Goal: Complete application form

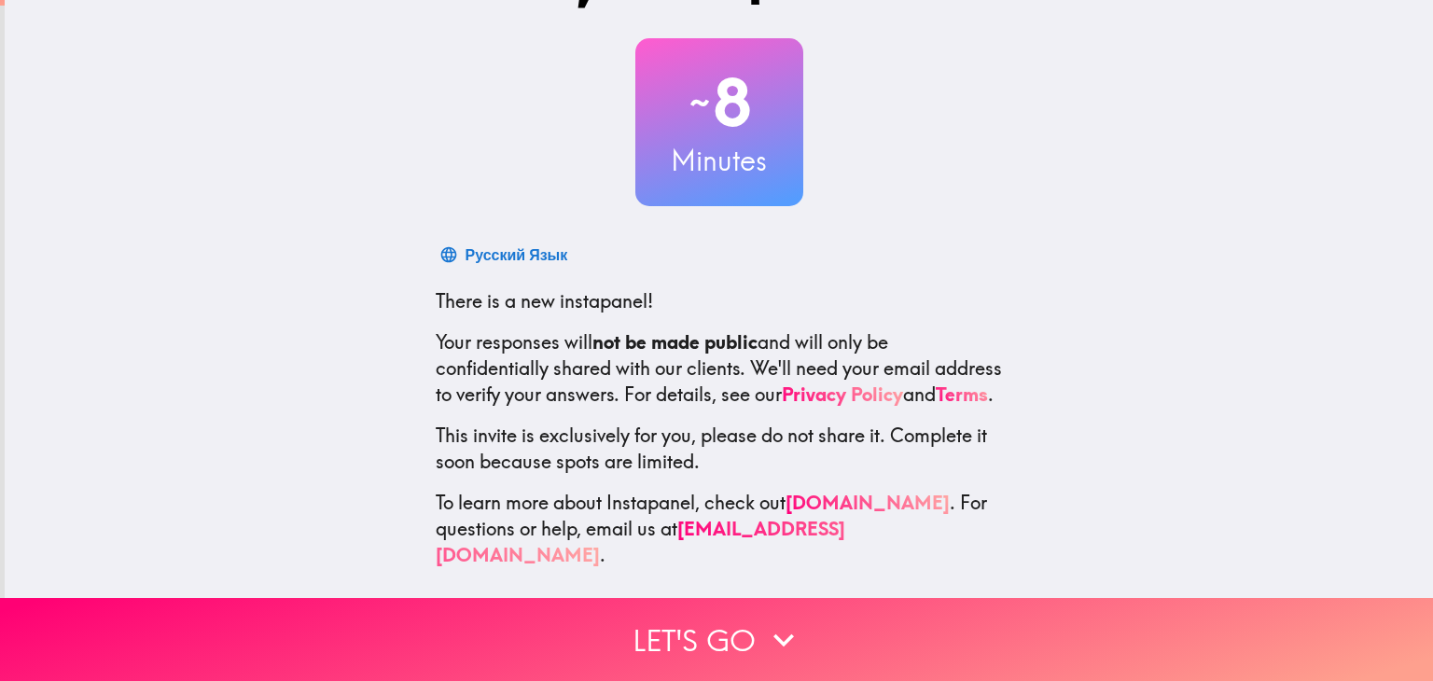
scroll to position [95, 0]
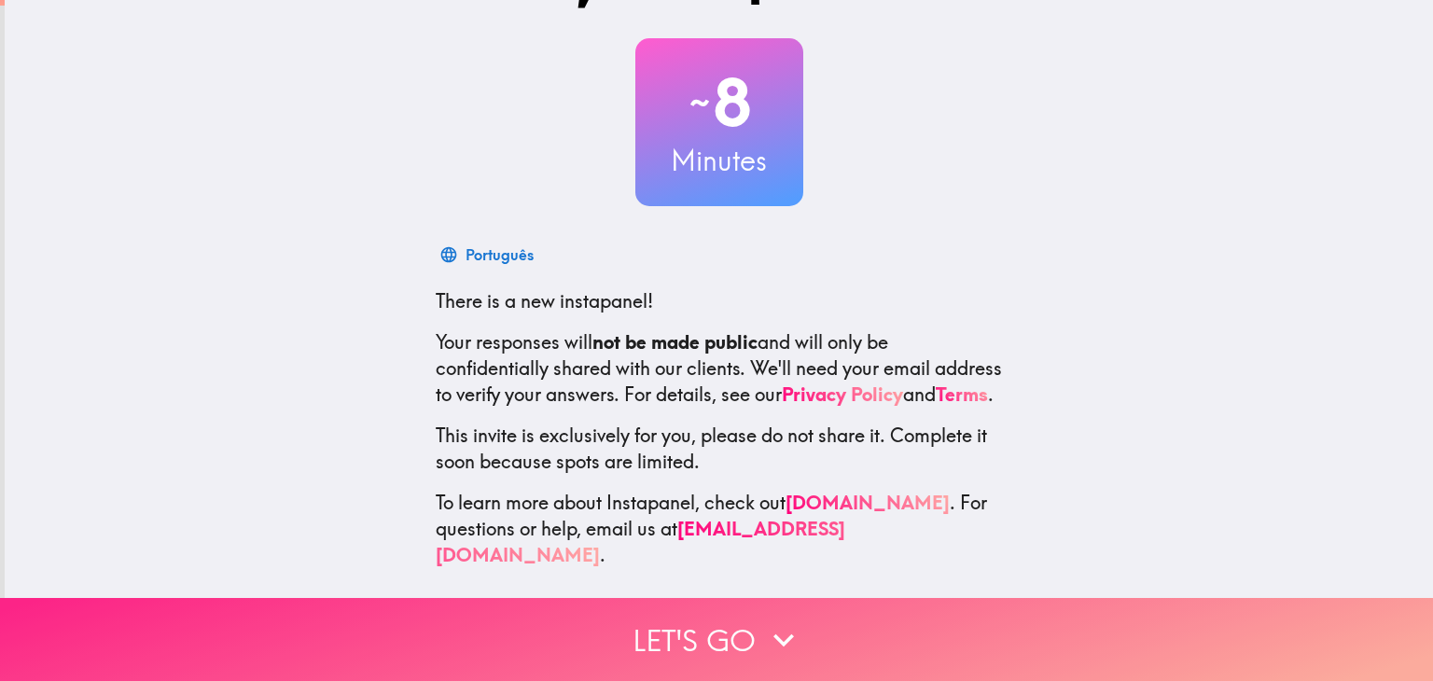
click at [763, 619] on icon "button" at bounding box center [783, 639] width 41 height 41
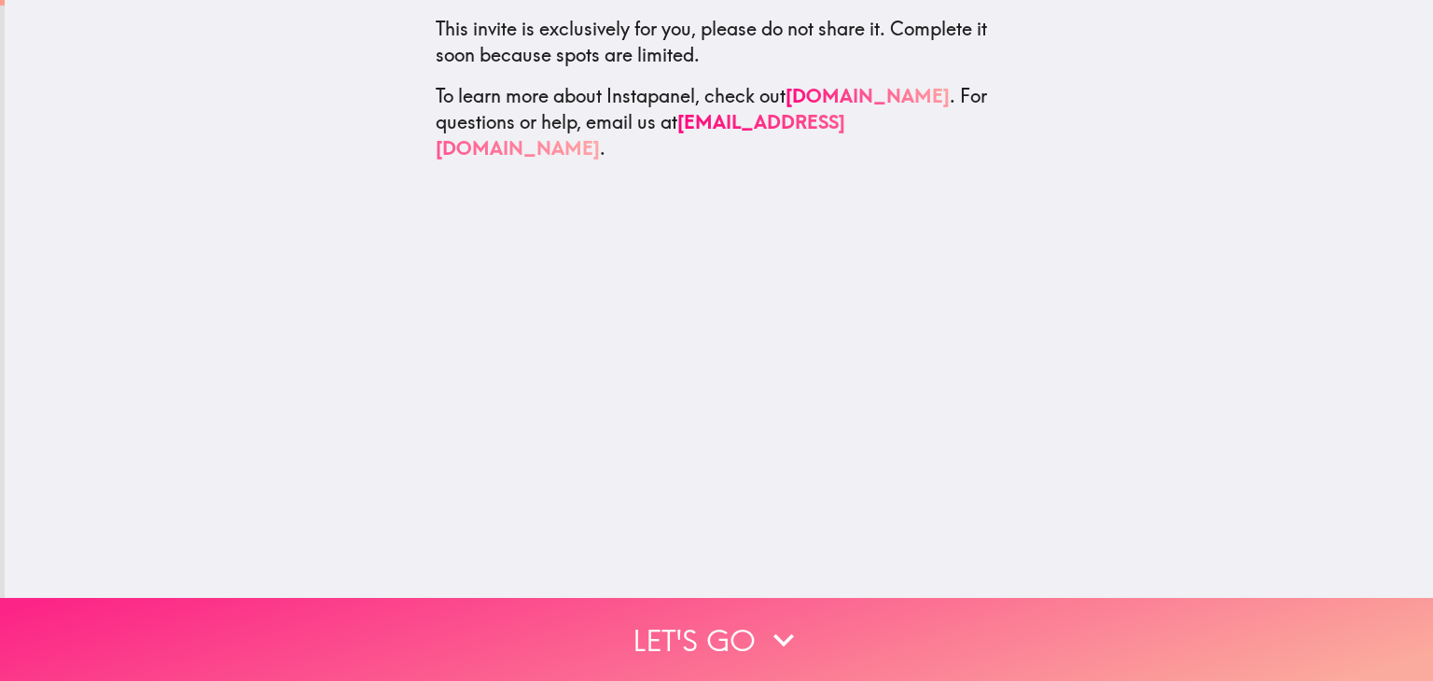
scroll to position [0, 0]
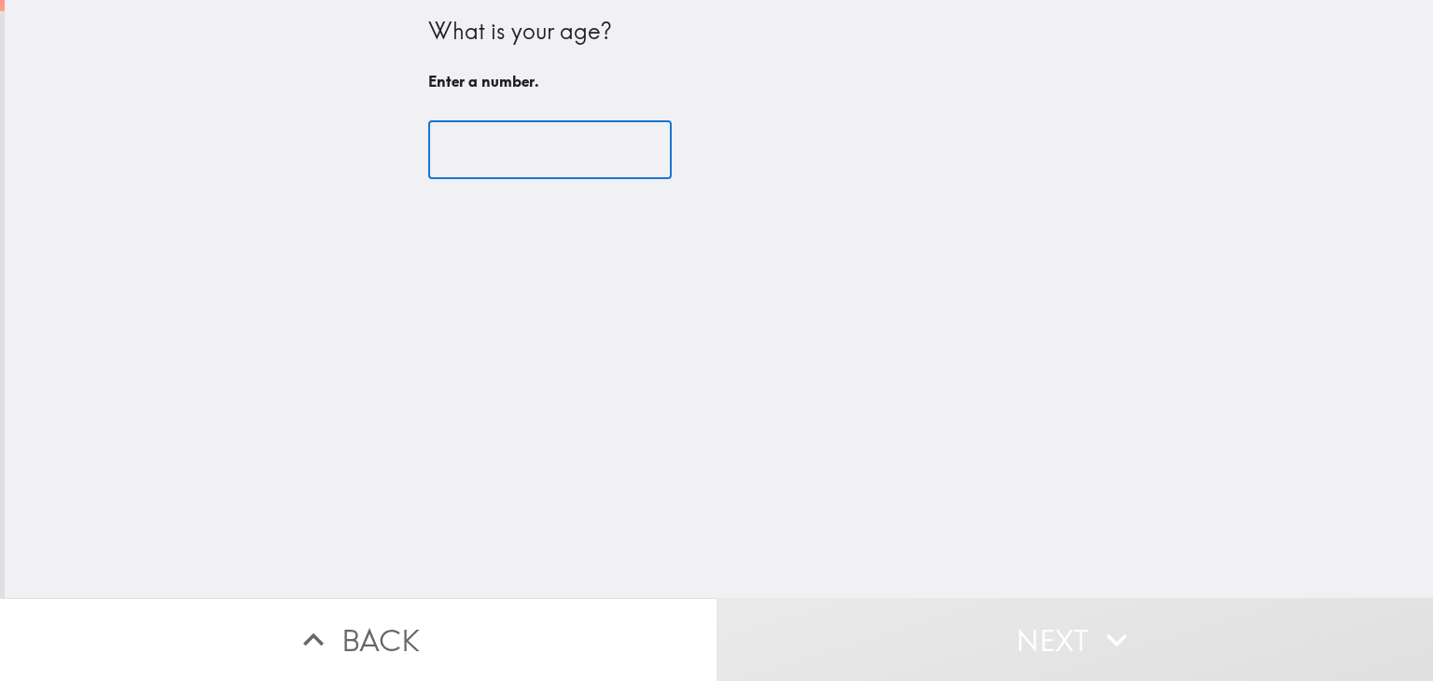
click at [459, 146] on input "number" at bounding box center [549, 150] width 243 height 58
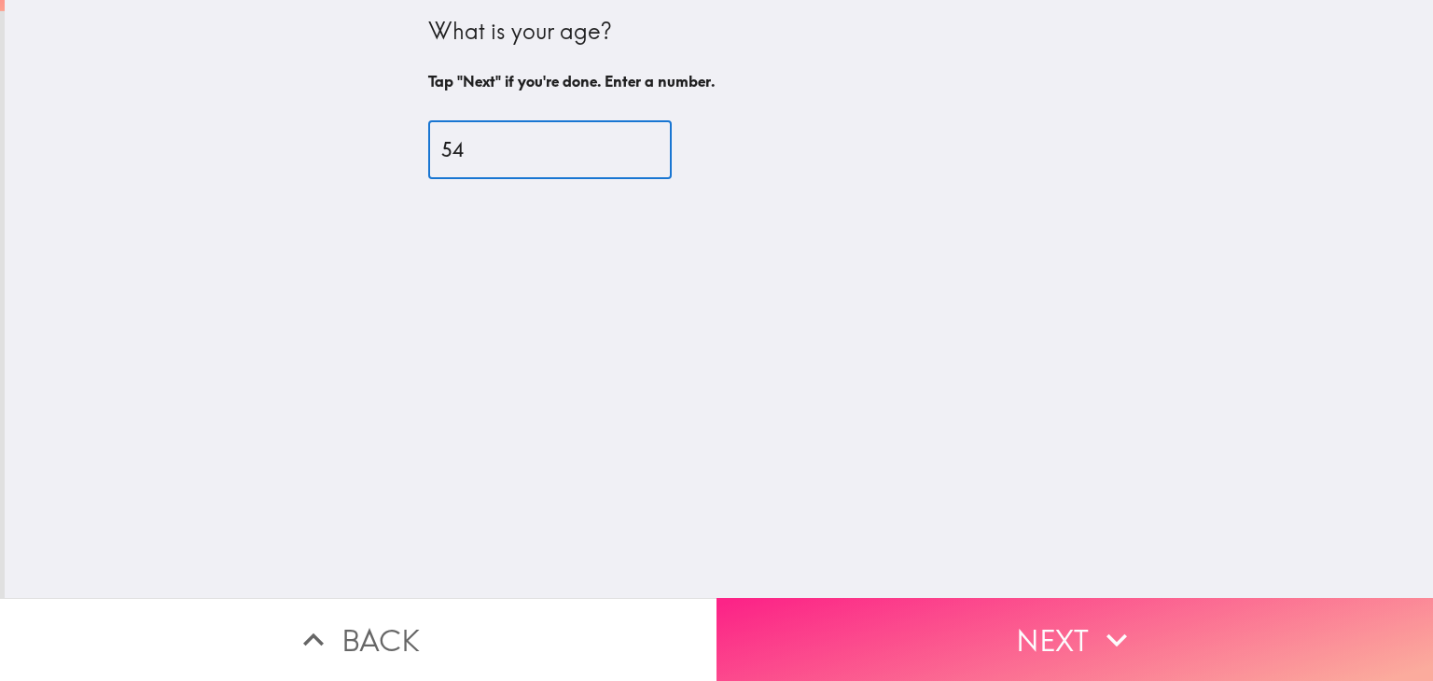
type input "54"
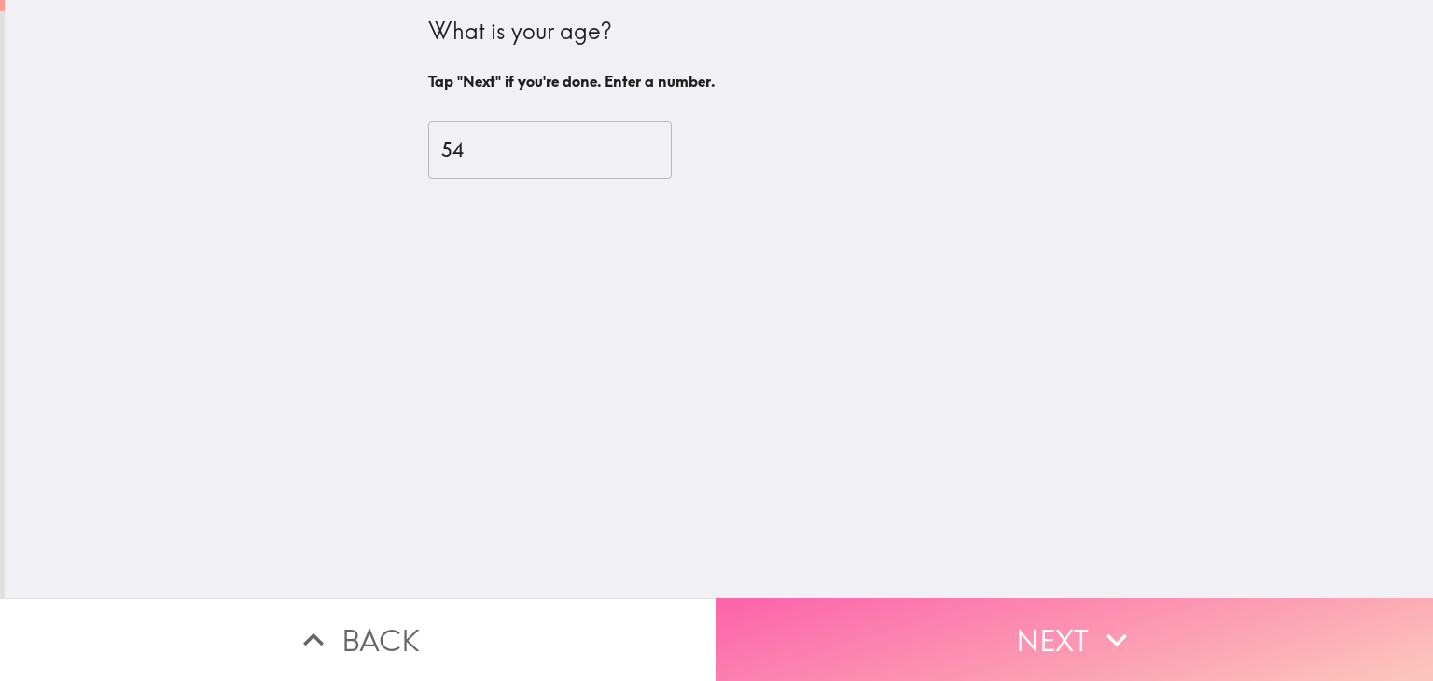
click at [963, 628] on button "Next" at bounding box center [1074, 639] width 716 height 83
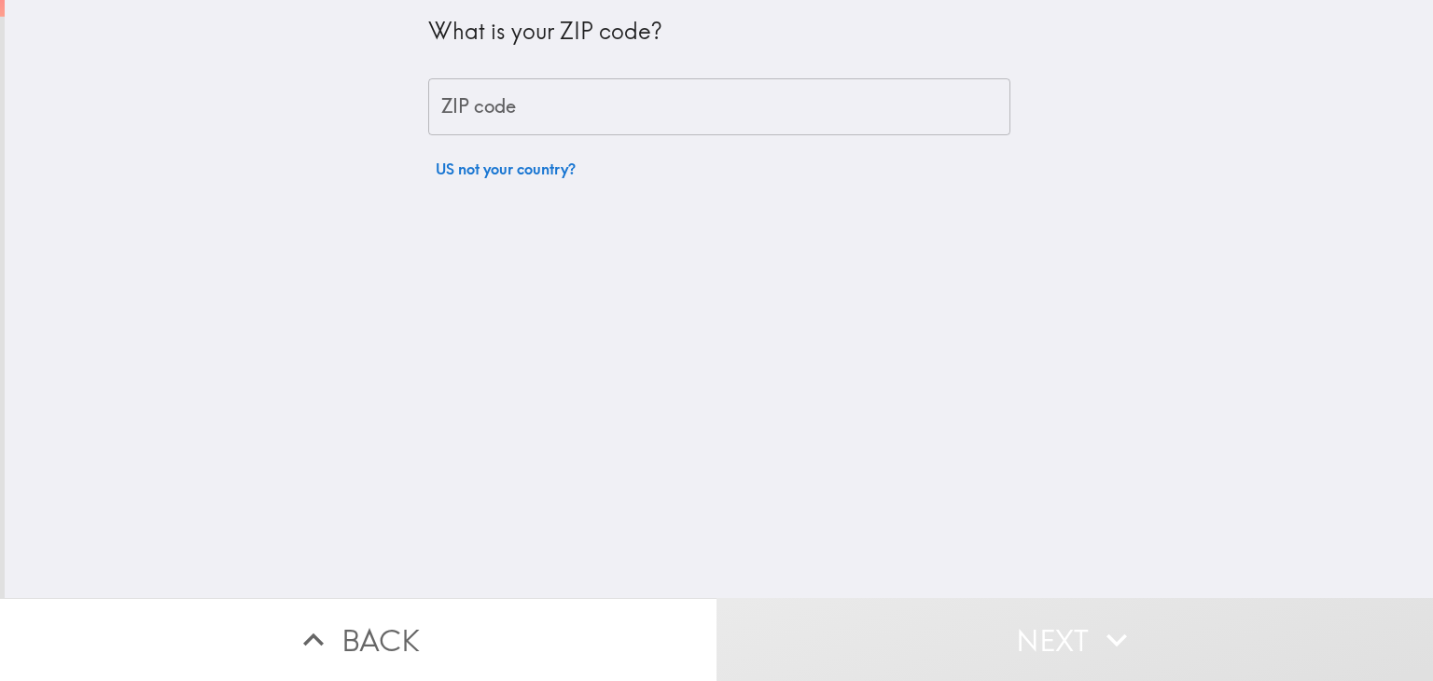
click at [516, 123] on input "ZIP code" at bounding box center [719, 107] width 582 height 58
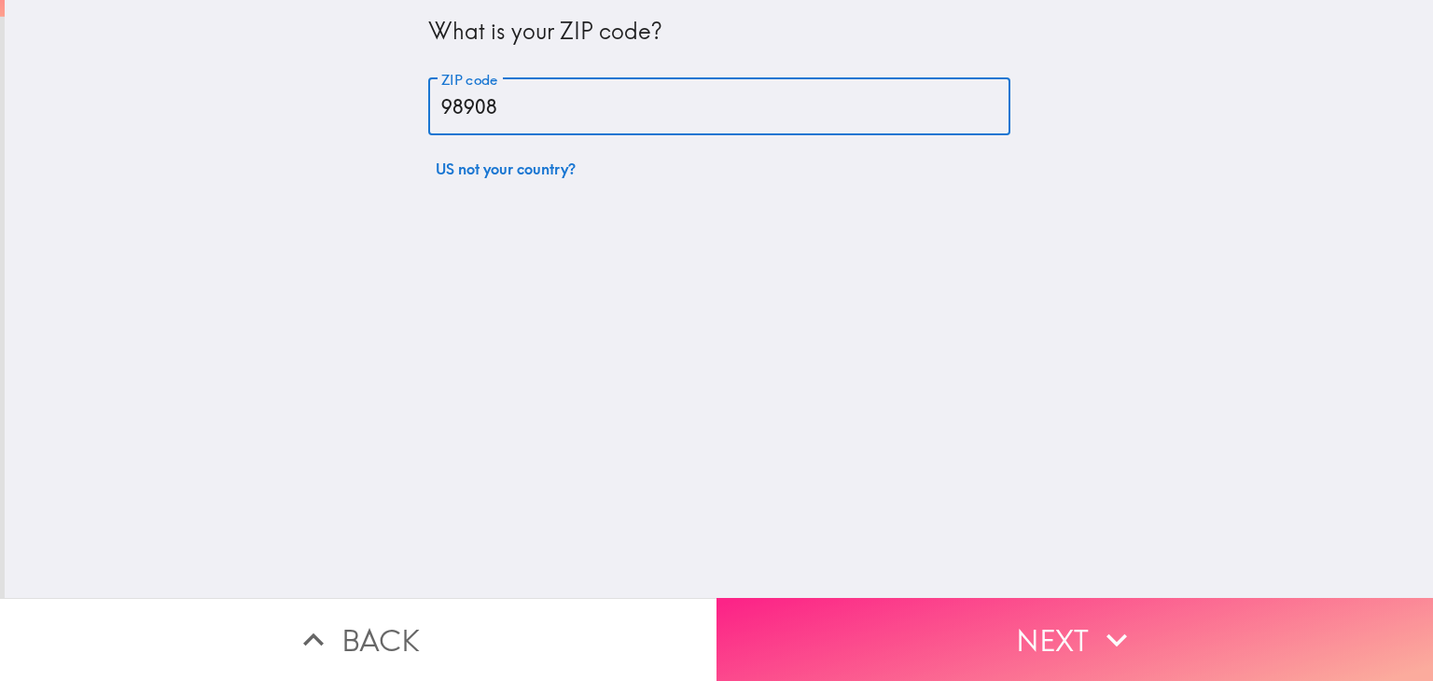
type input "98908"
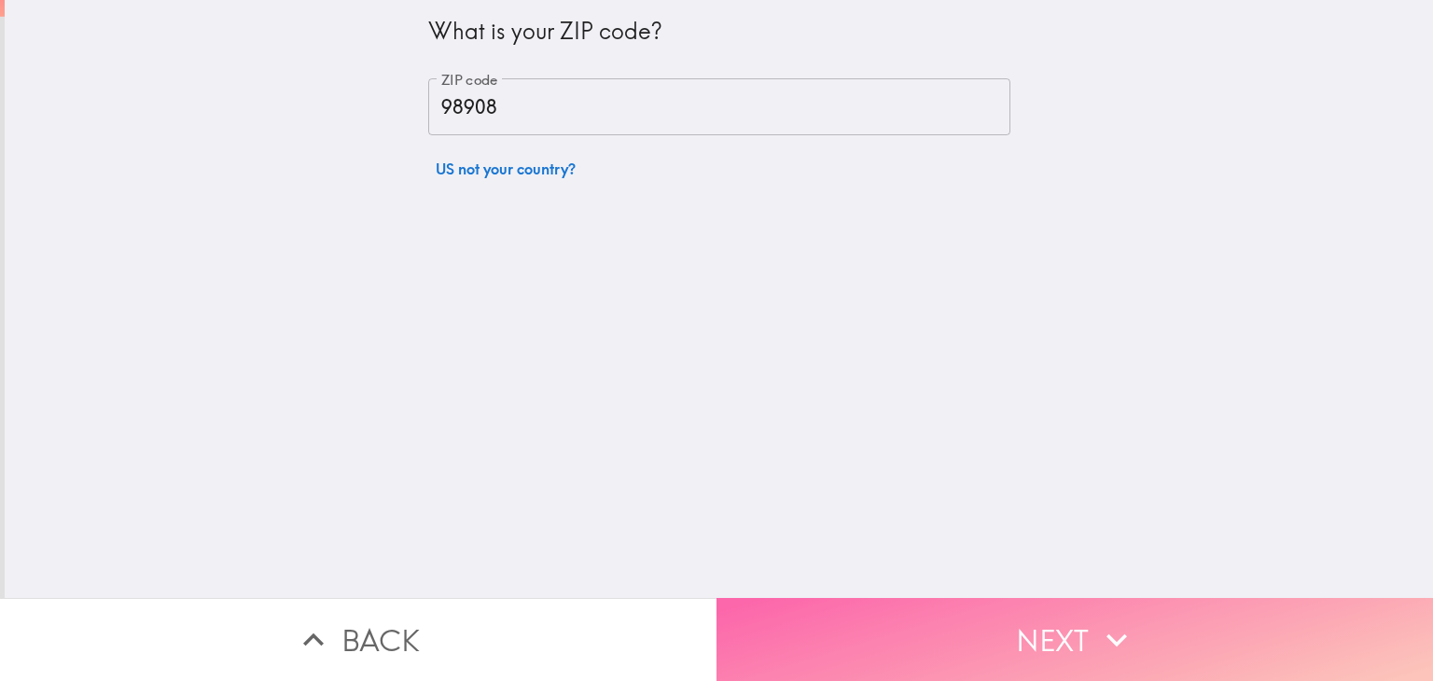
click at [1002, 608] on button "Next" at bounding box center [1074, 639] width 716 height 83
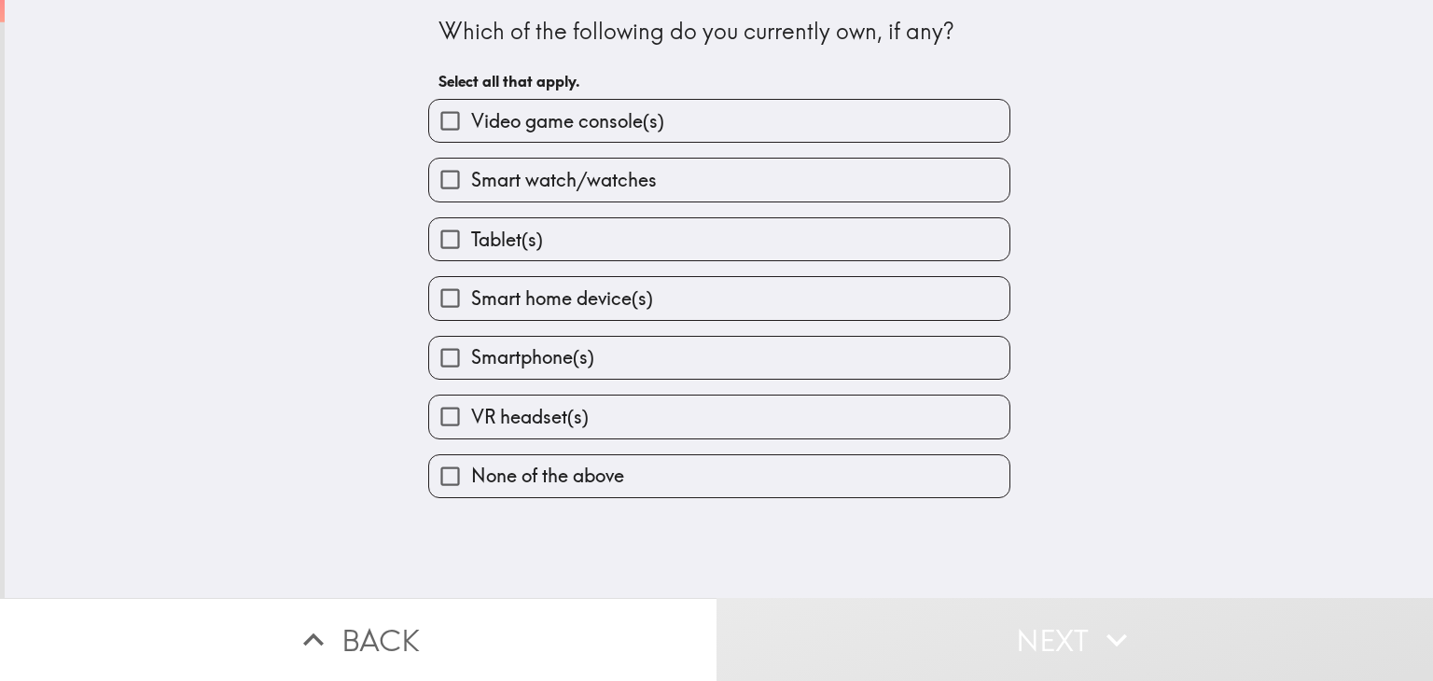
click at [641, 184] on span "Smart watch/watches" at bounding box center [564, 180] width 186 height 26
click at [471, 184] on input "Smart watch/watches" at bounding box center [450, 180] width 42 height 42
checkbox input "true"
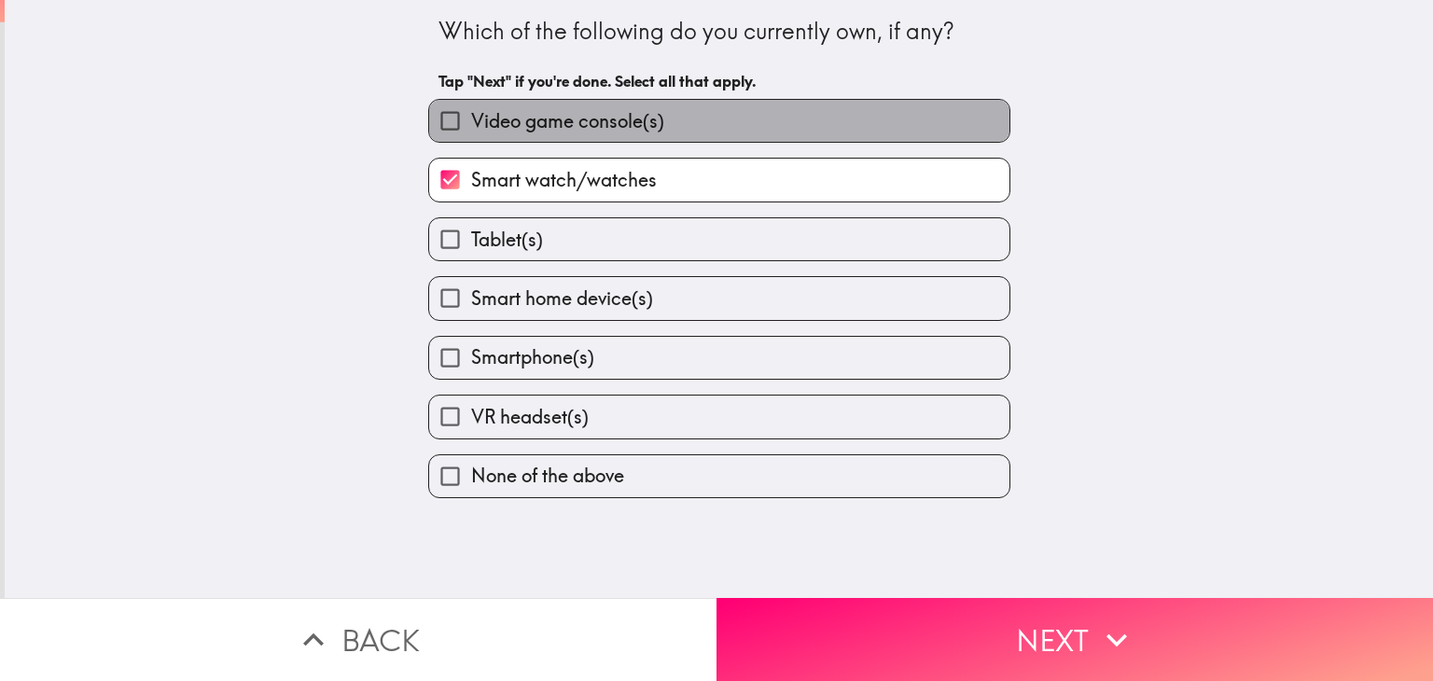
click at [647, 132] on span "Video game console(s)" at bounding box center [567, 121] width 193 height 26
click at [471, 132] on input "Video game console(s)" at bounding box center [450, 121] width 42 height 42
checkbox input "true"
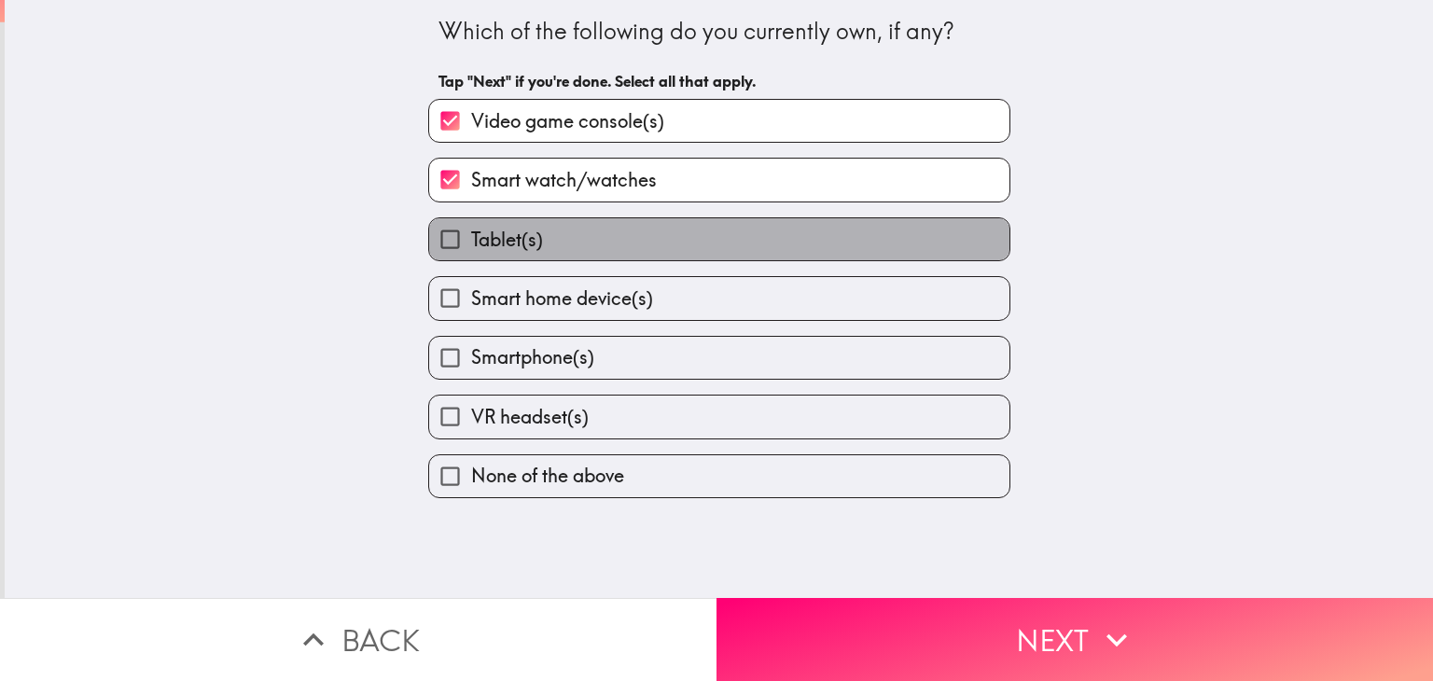
click at [623, 240] on label "Tablet(s)" at bounding box center [719, 239] width 580 height 42
click at [471, 240] on input "Tablet(s)" at bounding box center [450, 239] width 42 height 42
checkbox input "true"
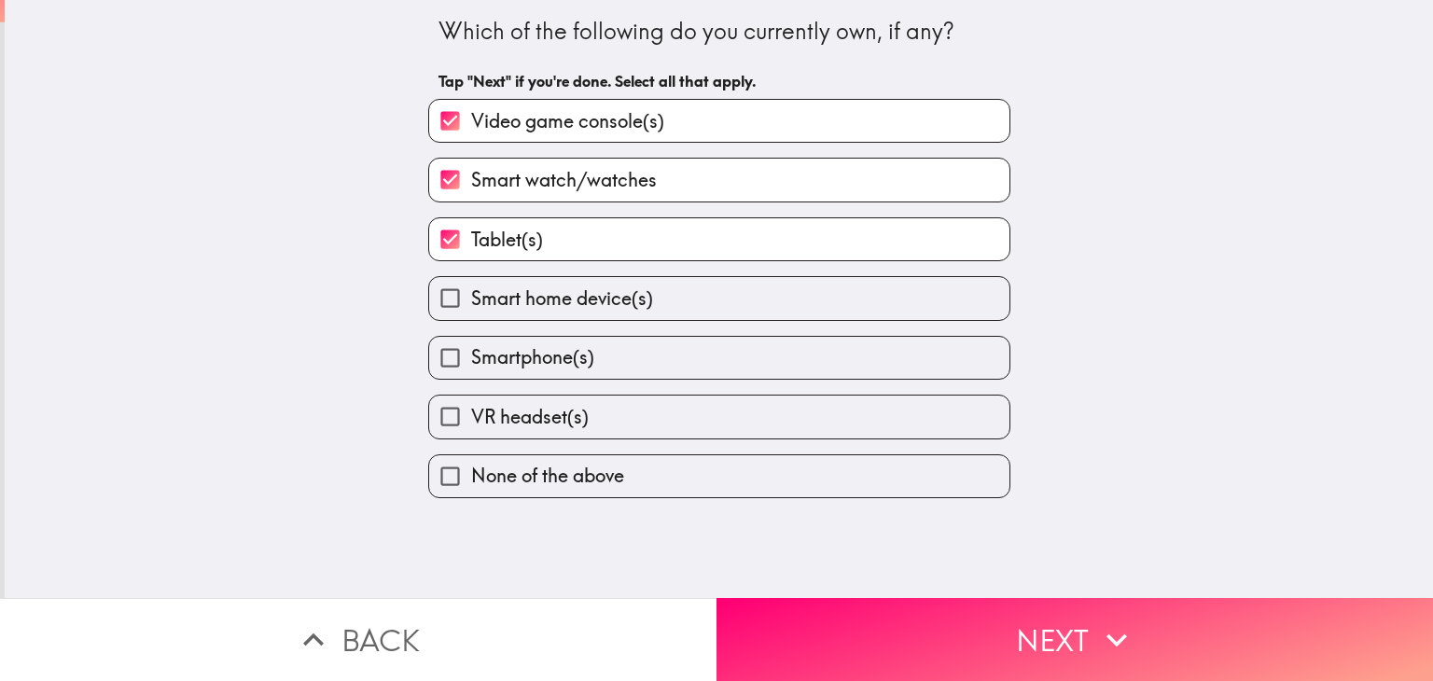
click at [630, 291] on span "Smart home device(s)" at bounding box center [562, 298] width 182 height 26
click at [471, 291] on input "Smart home device(s)" at bounding box center [450, 298] width 42 height 42
checkbox input "true"
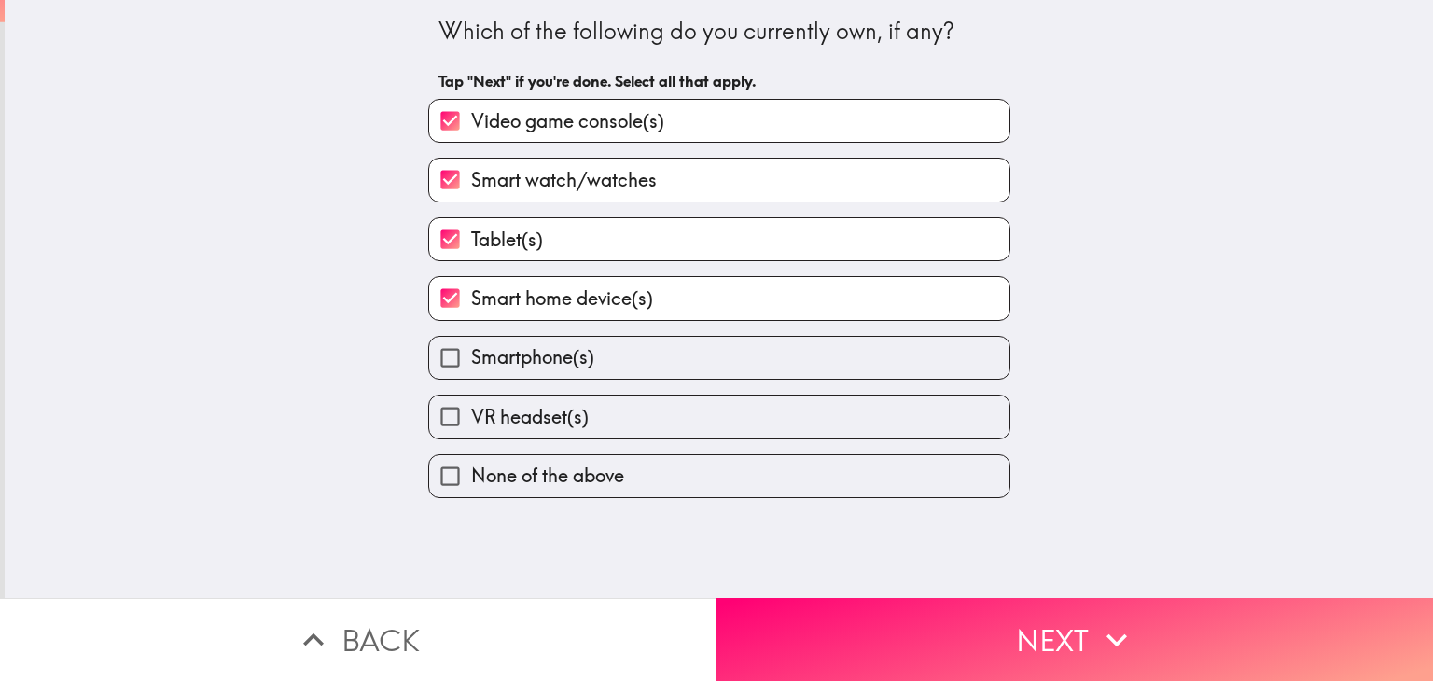
click at [623, 346] on label "Smartphone(s)" at bounding box center [719, 358] width 580 height 42
click at [471, 346] on input "Smartphone(s)" at bounding box center [450, 358] width 42 height 42
checkbox input "true"
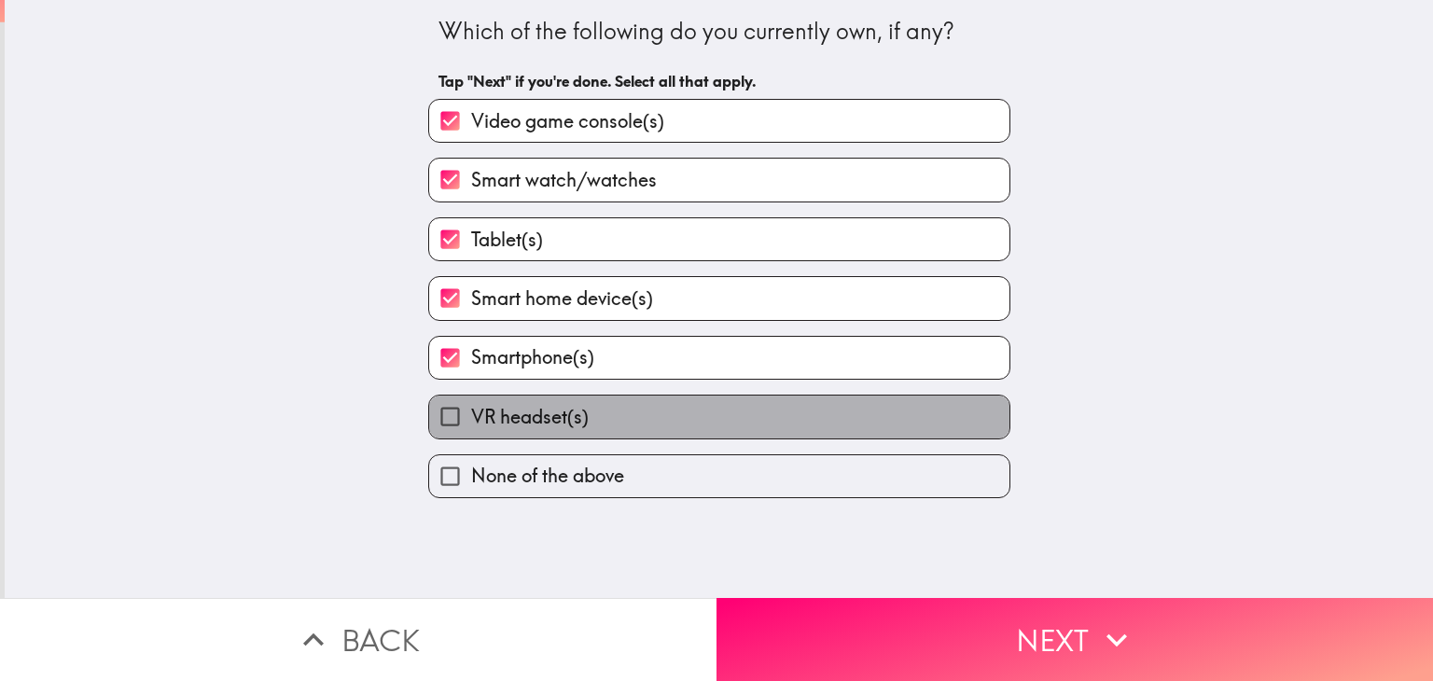
click at [618, 413] on label "VR headset(s)" at bounding box center [719, 416] width 580 height 42
click at [471, 413] on input "VR headset(s)" at bounding box center [450, 416] width 42 height 42
checkbox input "true"
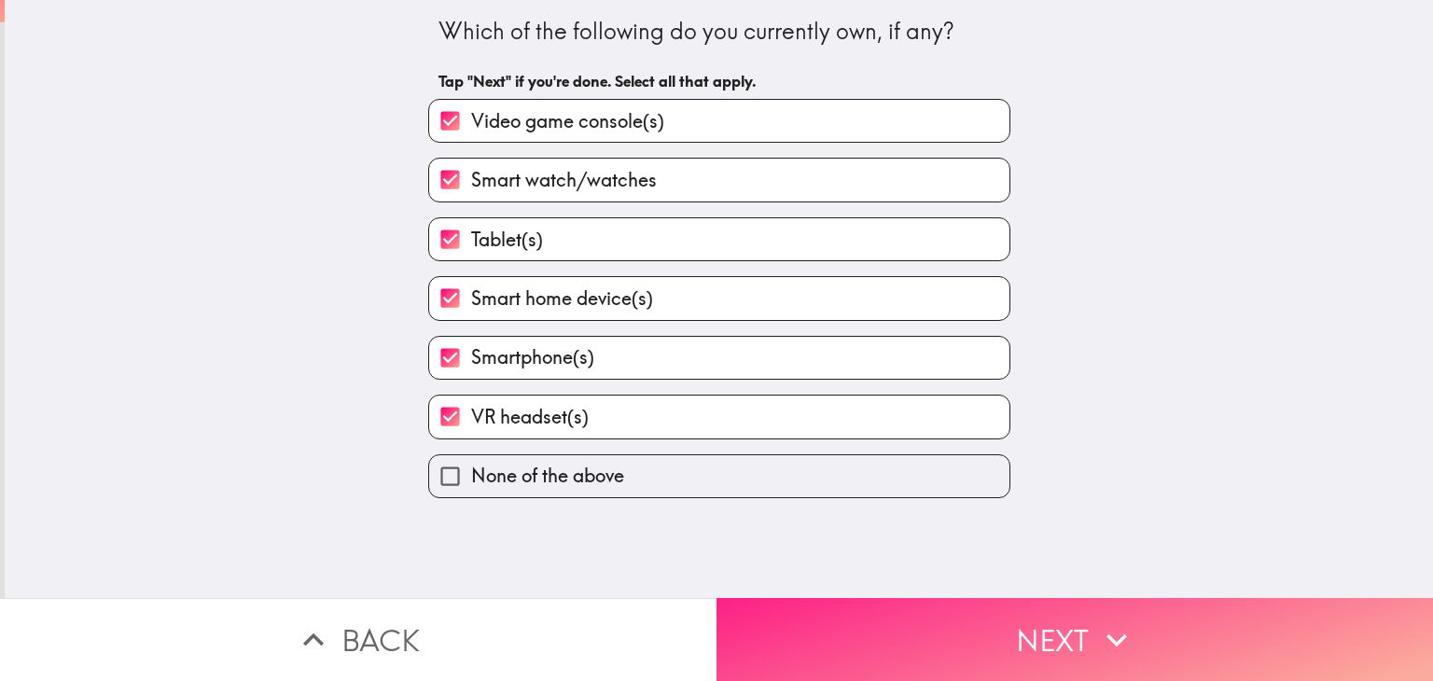
click at [921, 608] on button "Next" at bounding box center [1074, 639] width 716 height 83
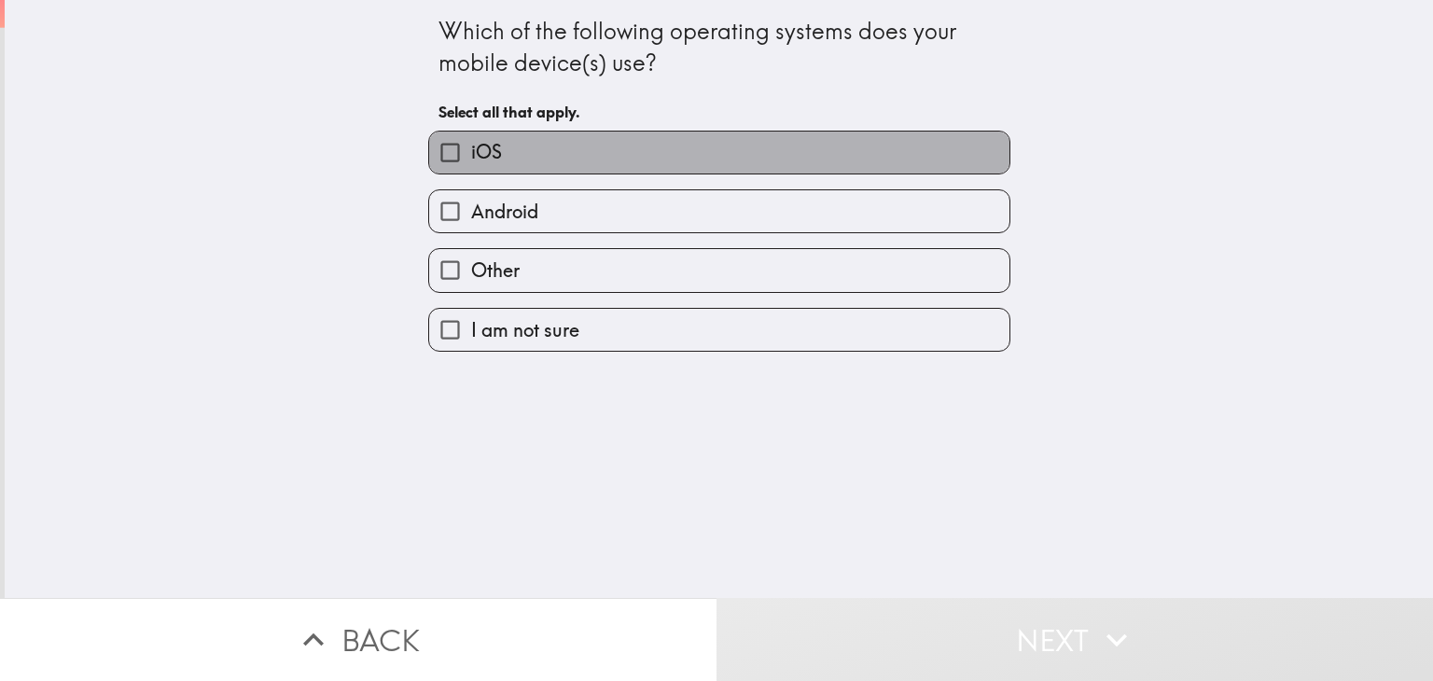
click at [627, 150] on label "iOS" at bounding box center [719, 153] width 580 height 42
click at [471, 150] on input "iOS" at bounding box center [450, 153] width 42 height 42
checkbox input "true"
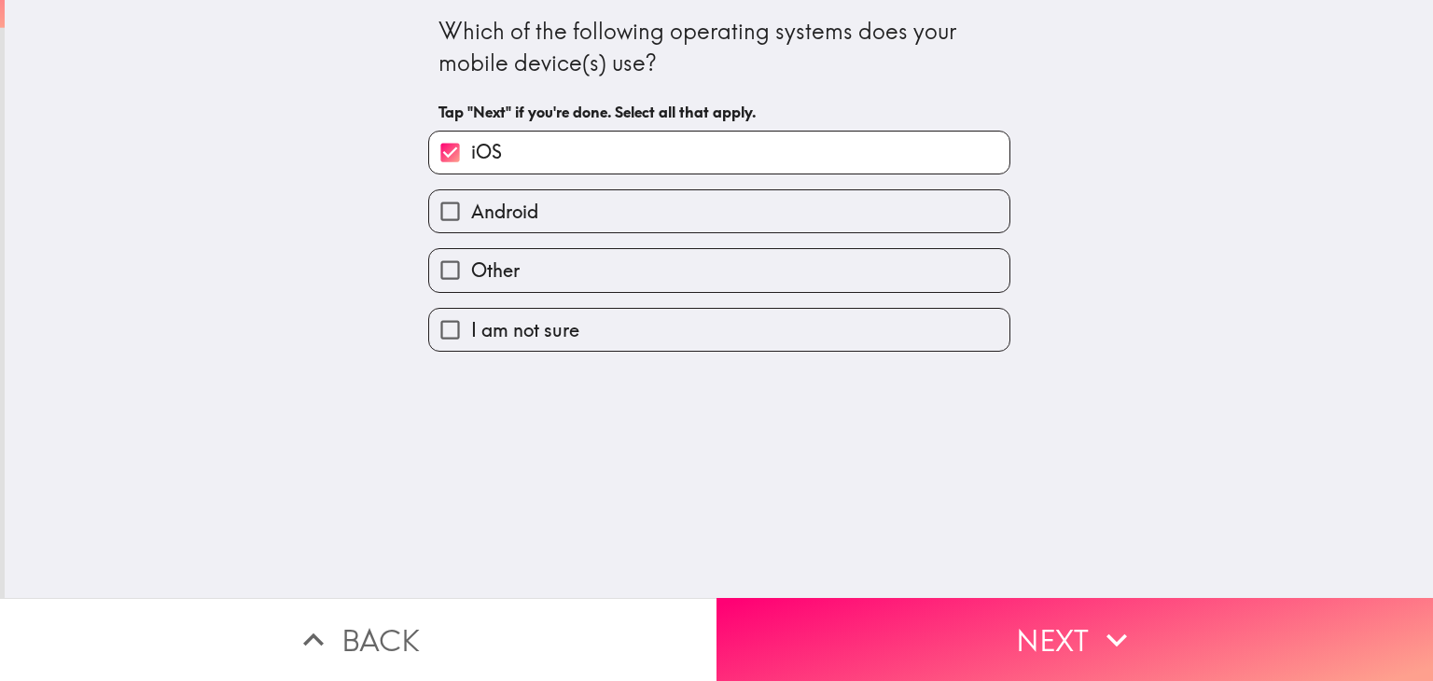
click at [980, 630] on button "Next" at bounding box center [1074, 639] width 716 height 83
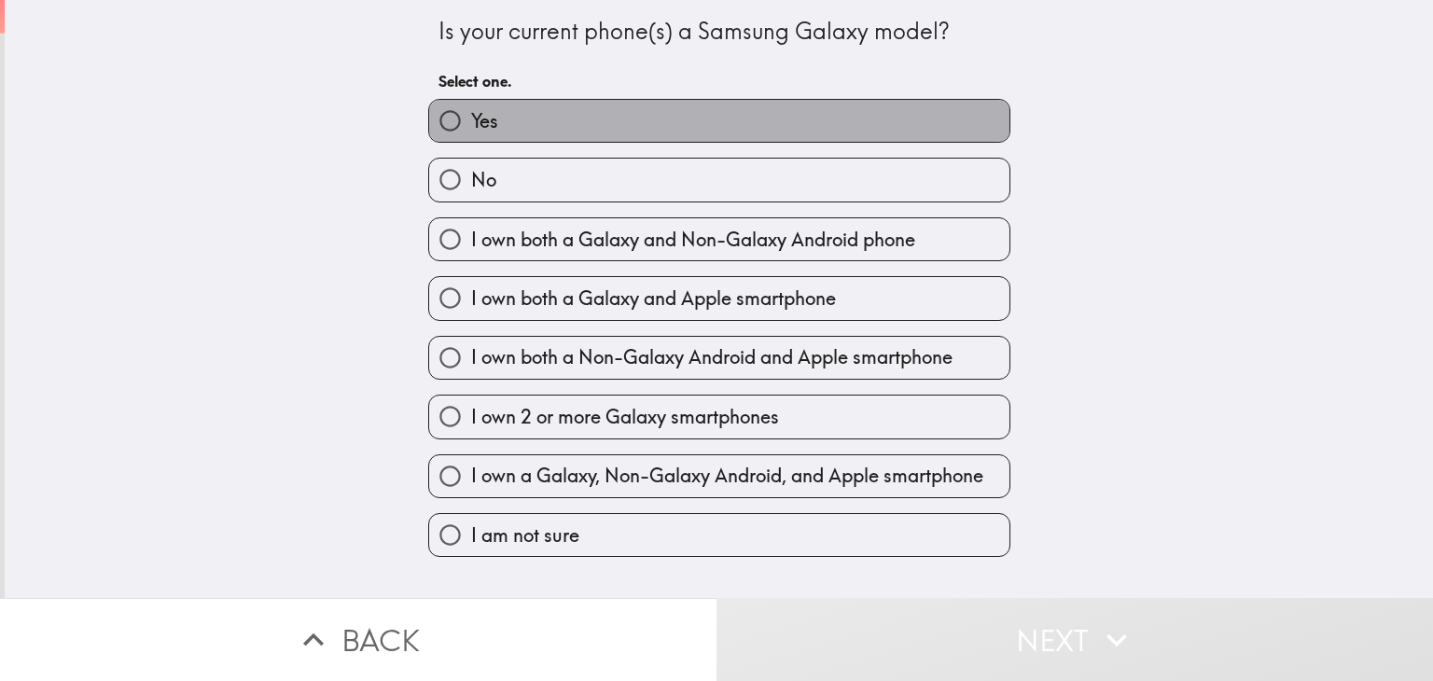
click at [695, 132] on label "Yes" at bounding box center [719, 121] width 580 height 42
click at [471, 132] on input "Yes" at bounding box center [450, 121] width 42 height 42
radio input "true"
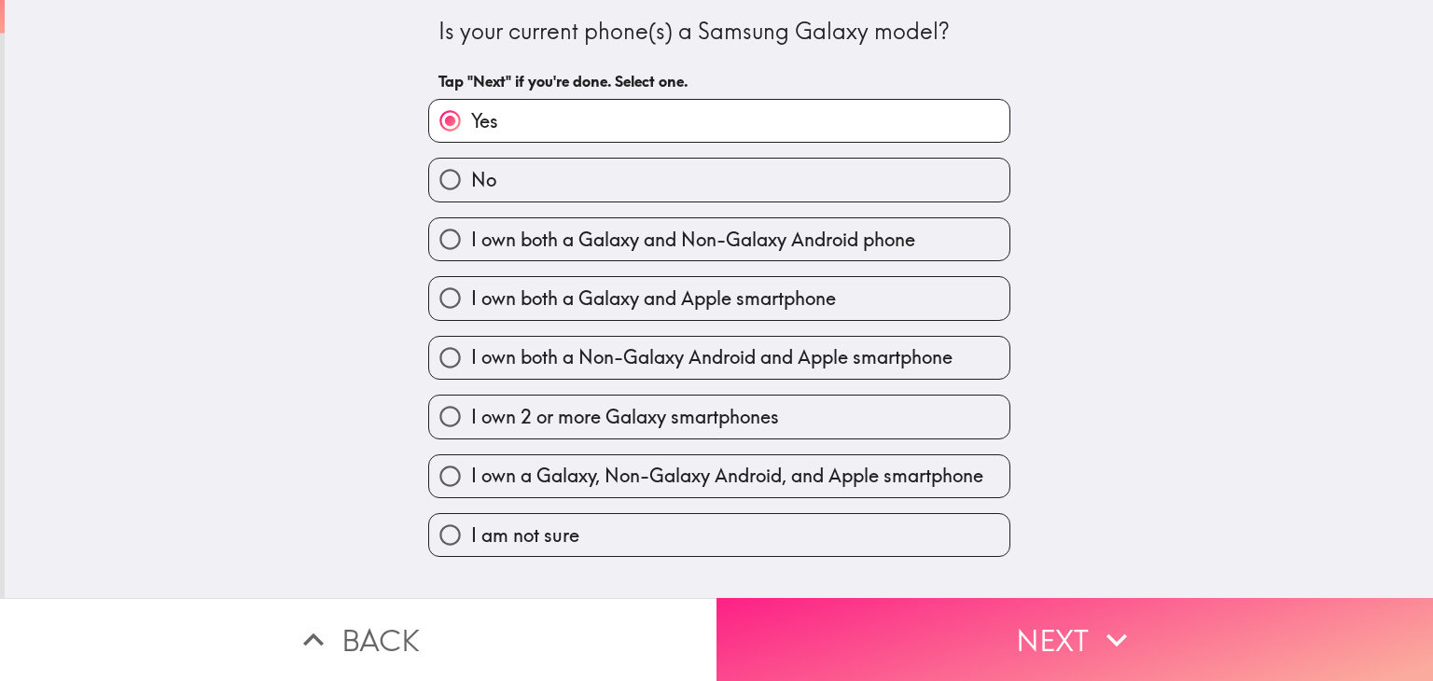
click at [955, 627] on button "Next" at bounding box center [1074, 639] width 716 height 83
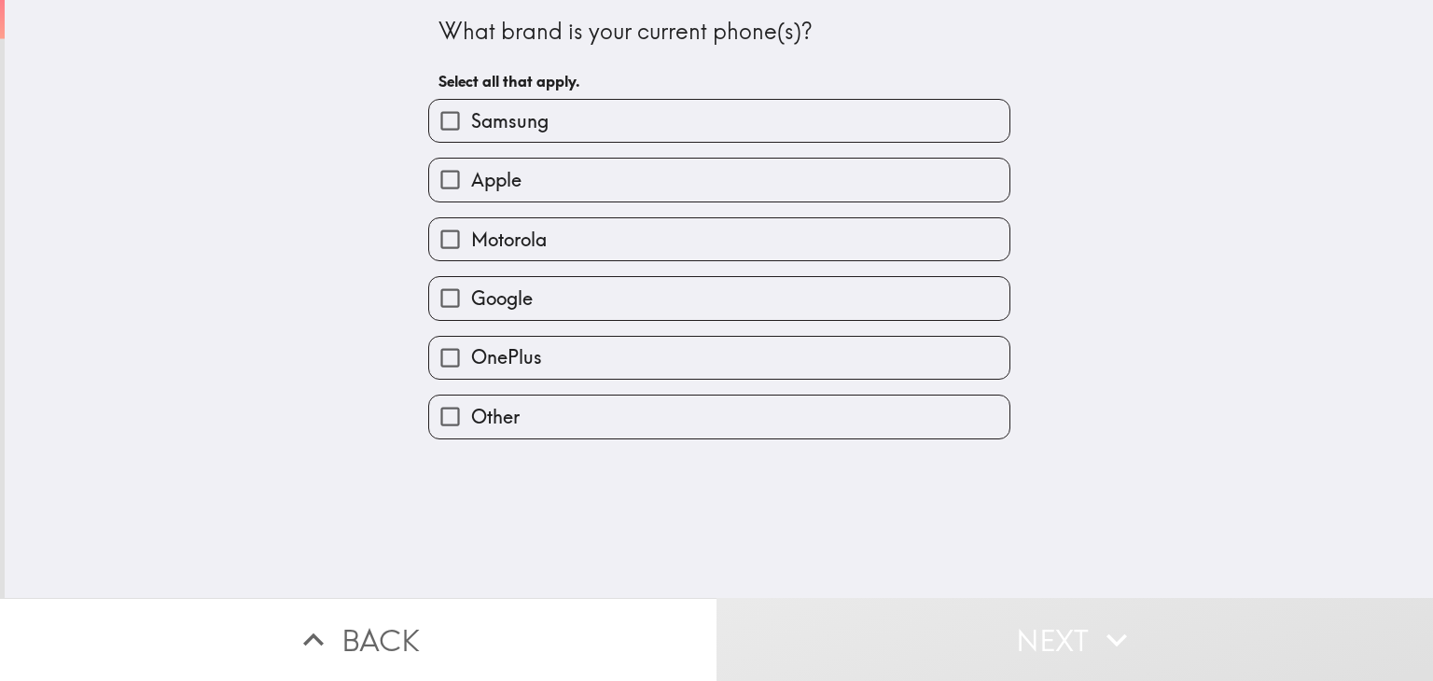
click at [633, 130] on label "Samsung" at bounding box center [719, 121] width 580 height 42
click at [471, 130] on input "Samsung" at bounding box center [450, 121] width 42 height 42
checkbox input "true"
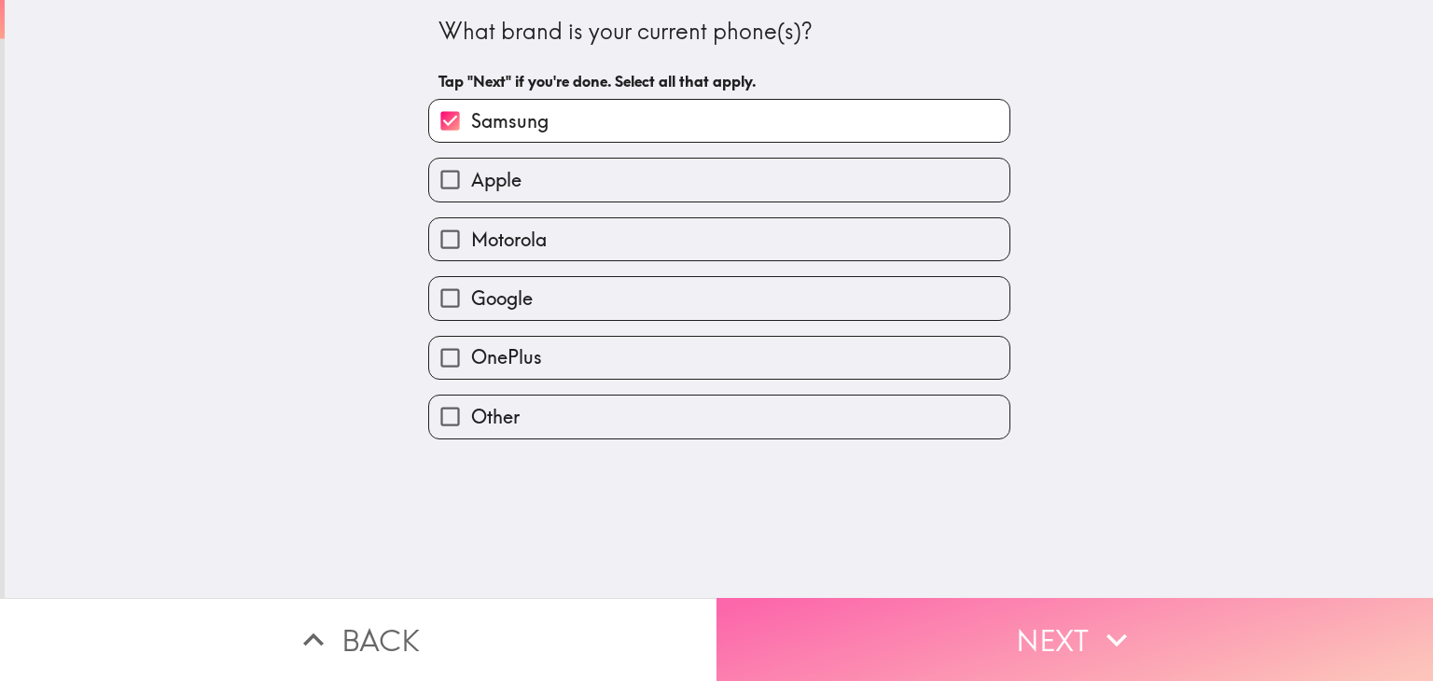
click at [940, 632] on button "Next" at bounding box center [1074, 639] width 716 height 83
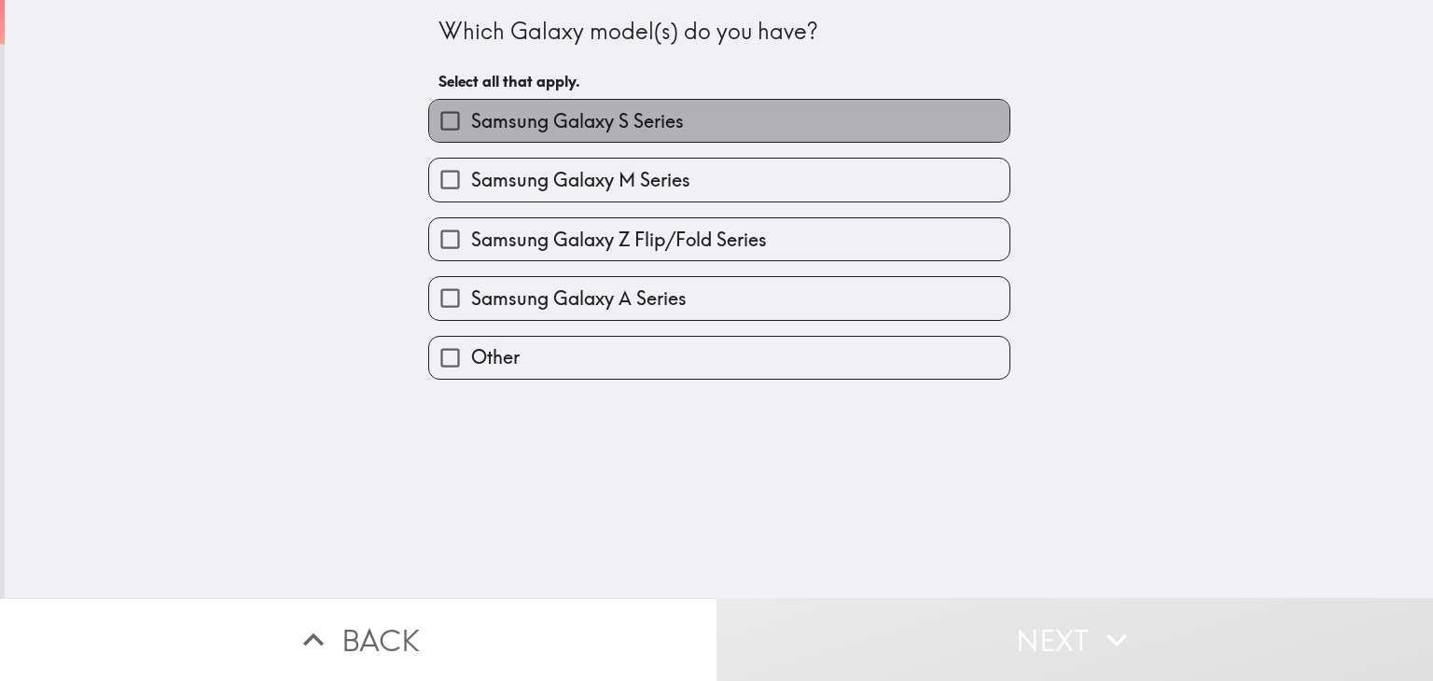
click at [687, 134] on label "Samsung Galaxy S Series" at bounding box center [719, 121] width 580 height 42
click at [471, 134] on input "Samsung Galaxy S Series" at bounding box center [450, 121] width 42 height 42
checkbox input "true"
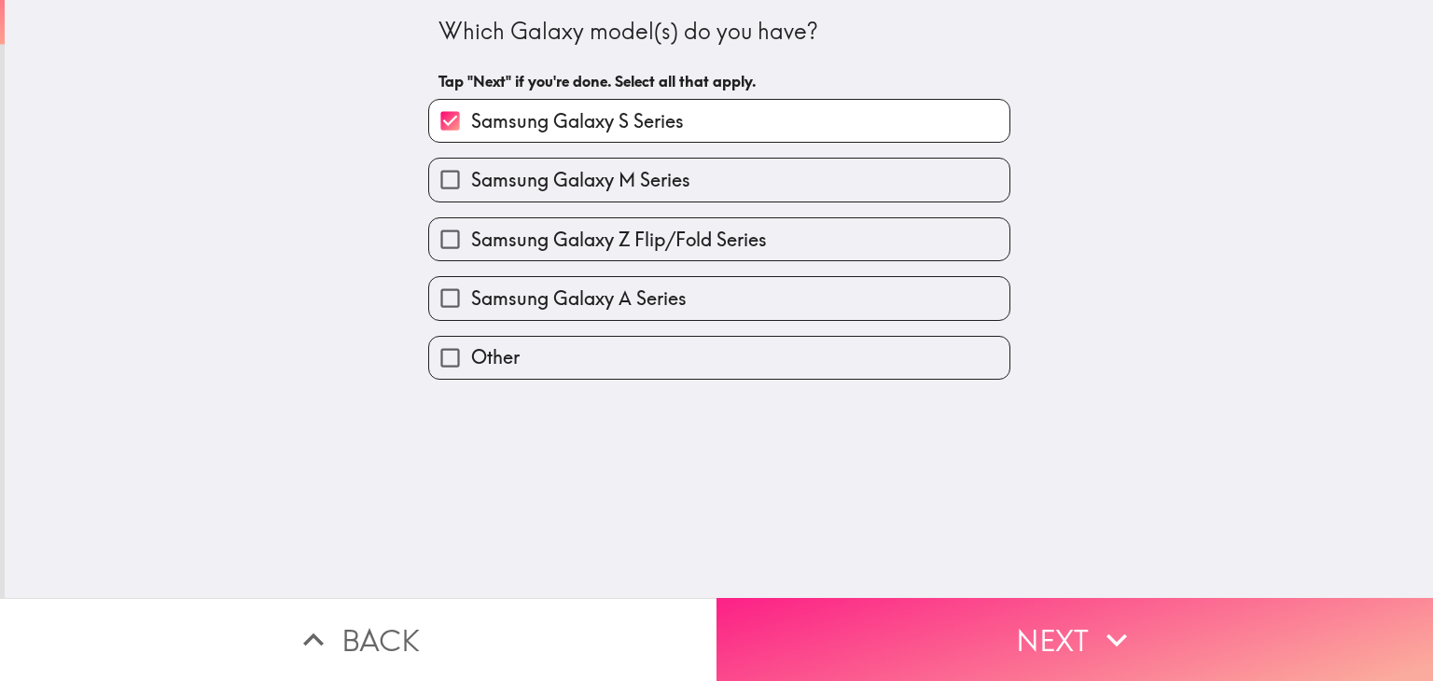
click at [889, 635] on button "Next" at bounding box center [1074, 639] width 716 height 83
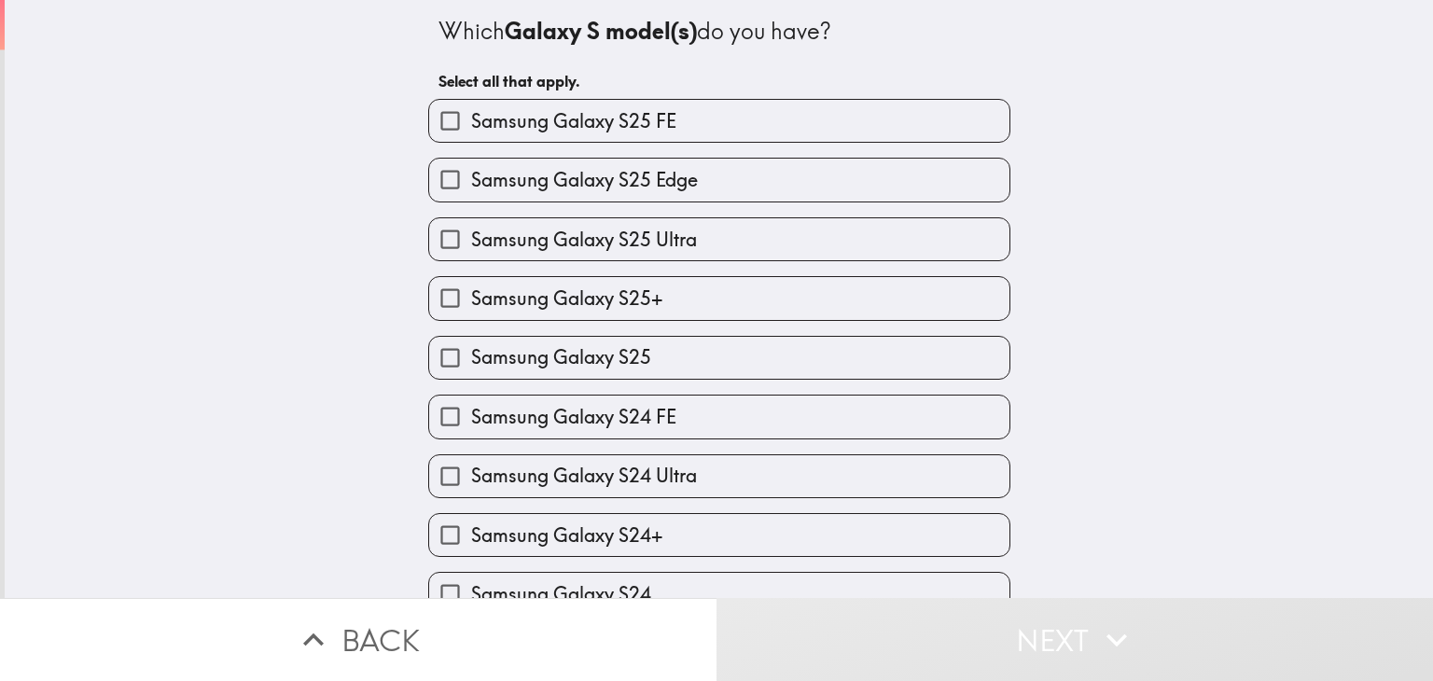
click at [690, 247] on label "Samsung Galaxy S25 Ultra" at bounding box center [719, 239] width 580 height 42
click at [471, 247] on input "Samsung Galaxy S25 Ultra" at bounding box center [450, 239] width 42 height 42
checkbox input "true"
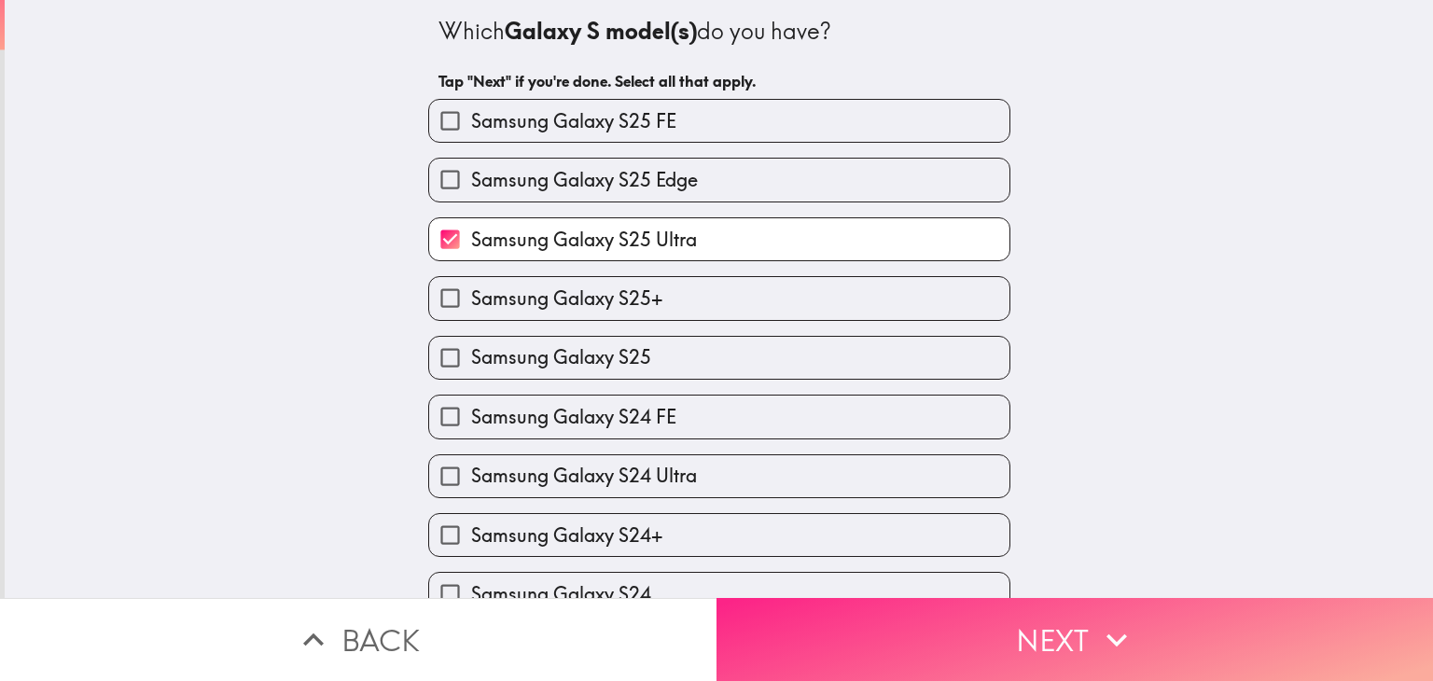
click at [1122, 649] on button "Next" at bounding box center [1074, 639] width 716 height 83
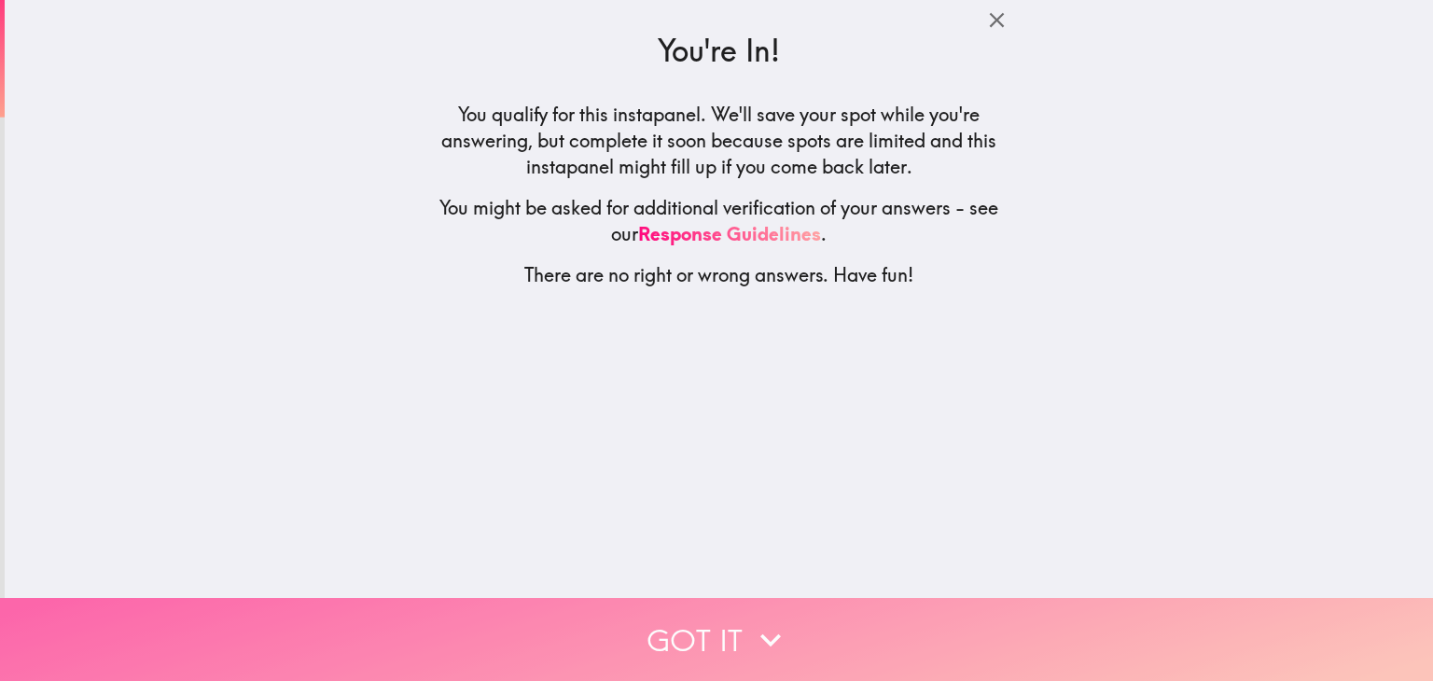
click at [739, 620] on button "Got it" at bounding box center [716, 639] width 1433 height 83
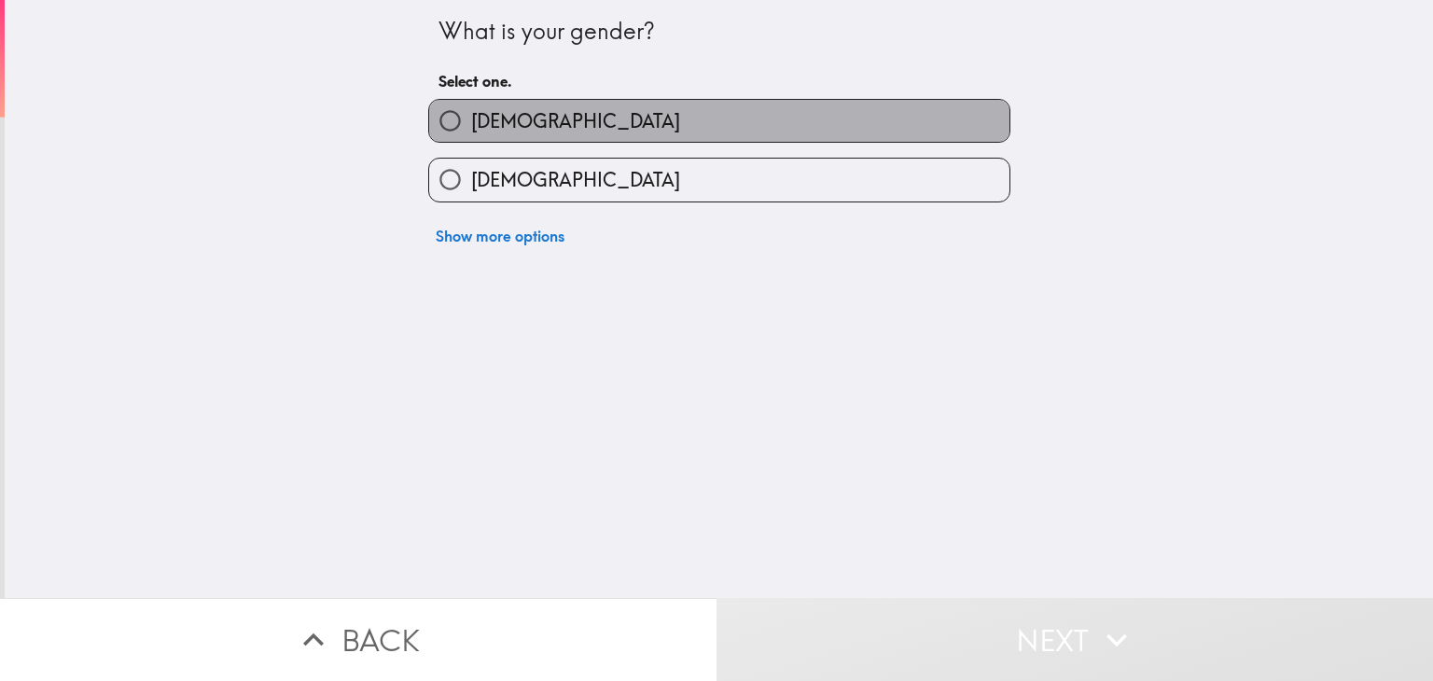
click at [560, 126] on label "[DEMOGRAPHIC_DATA]" at bounding box center [719, 121] width 580 height 42
click at [471, 126] on input "[DEMOGRAPHIC_DATA]" at bounding box center [450, 121] width 42 height 42
radio input "true"
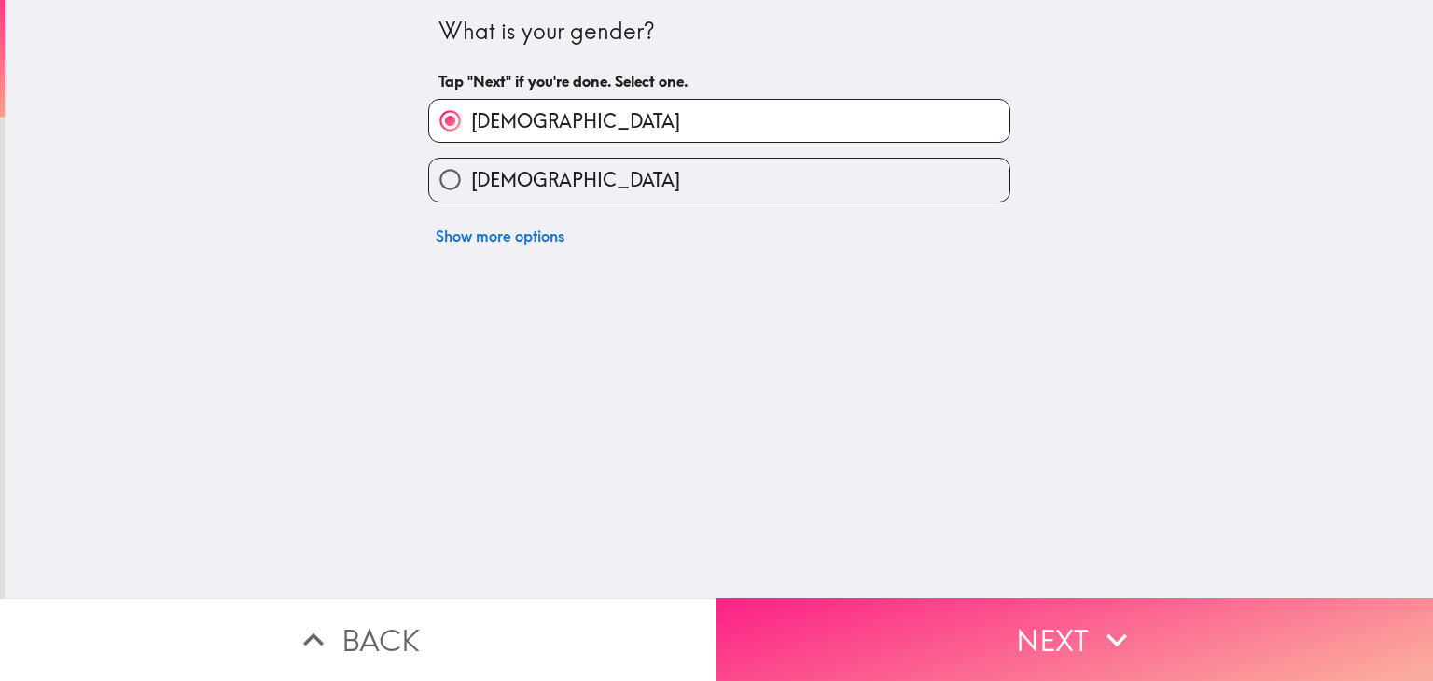
click at [951, 631] on button "Next" at bounding box center [1074, 639] width 716 height 83
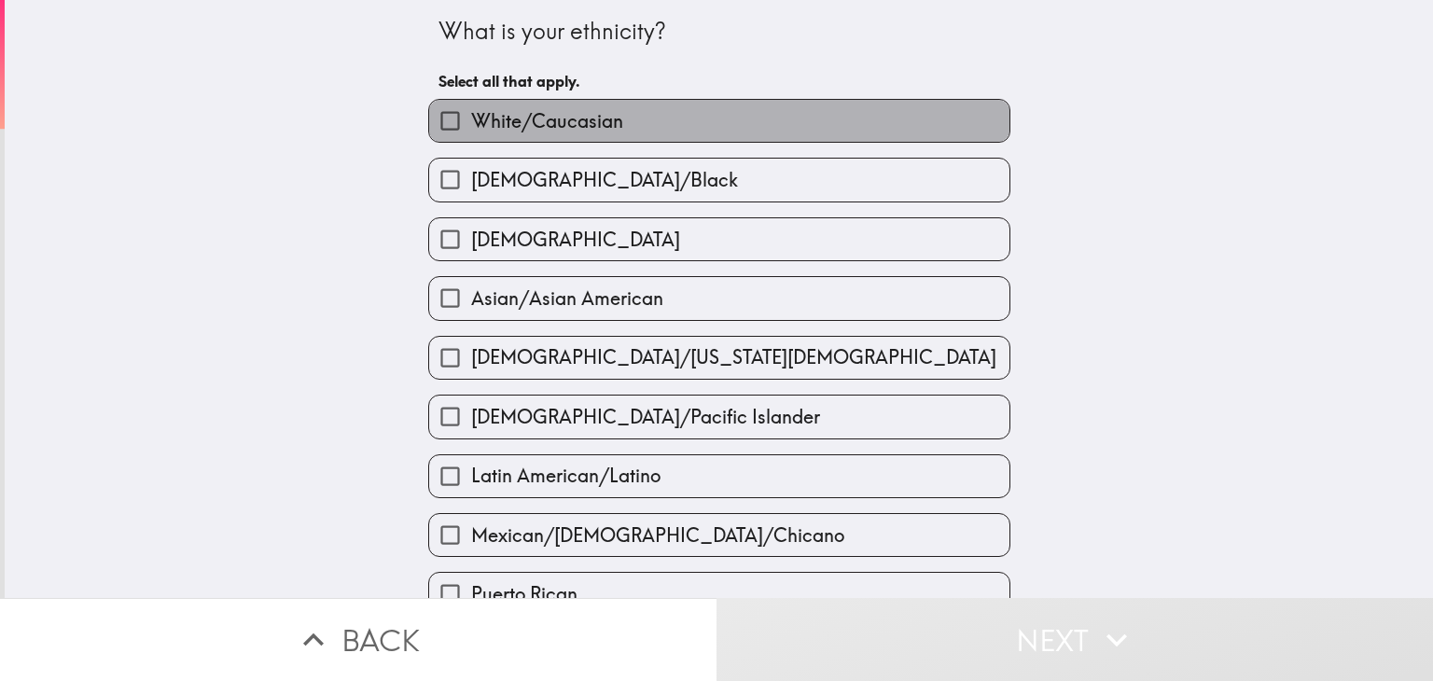
click at [643, 117] on label "White/Caucasian" at bounding box center [719, 121] width 580 height 42
click at [471, 117] on input "White/Caucasian" at bounding box center [450, 121] width 42 height 42
checkbox input "true"
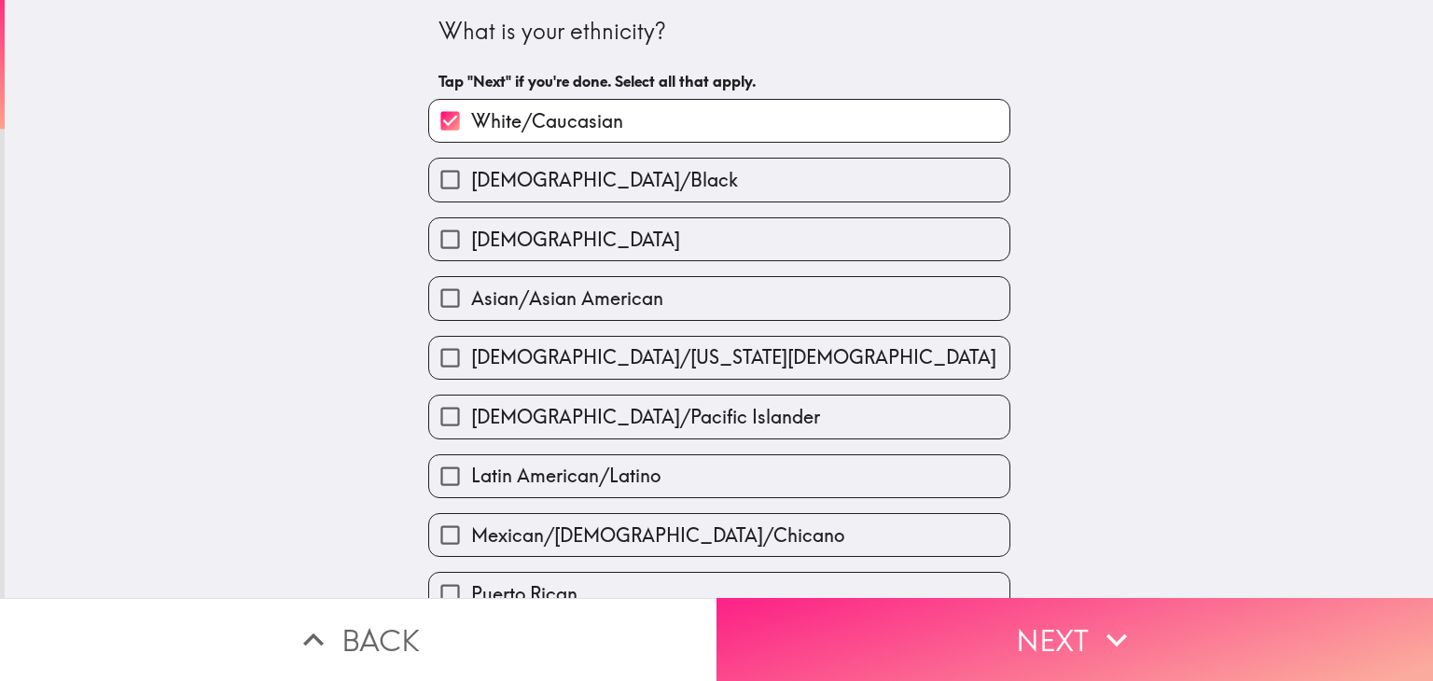
click at [996, 614] on button "Next" at bounding box center [1074, 639] width 716 height 83
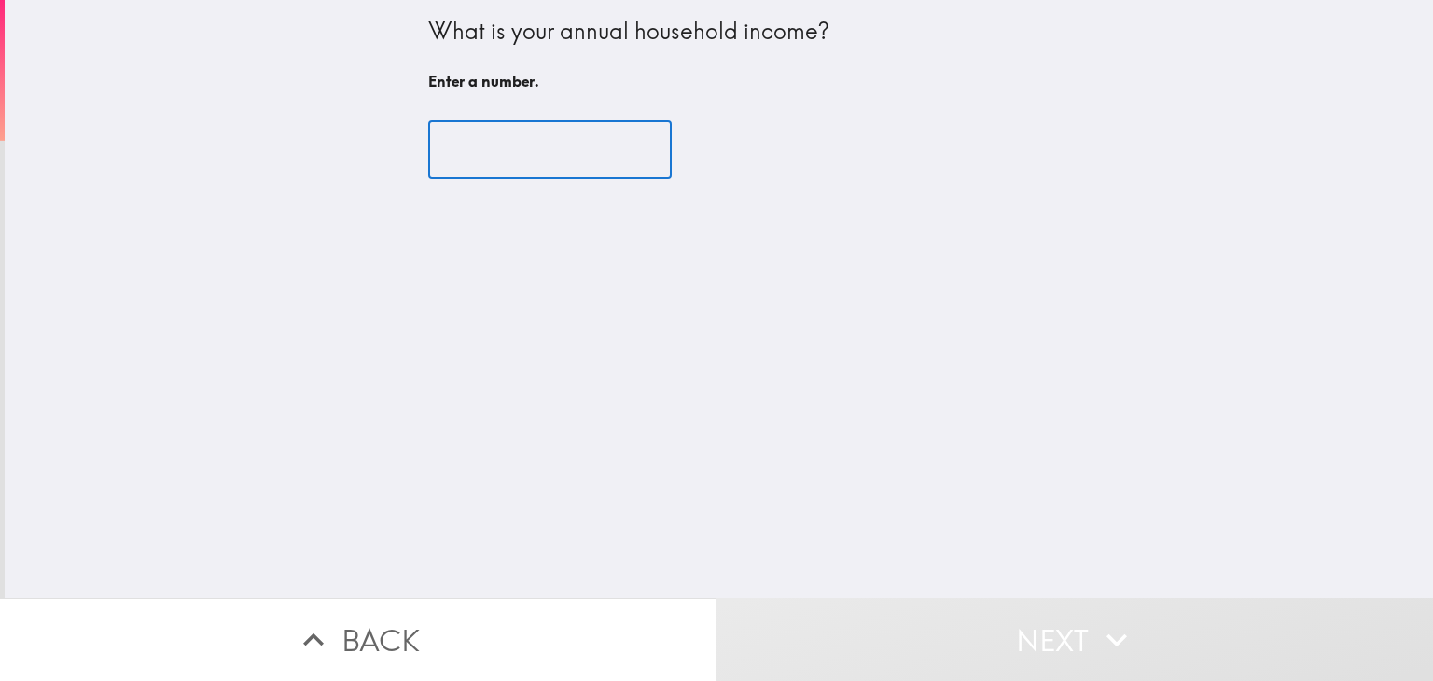
click at [594, 159] on input "number" at bounding box center [549, 150] width 243 height 58
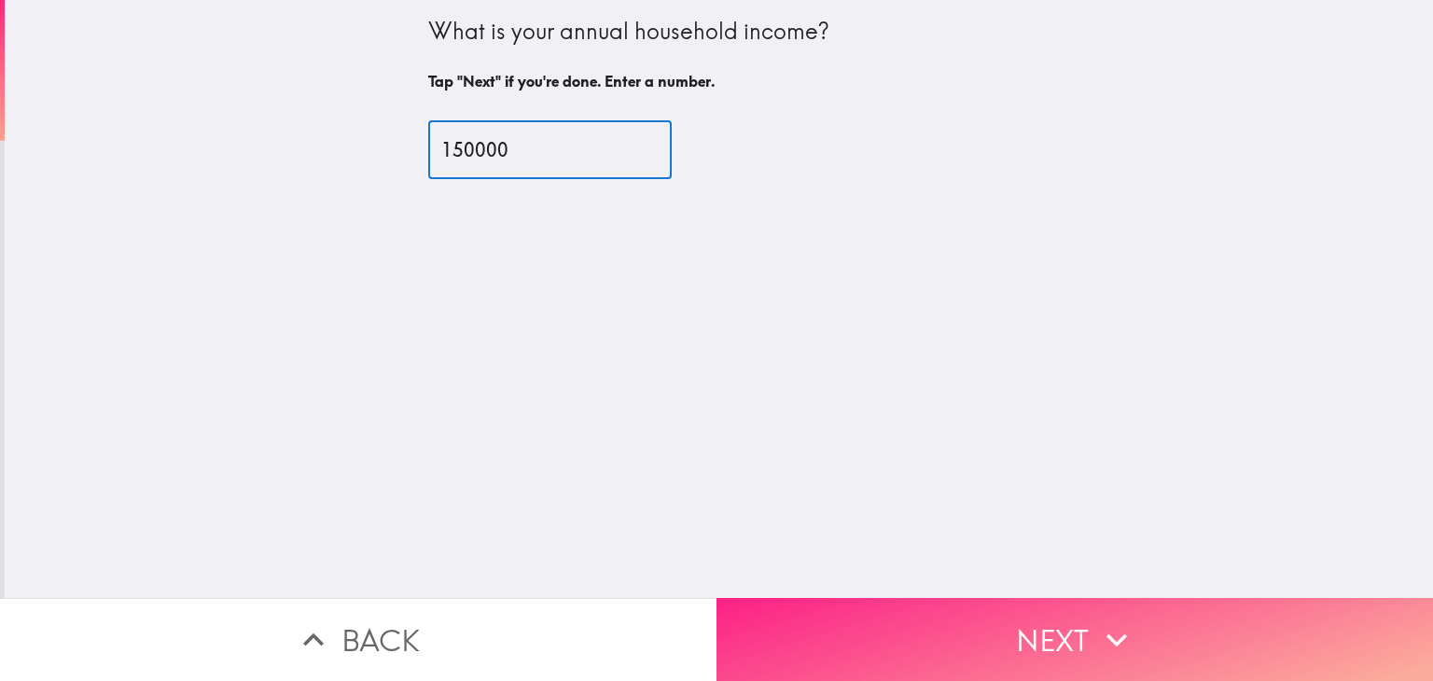
type input "150000"
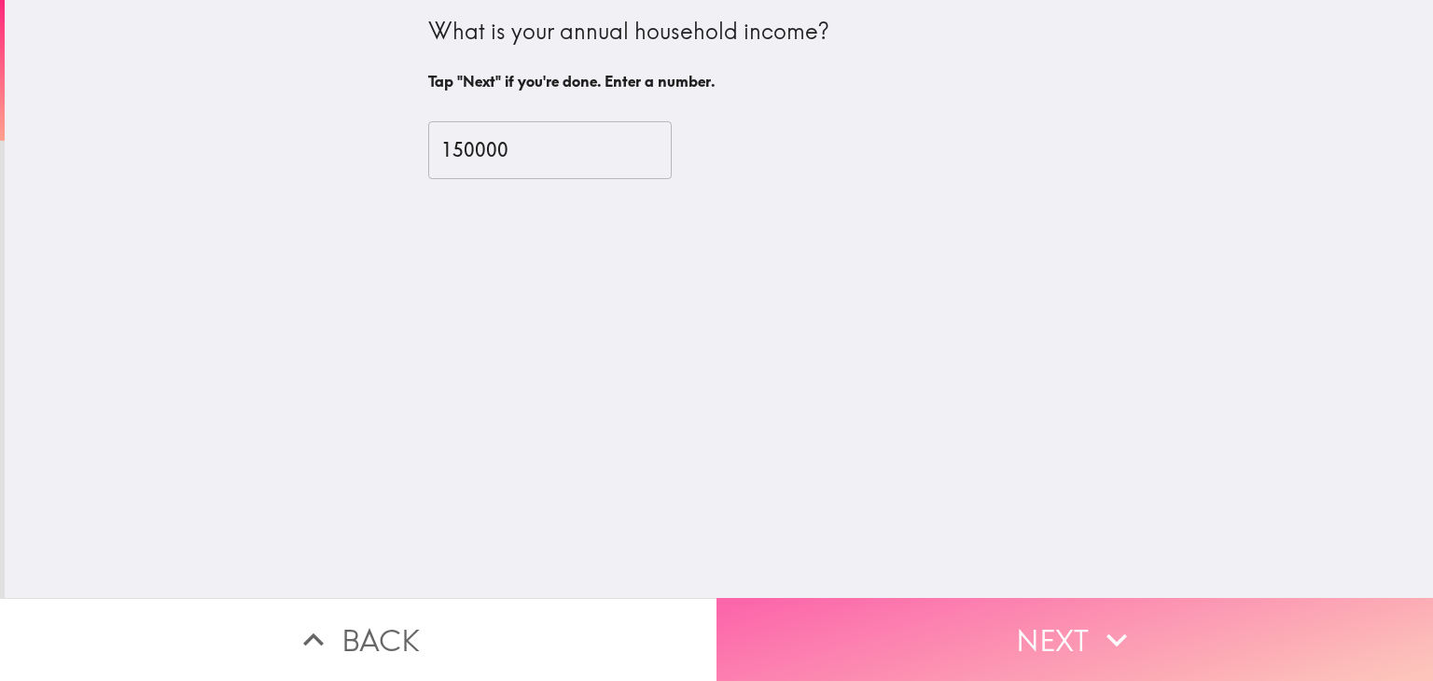
click at [1022, 638] on button "Next" at bounding box center [1074, 639] width 716 height 83
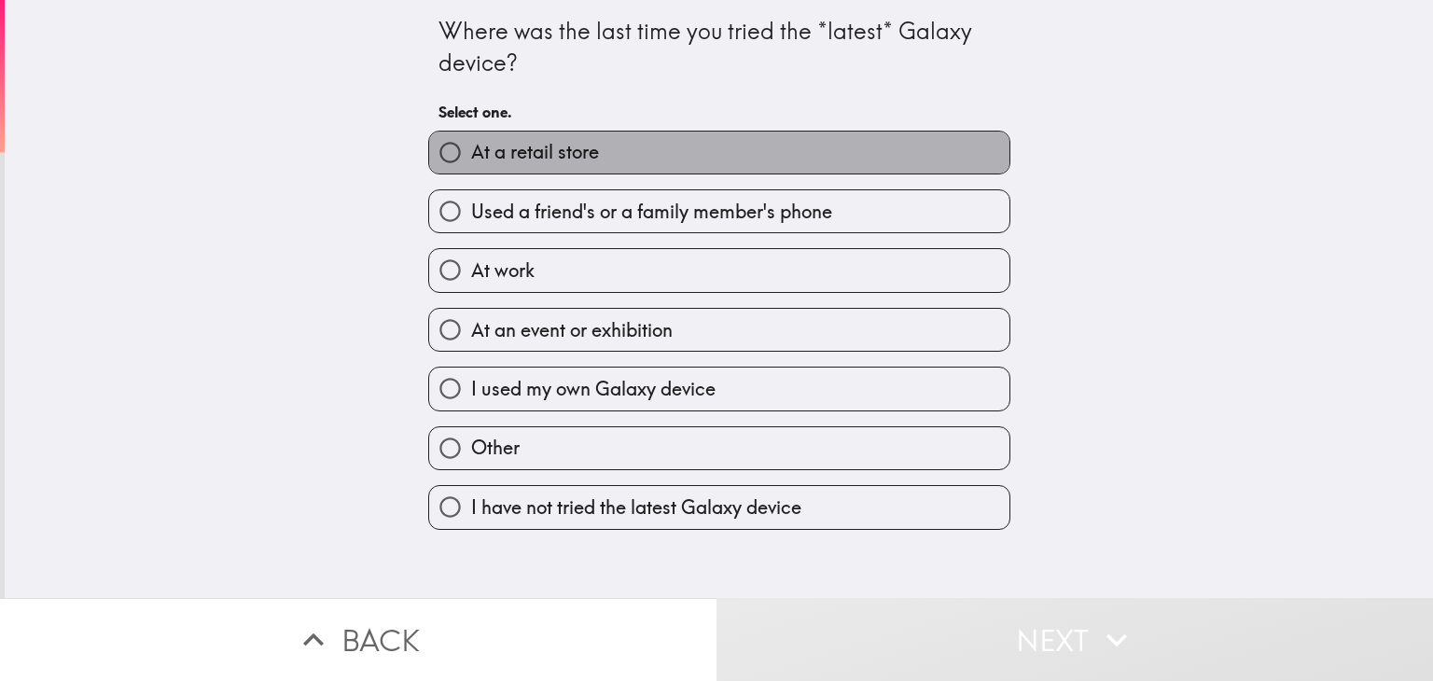
click at [832, 152] on label "At a retail store" at bounding box center [719, 153] width 580 height 42
click at [471, 152] on input "At a retail store" at bounding box center [450, 153] width 42 height 42
radio input "true"
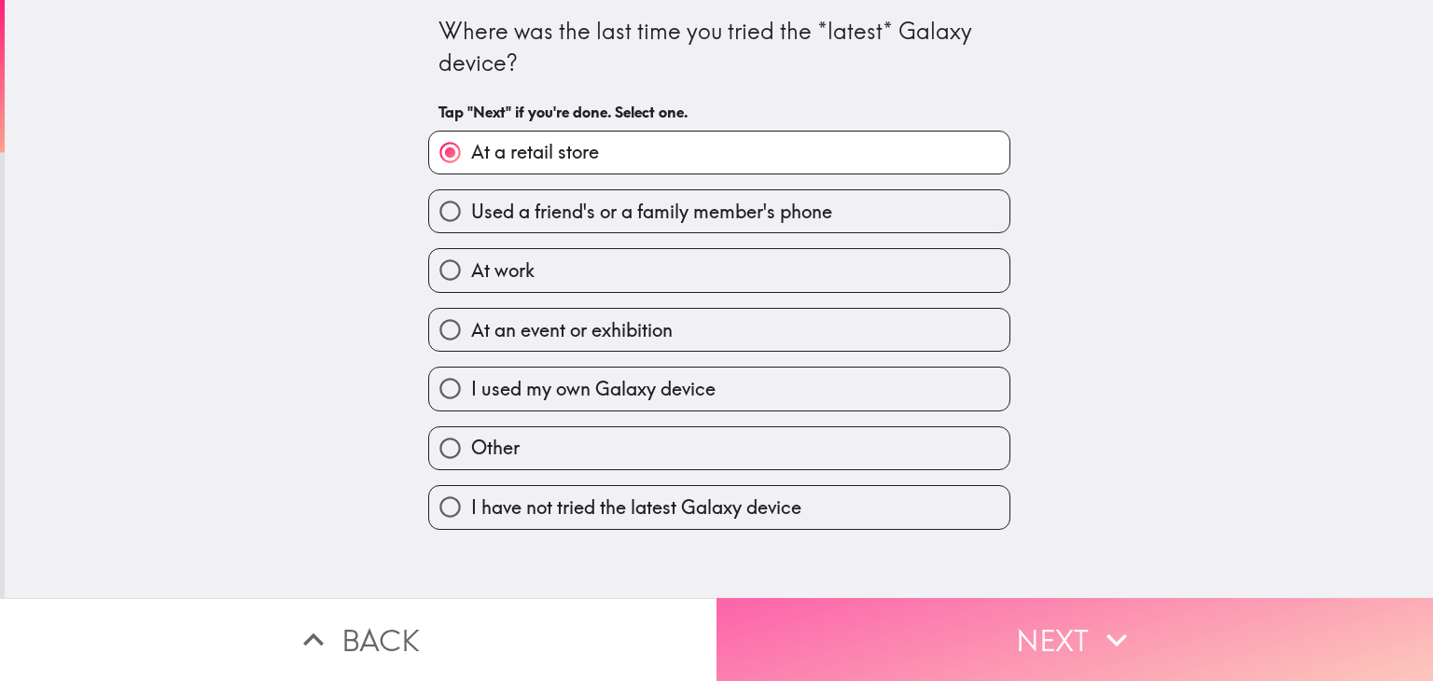
click at [1044, 624] on button "Next" at bounding box center [1074, 639] width 716 height 83
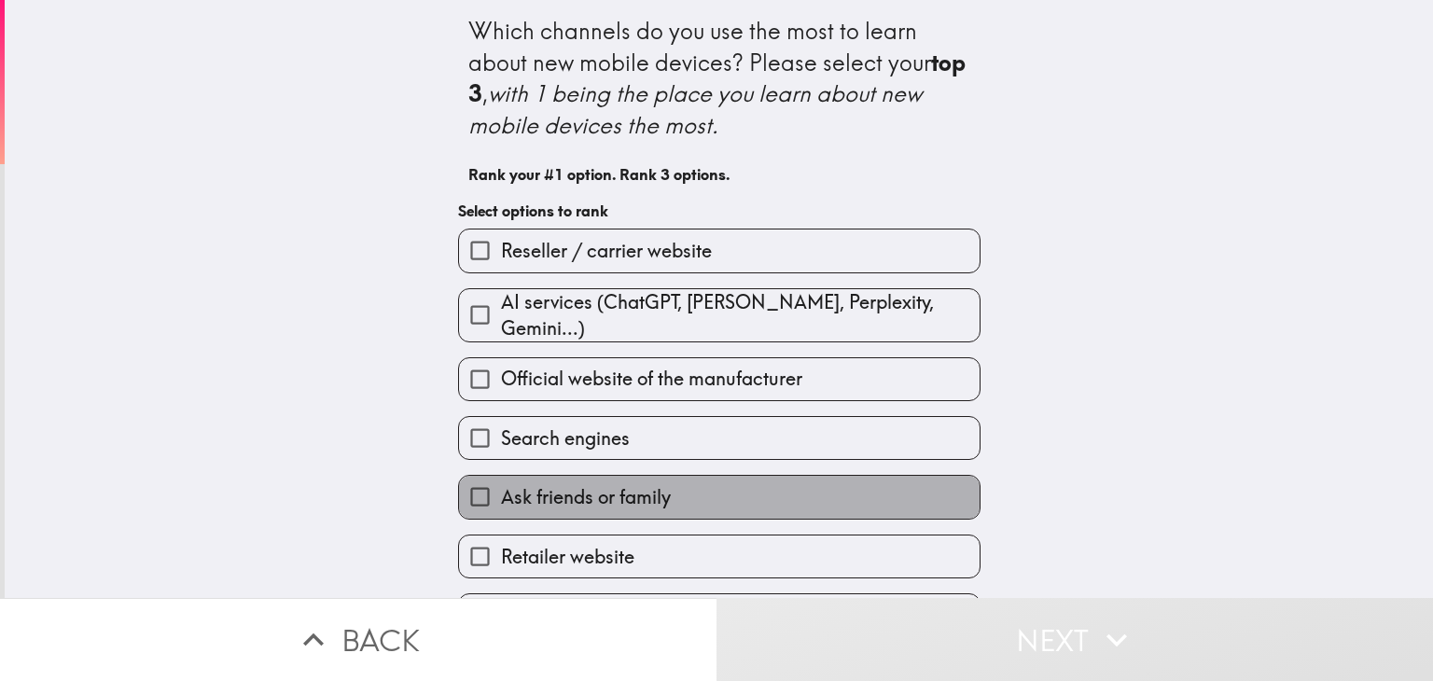
click at [658, 490] on label "Ask friends or family" at bounding box center [719, 497] width 520 height 42
click at [501, 490] on input "Ask friends or family" at bounding box center [480, 497] width 42 height 42
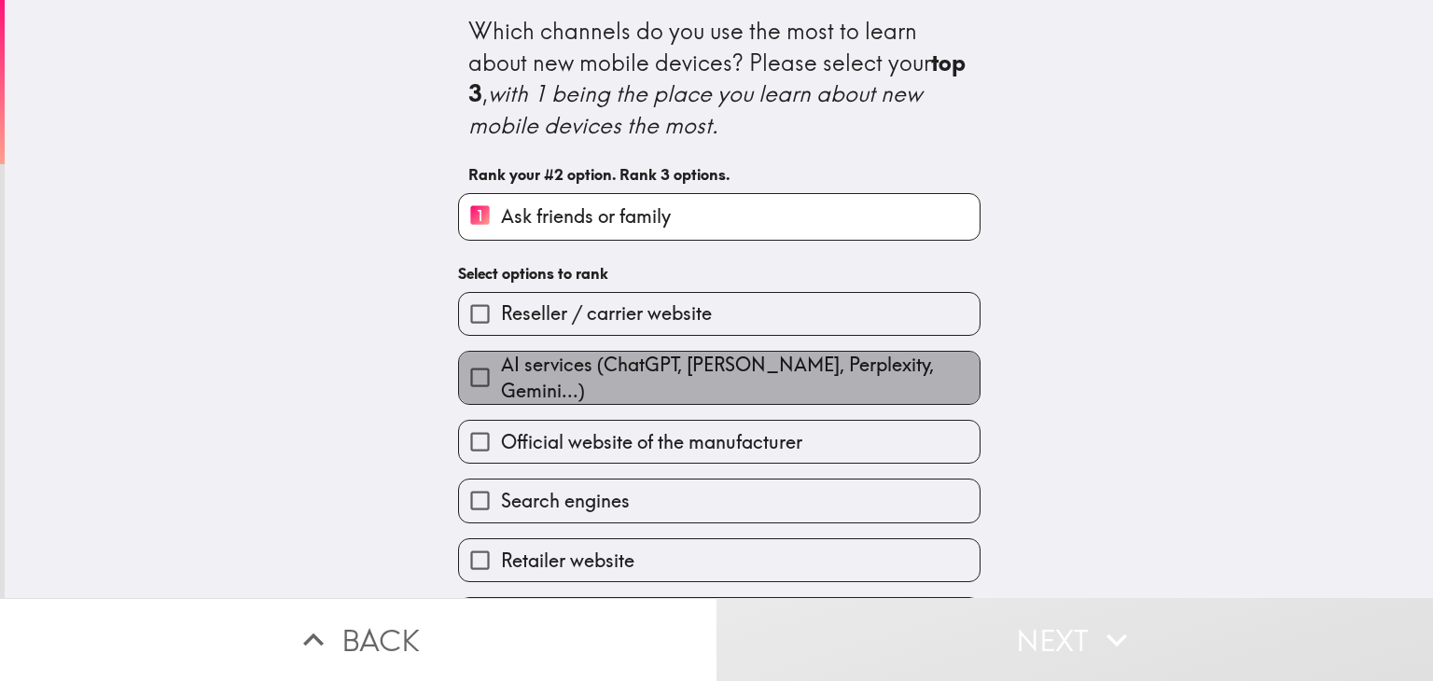
click at [691, 363] on span "AI services (ChatGPT, [PERSON_NAME], Perplexity, Gemini...)" at bounding box center [740, 378] width 478 height 52
click at [501, 363] on input "AI services (ChatGPT, [PERSON_NAME], Perplexity, Gemini...)" at bounding box center [480, 377] width 42 height 42
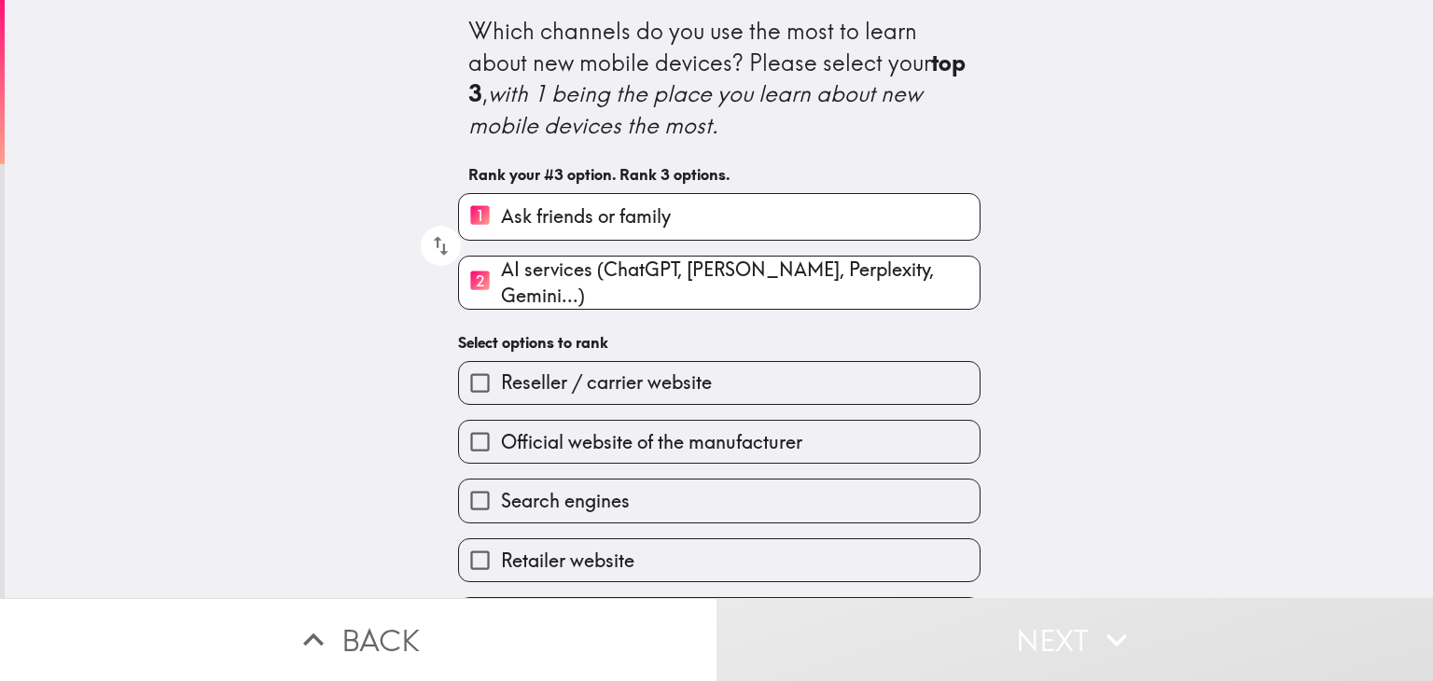
click at [682, 429] on span "Official website of the manufacturer" at bounding box center [651, 442] width 301 height 26
click at [501, 422] on input "Official website of the manufacturer" at bounding box center [480, 442] width 42 height 42
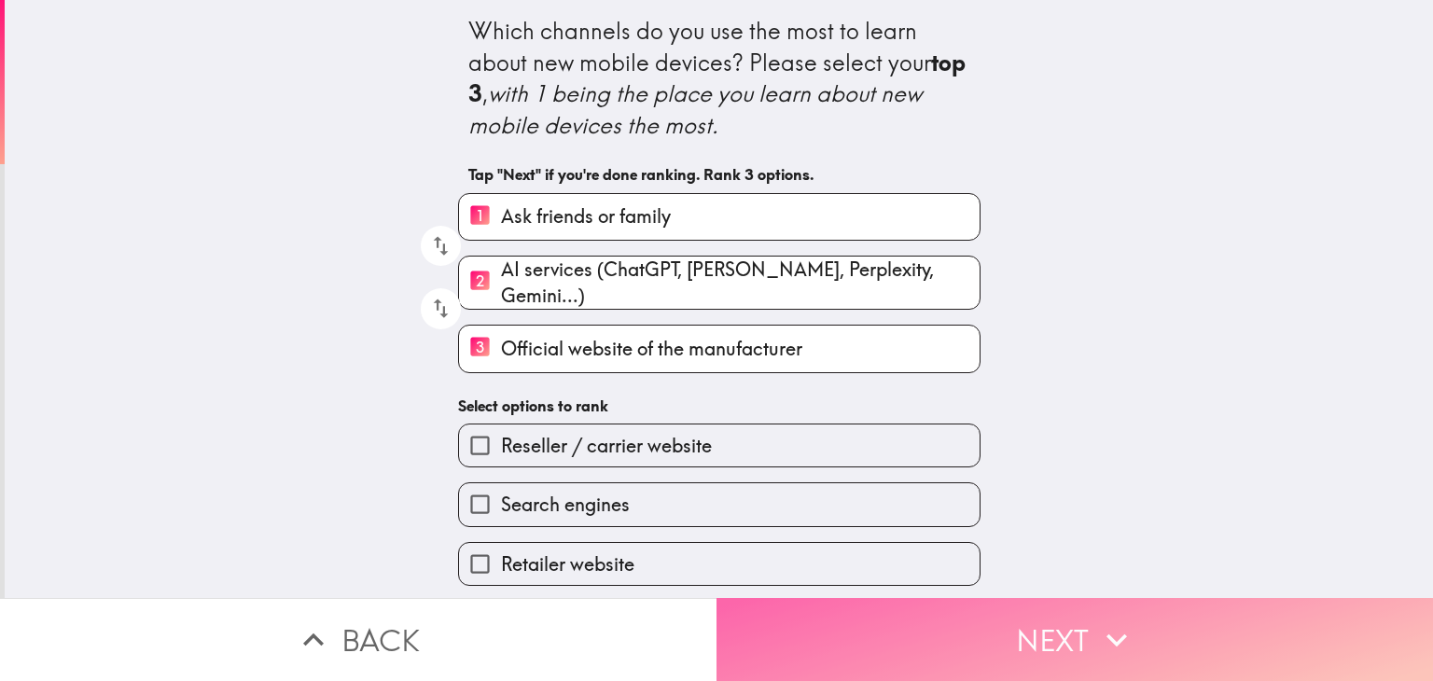
click at [1043, 616] on button "Next" at bounding box center [1074, 639] width 716 height 83
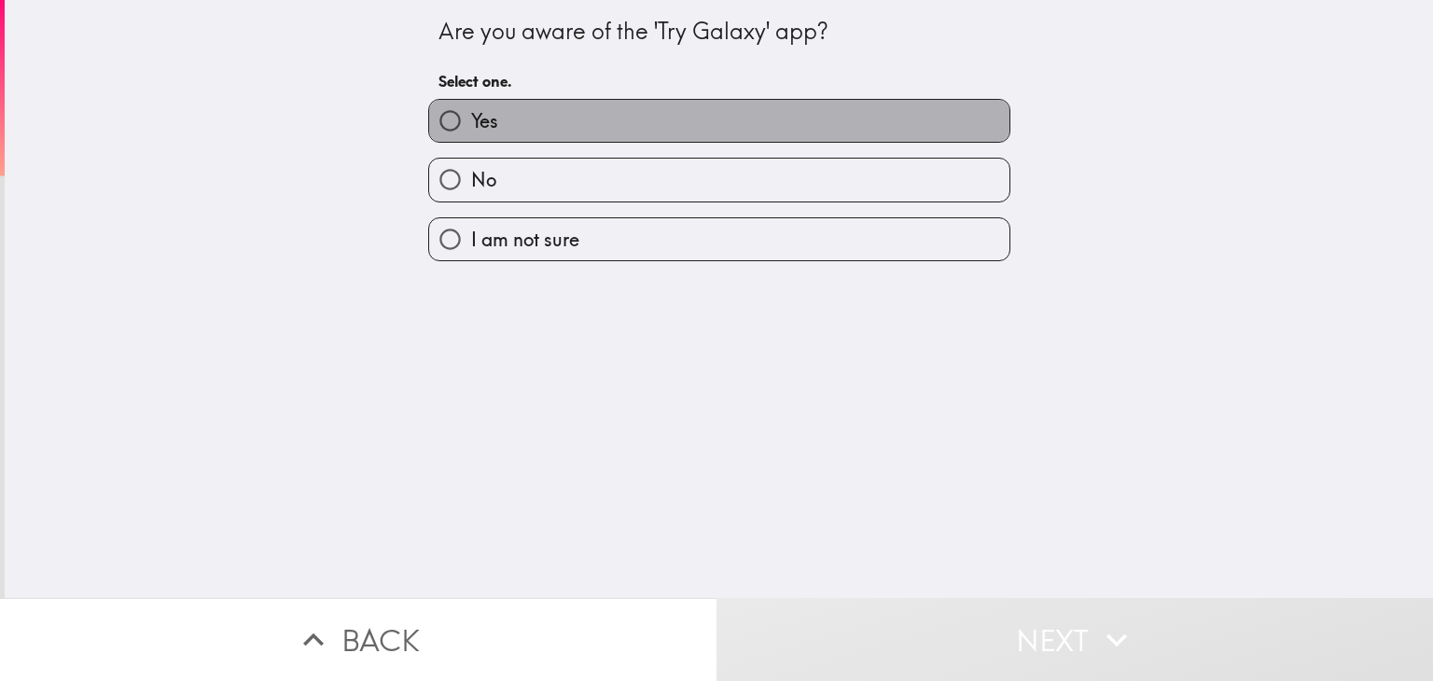
click at [694, 112] on label "Yes" at bounding box center [719, 121] width 580 height 42
click at [471, 112] on input "Yes" at bounding box center [450, 121] width 42 height 42
radio input "true"
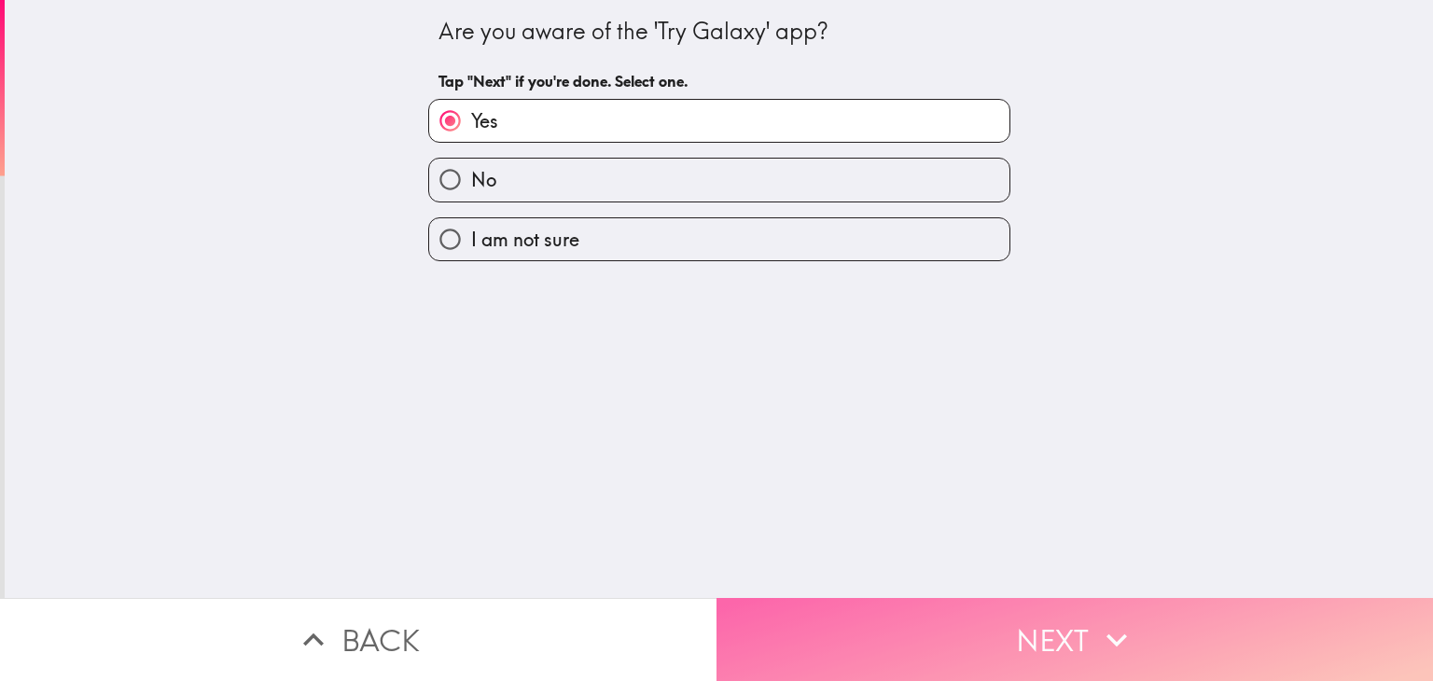
click at [1022, 609] on button "Next" at bounding box center [1074, 639] width 716 height 83
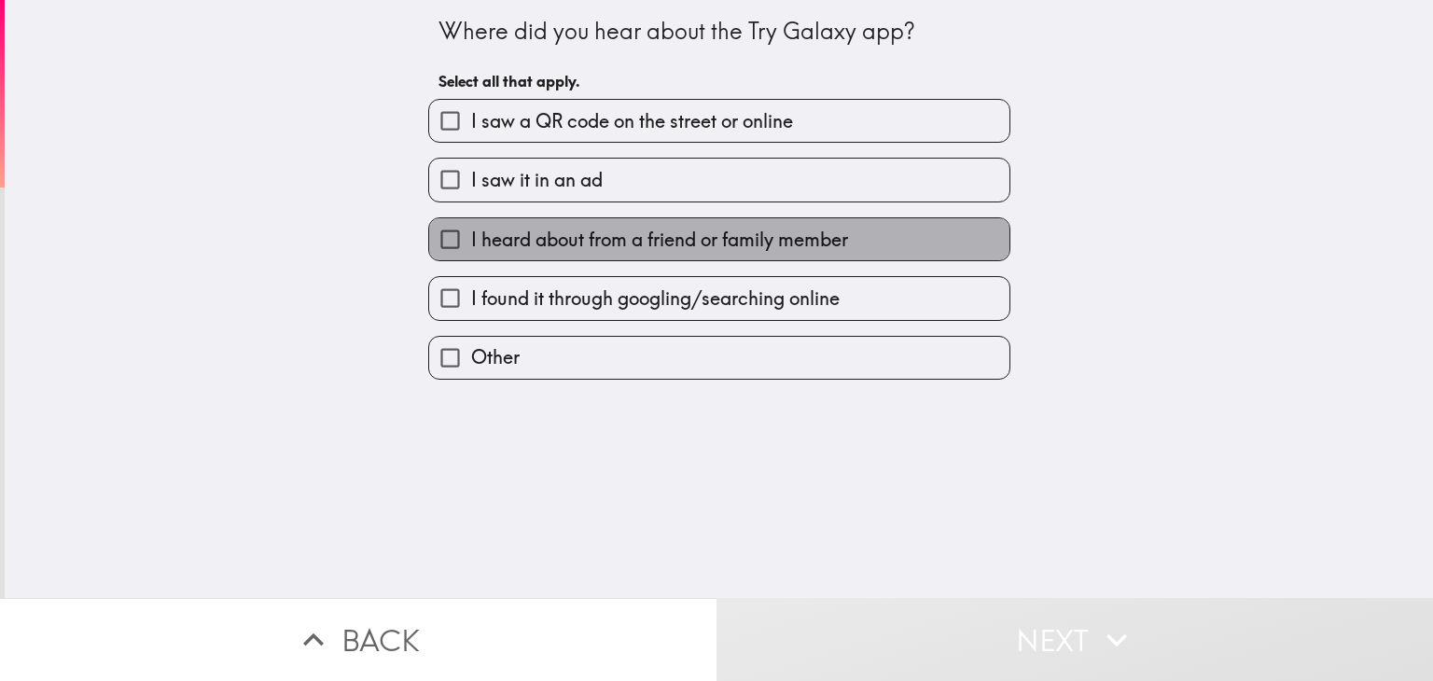
click at [696, 236] on span "I heard about from a friend or family member" at bounding box center [659, 240] width 377 height 26
click at [471, 236] on input "I heard about from a friend or family member" at bounding box center [450, 239] width 42 height 42
checkbox input "true"
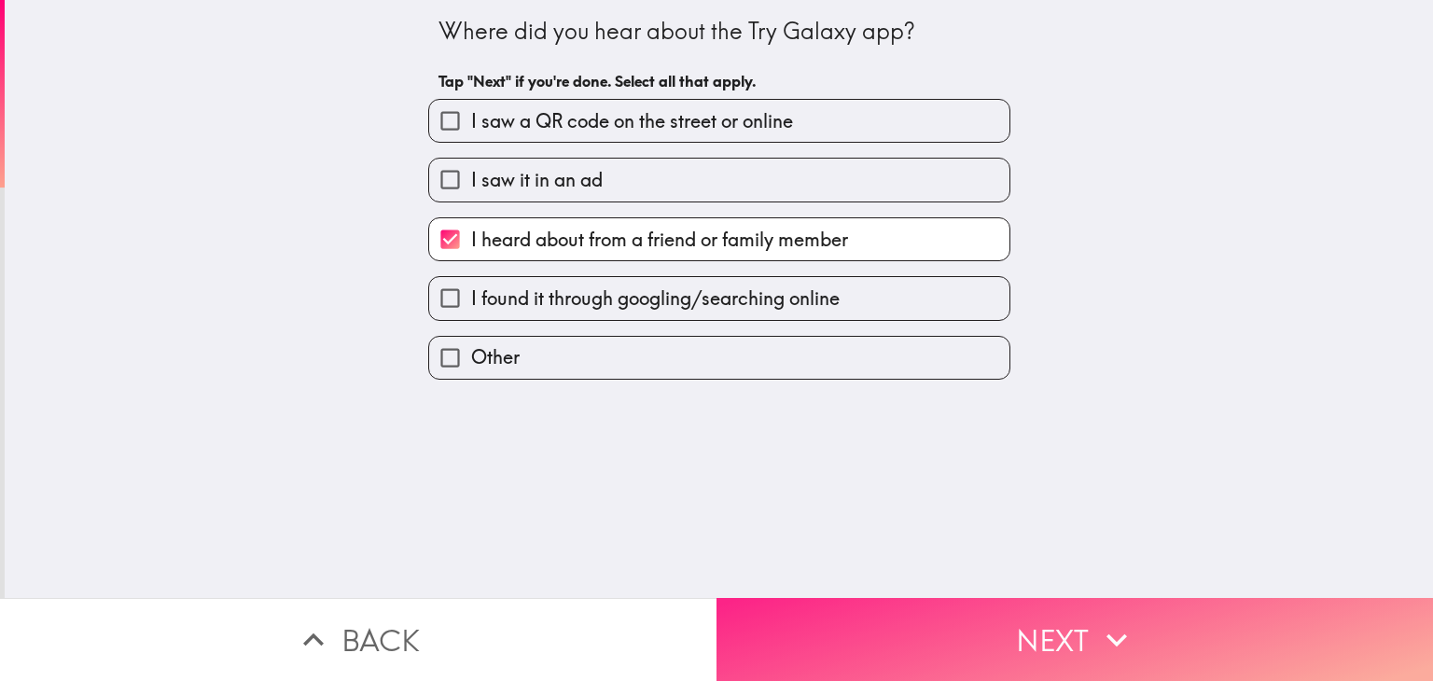
click at [1036, 661] on button "Next" at bounding box center [1074, 639] width 716 height 83
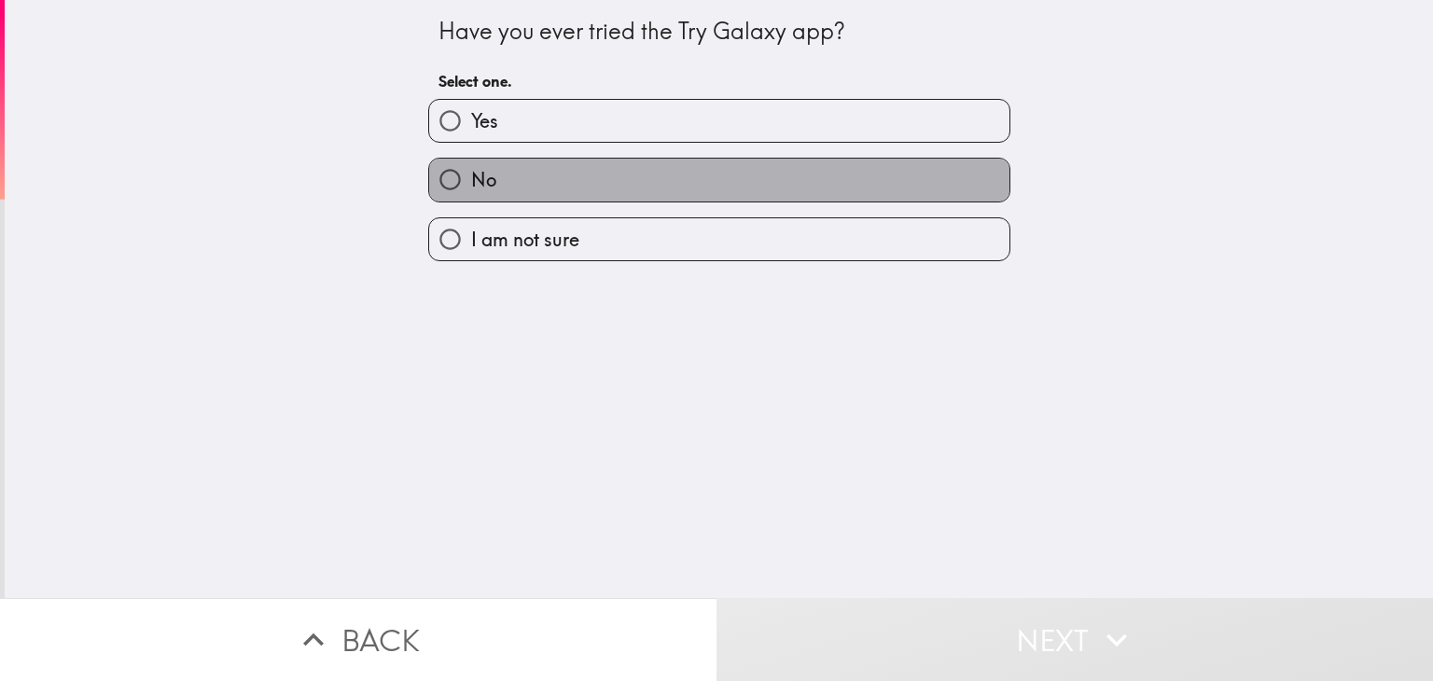
click at [703, 176] on label "No" at bounding box center [719, 180] width 580 height 42
click at [471, 176] on input "No" at bounding box center [450, 180] width 42 height 42
radio input "true"
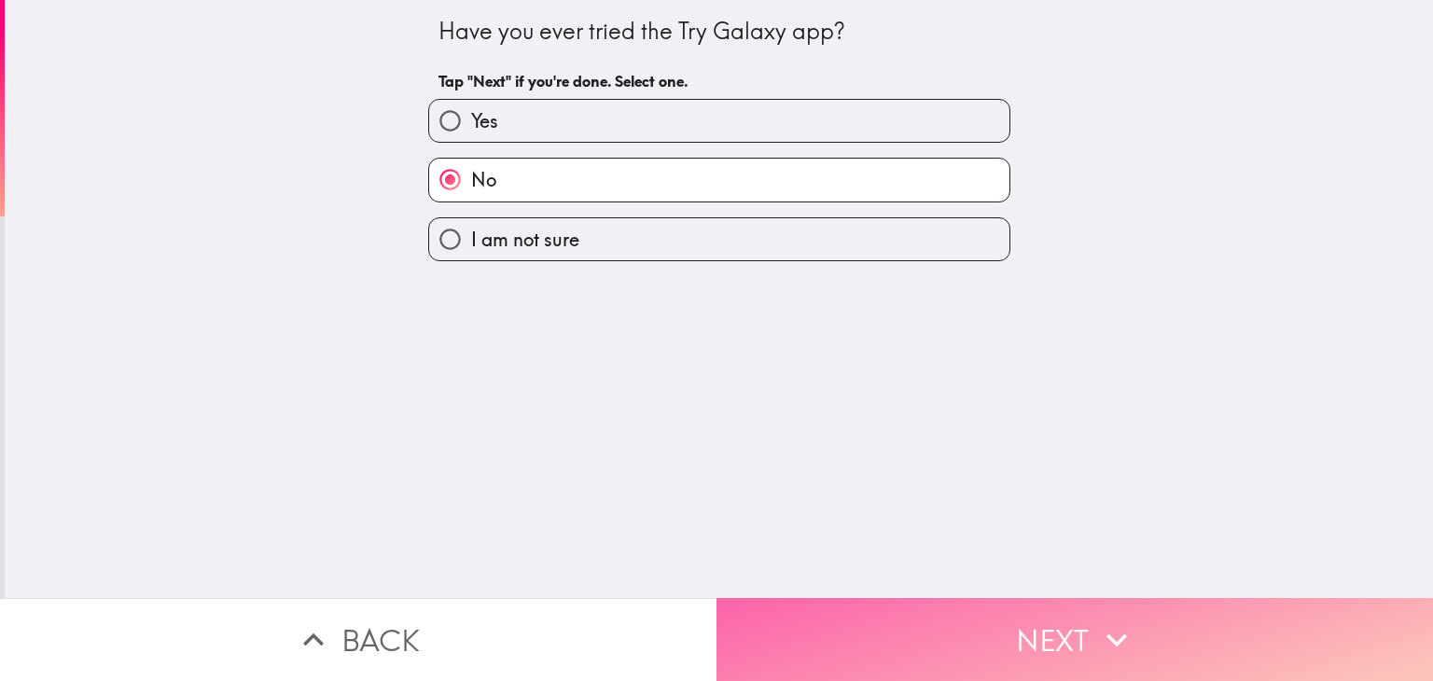
click at [1041, 624] on button "Next" at bounding box center [1074, 639] width 716 height 83
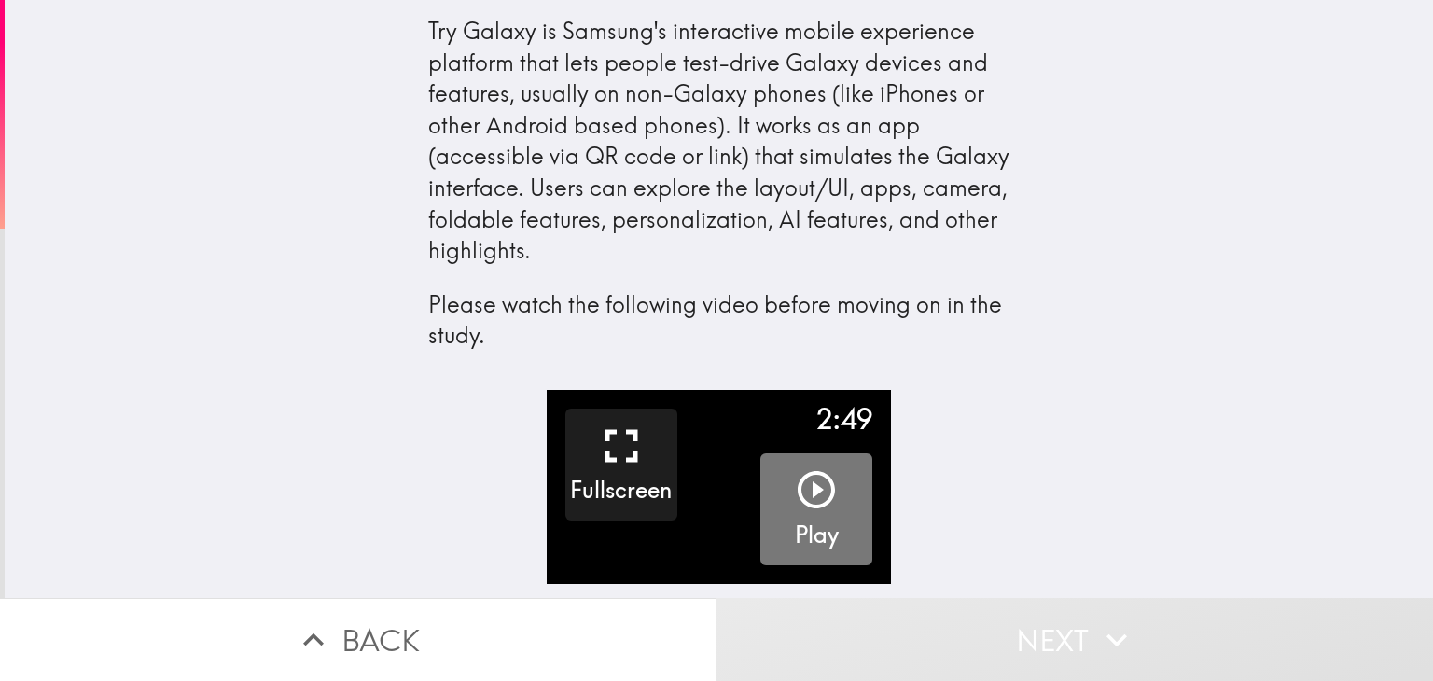
click at [811, 479] on icon "button" at bounding box center [816, 489] width 45 height 45
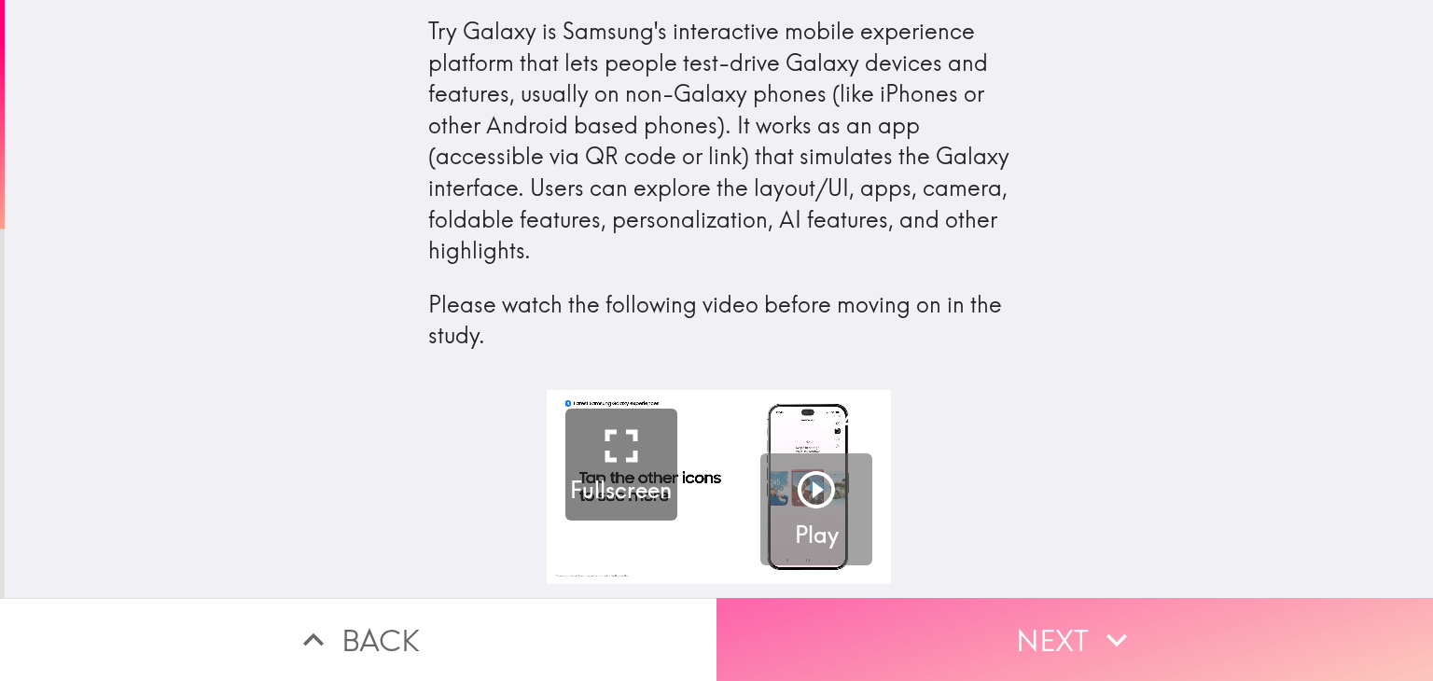
click at [1042, 630] on button "Next" at bounding box center [1074, 639] width 716 height 83
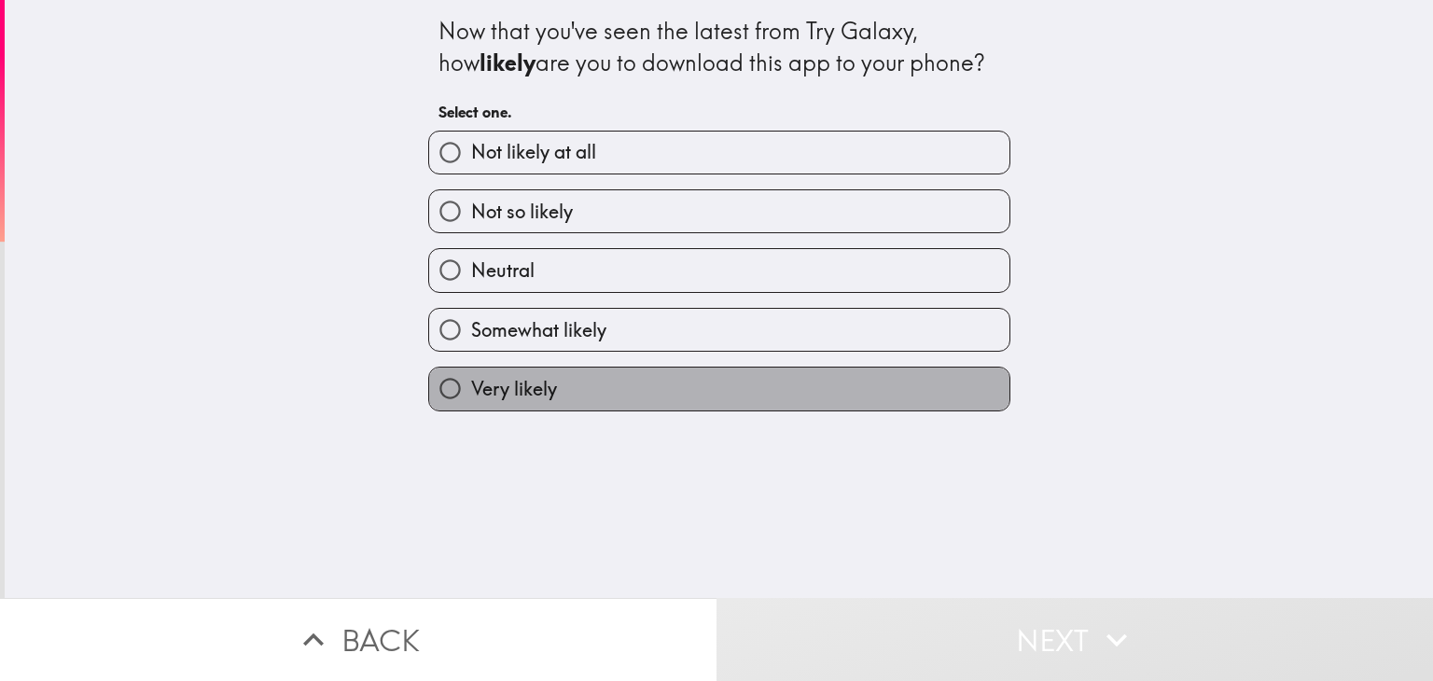
click at [586, 383] on label "Very likely" at bounding box center [719, 388] width 580 height 42
click at [471, 383] on input "Very likely" at bounding box center [450, 388] width 42 height 42
radio input "true"
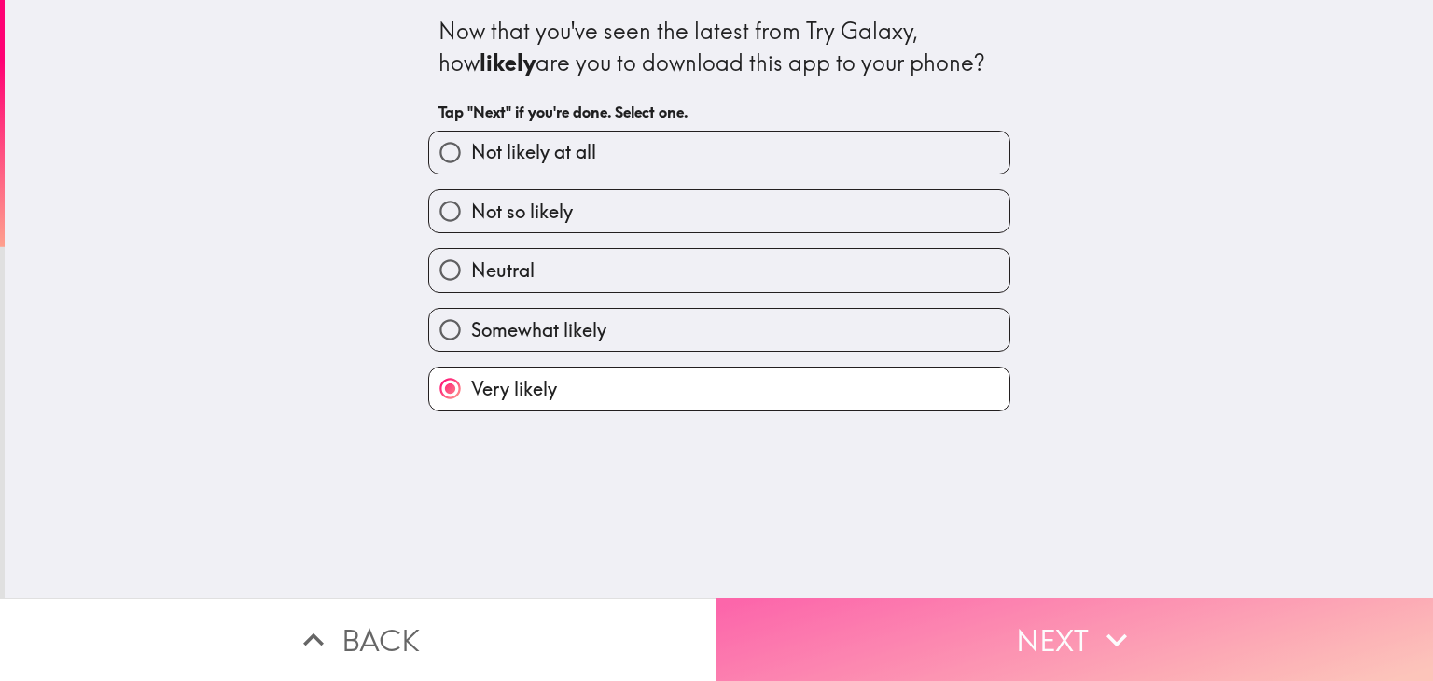
click at [988, 628] on button "Next" at bounding box center [1074, 639] width 716 height 83
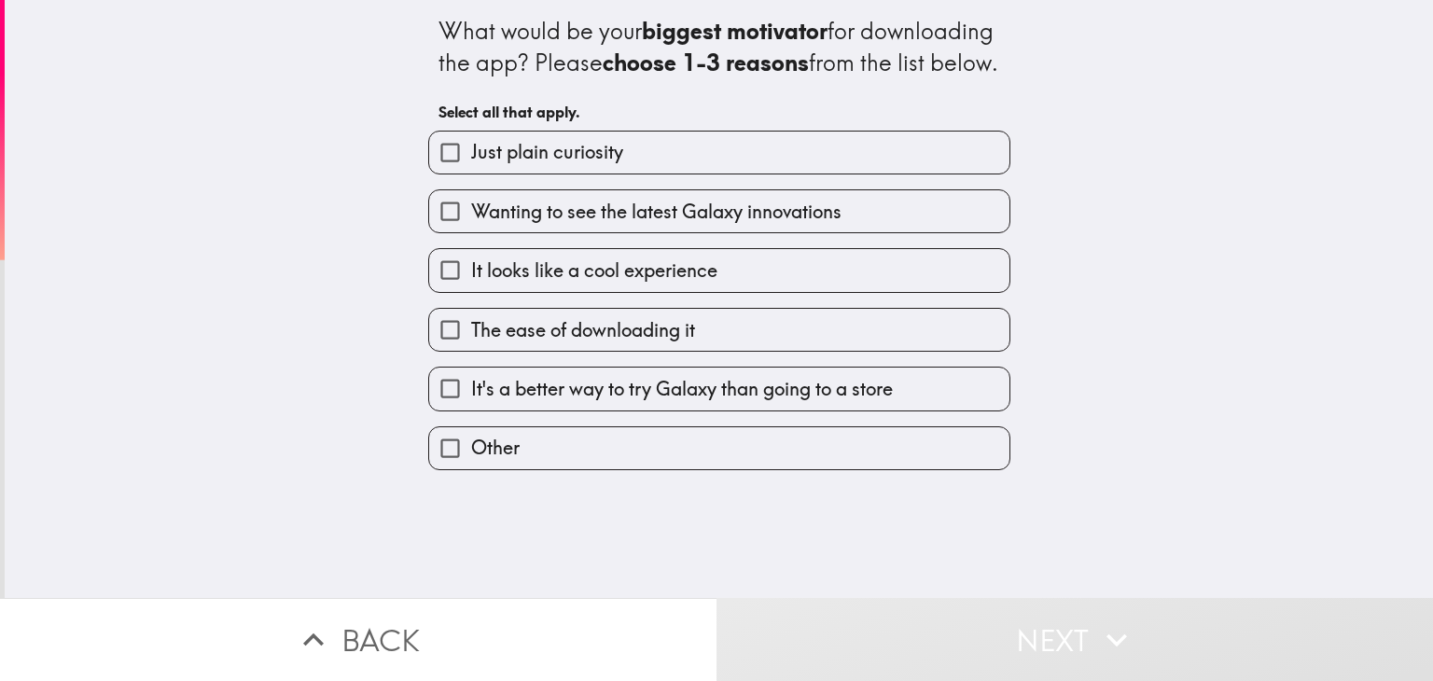
click at [758, 402] on span "It's a better way to try Galaxy than going to a store" at bounding box center [682, 389] width 422 height 26
click at [471, 409] on input "It's a better way to try Galaxy than going to a store" at bounding box center [450, 388] width 42 height 42
checkbox input "true"
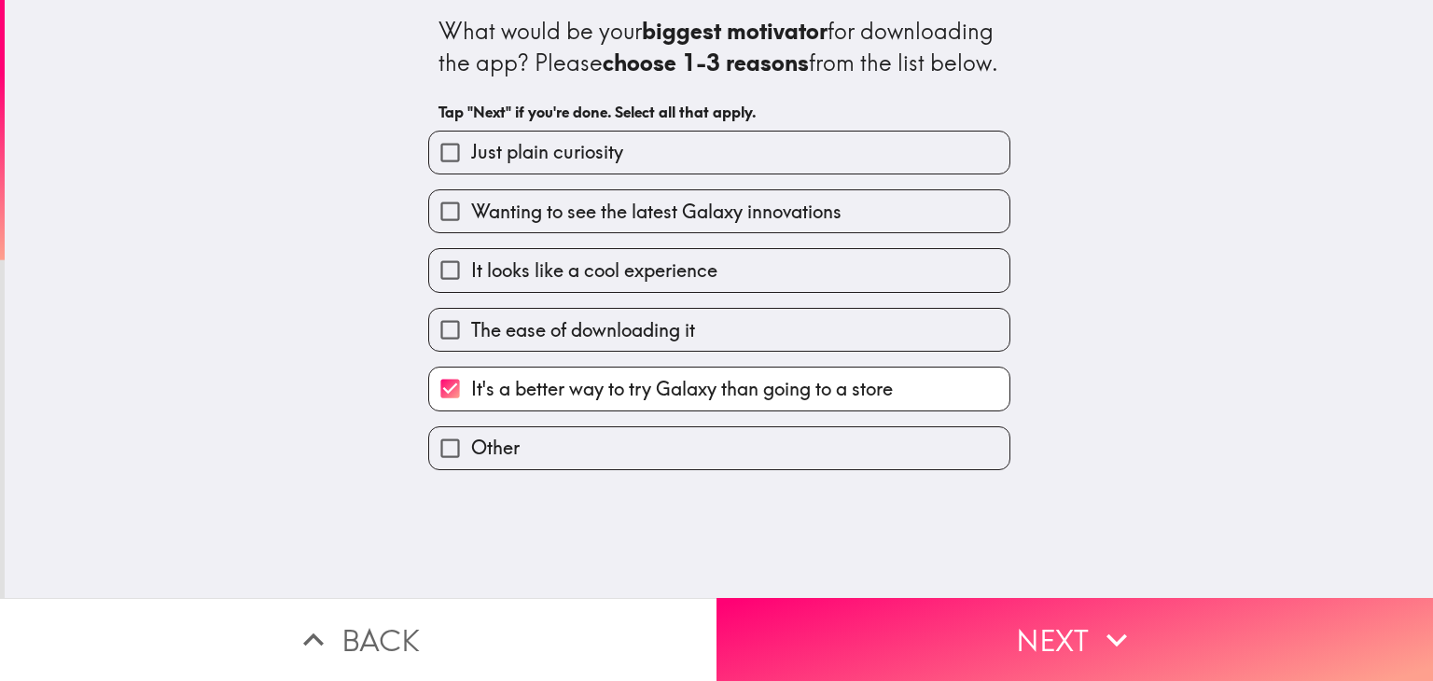
click at [683, 173] on label "Just plain curiosity" at bounding box center [719, 153] width 580 height 42
click at [471, 173] on input "Just plain curiosity" at bounding box center [450, 153] width 42 height 42
checkbox input "true"
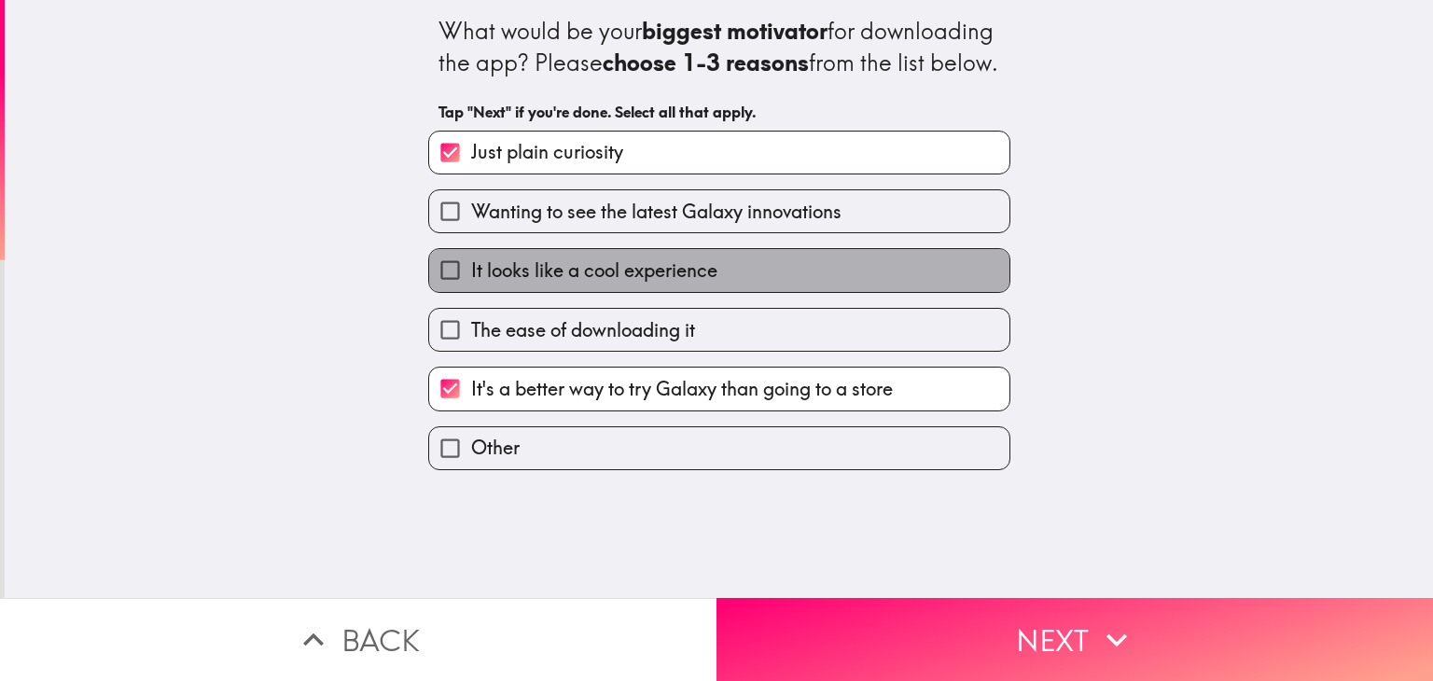
click at [713, 291] on label "It looks like a cool experience" at bounding box center [719, 270] width 580 height 42
click at [471, 291] on input "It looks like a cool experience" at bounding box center [450, 270] width 42 height 42
checkbox input "true"
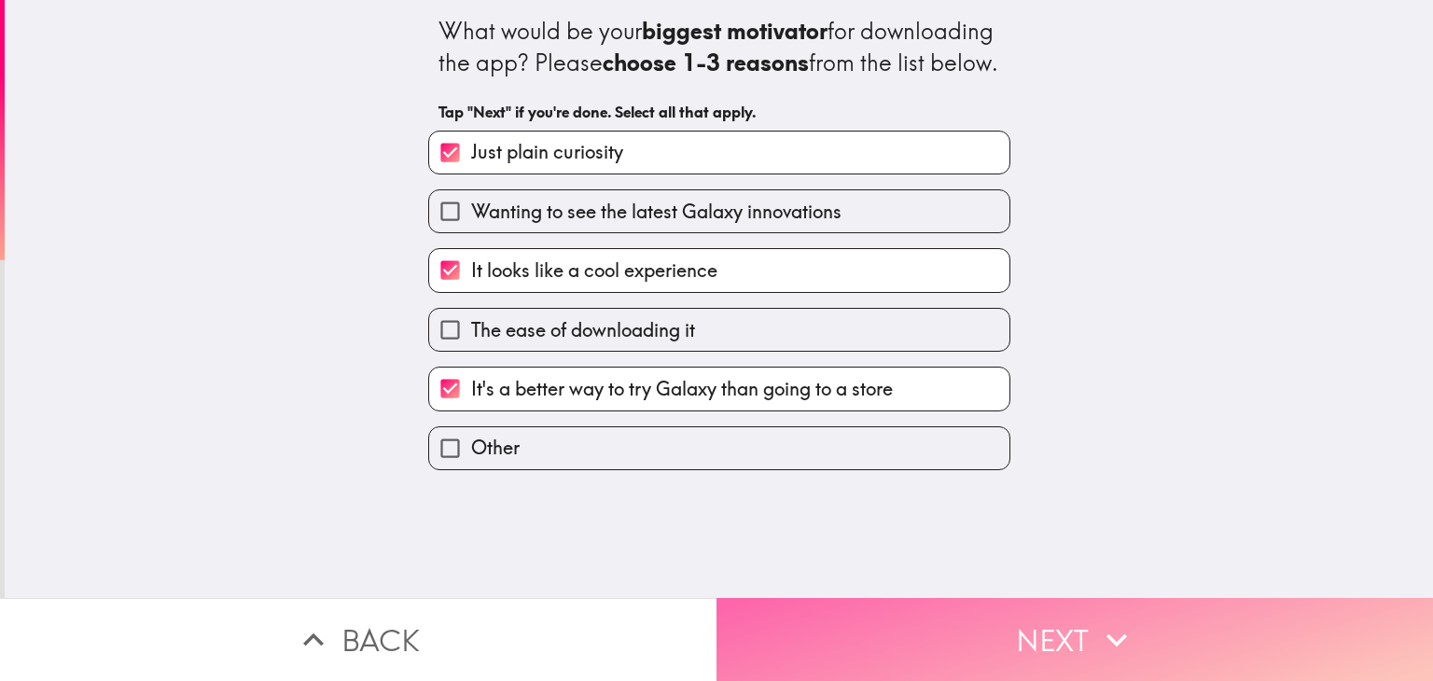
click at [903, 603] on button "Next" at bounding box center [1074, 639] width 716 height 83
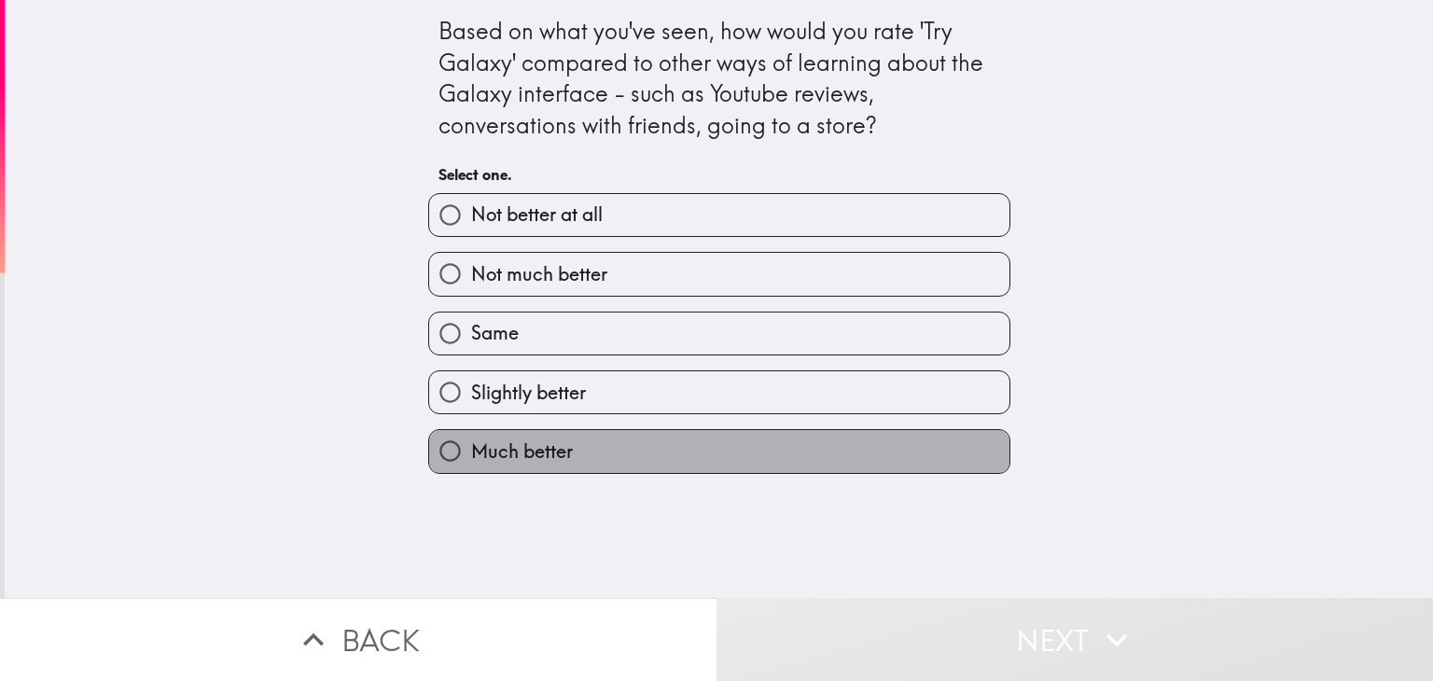
click at [643, 435] on label "Much better" at bounding box center [719, 451] width 580 height 42
click at [471, 435] on input "Much better" at bounding box center [450, 451] width 42 height 42
radio input "true"
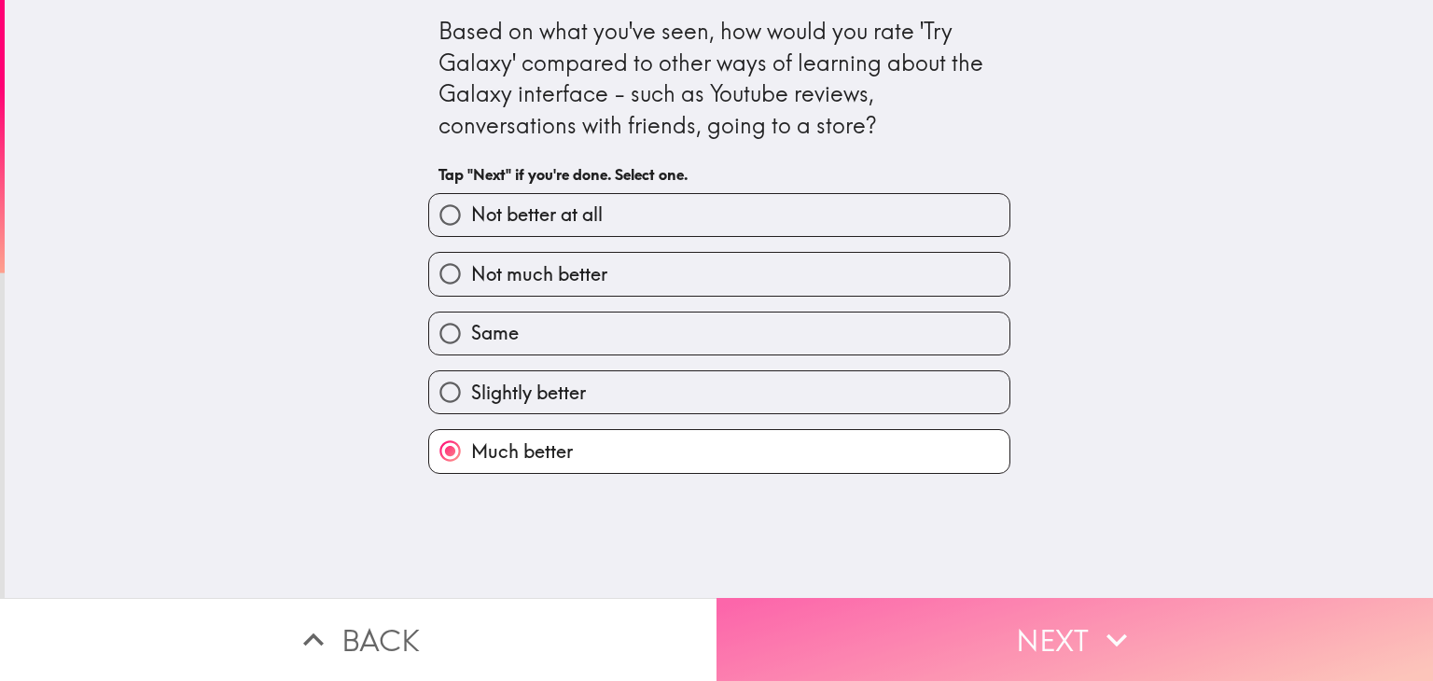
click at [1002, 624] on button "Next" at bounding box center [1074, 639] width 716 height 83
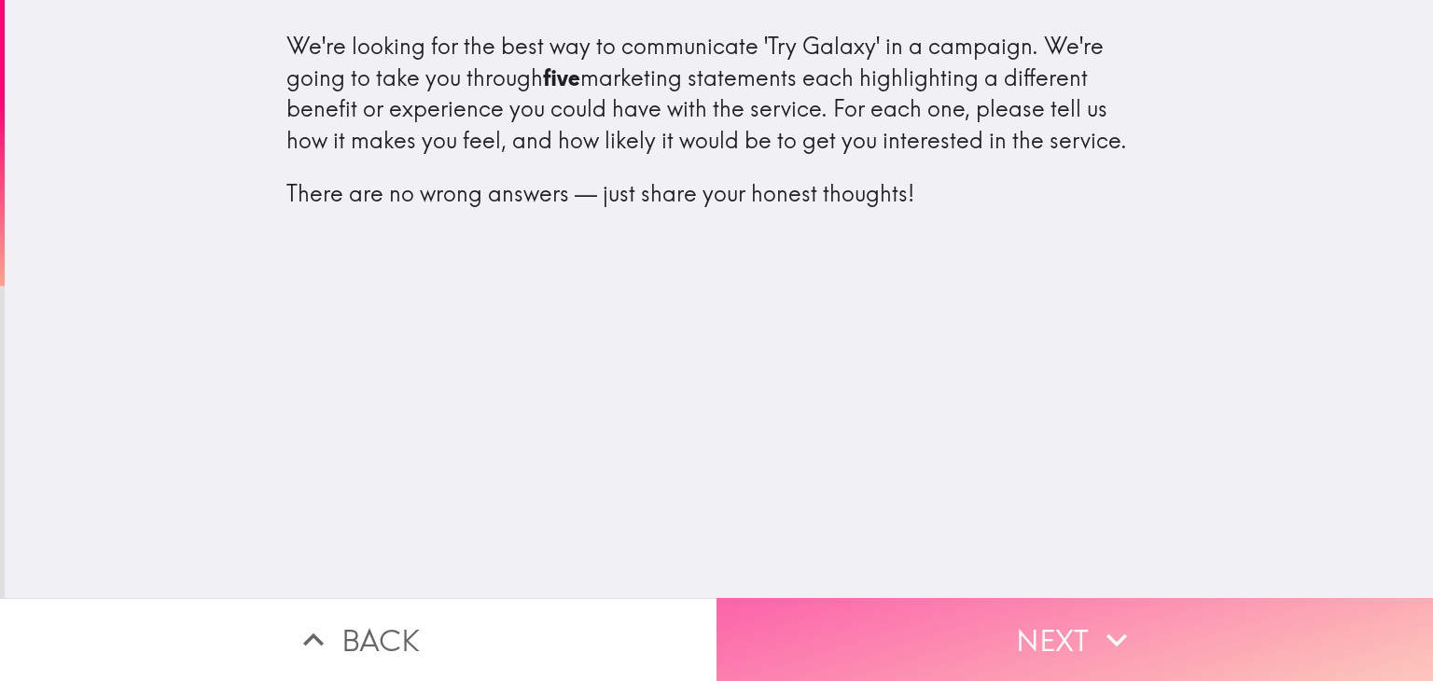
click at [1004, 598] on button "Next" at bounding box center [1074, 639] width 716 height 83
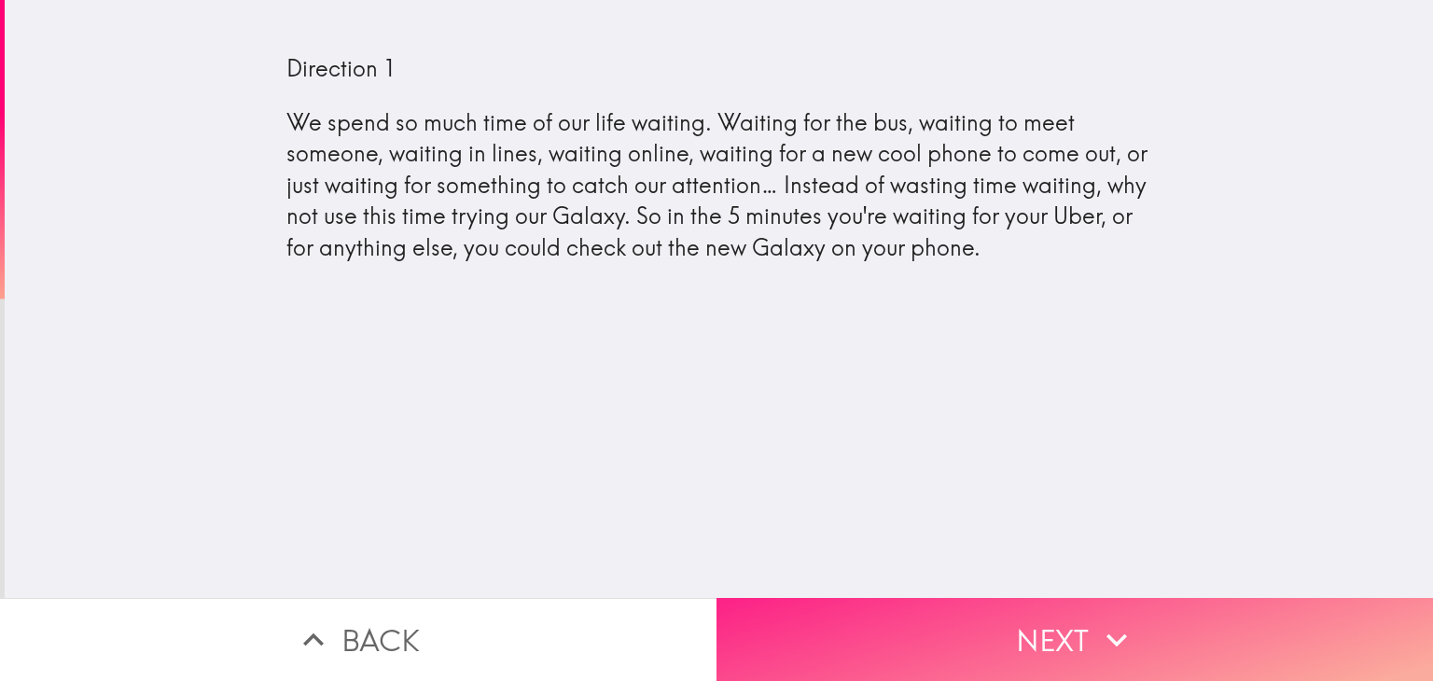
click at [1071, 616] on button "Next" at bounding box center [1074, 639] width 716 height 83
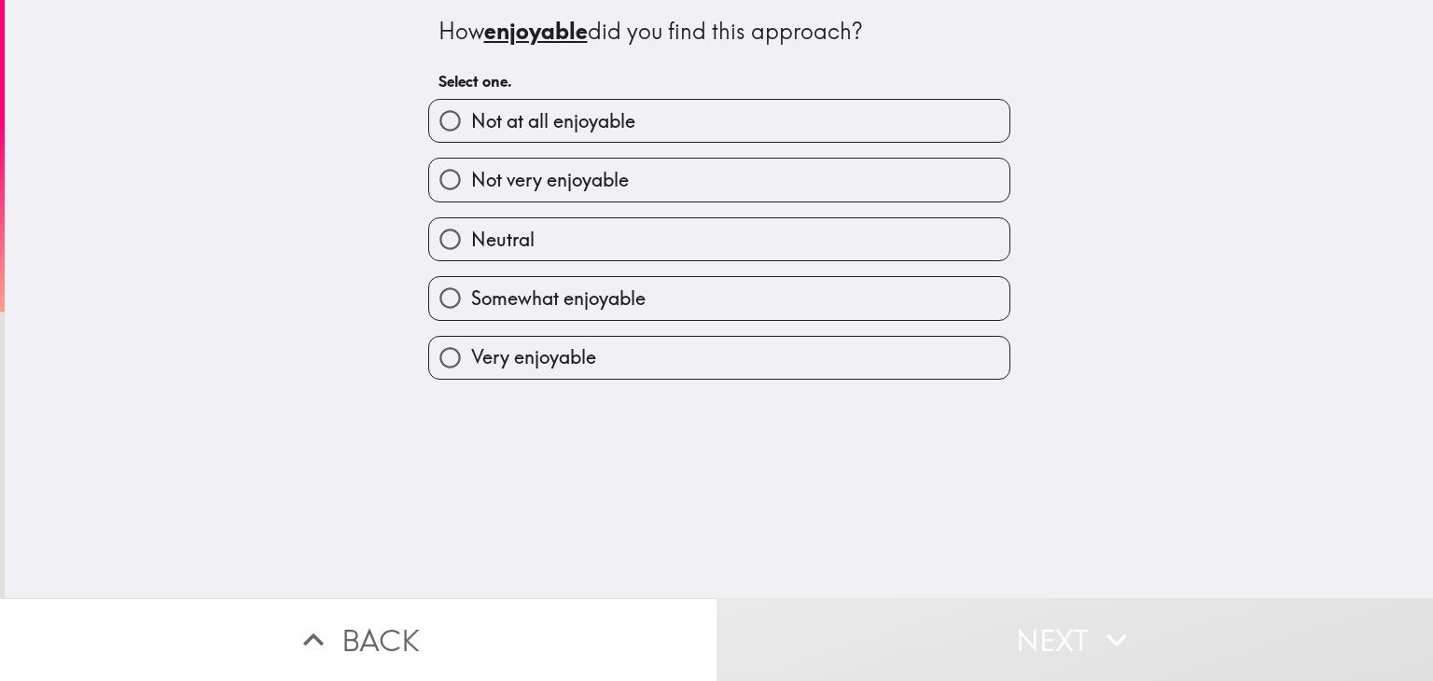
click at [567, 357] on span "Very enjoyable" at bounding box center [533, 357] width 125 height 26
click at [471, 357] on input "Very enjoyable" at bounding box center [450, 358] width 42 height 42
radio input "true"
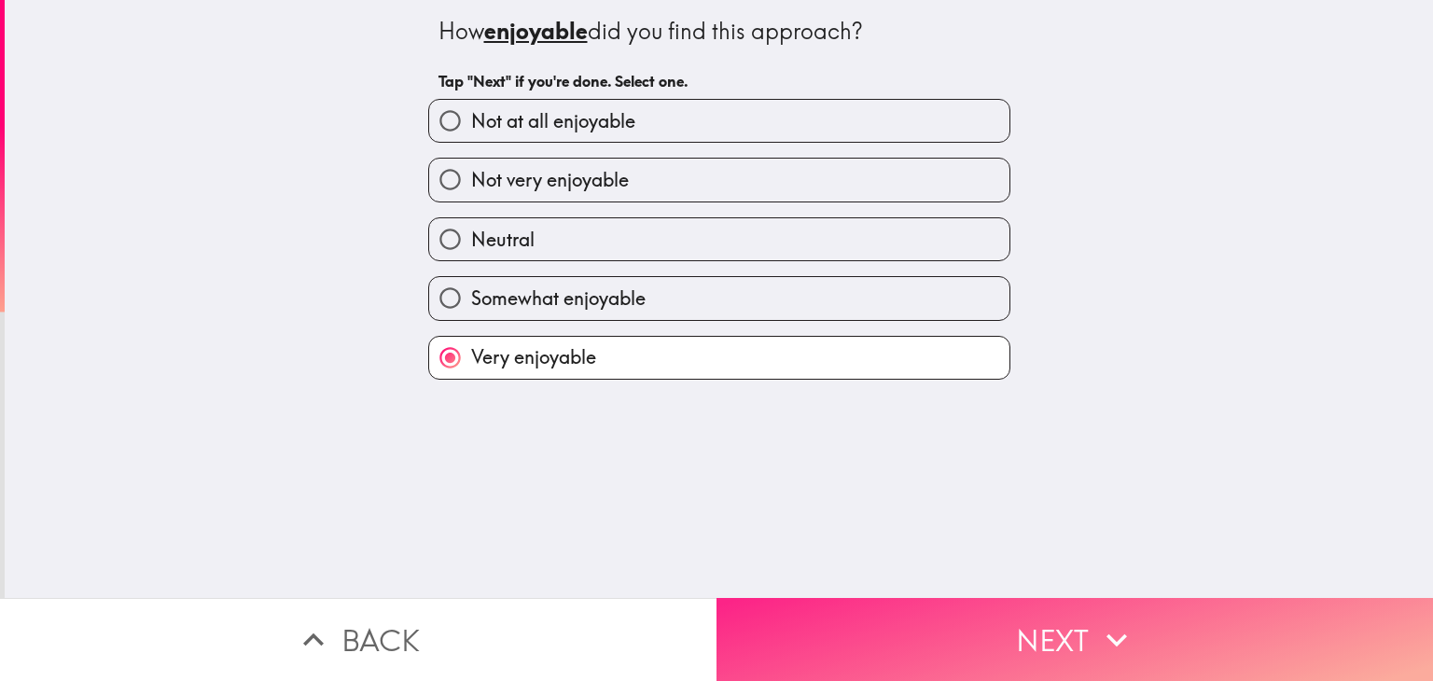
click at [1011, 607] on button "Next" at bounding box center [1074, 639] width 716 height 83
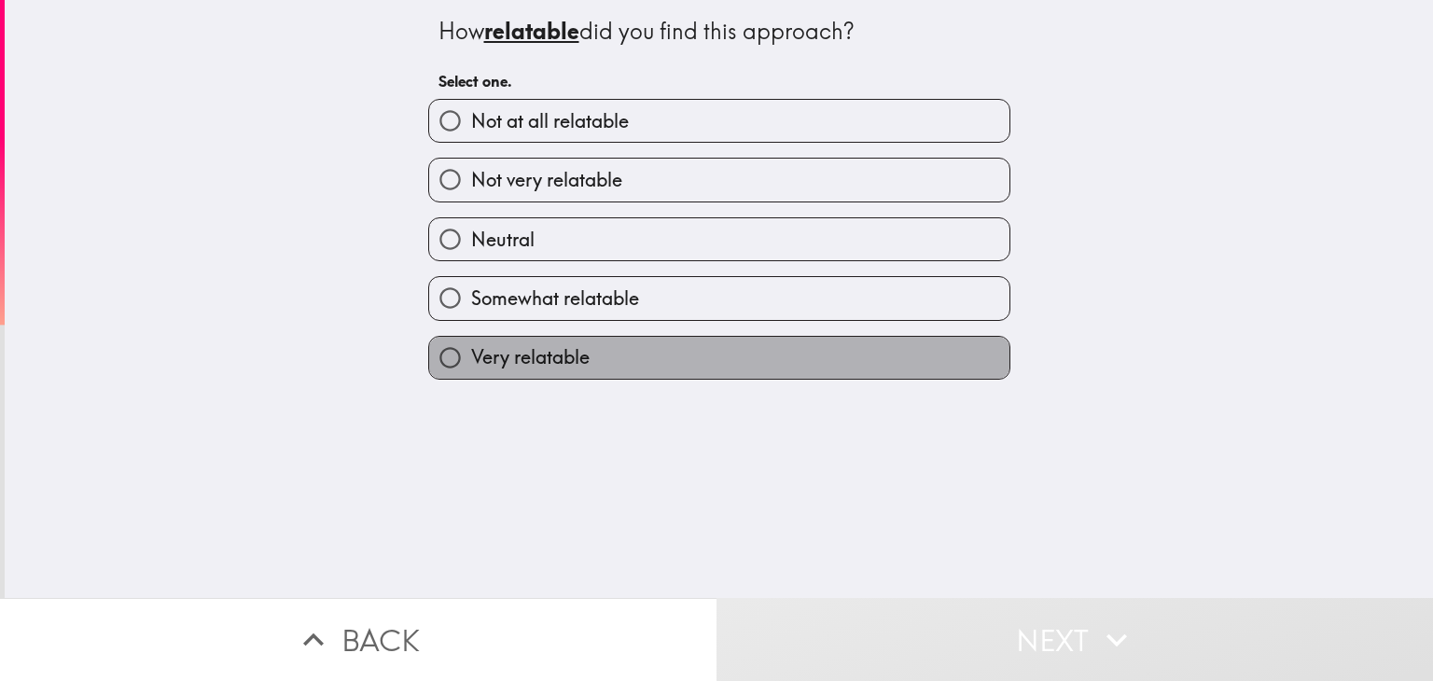
click at [565, 356] on span "Very relatable" at bounding box center [530, 357] width 118 height 26
click at [471, 356] on input "Very relatable" at bounding box center [450, 358] width 42 height 42
radio input "true"
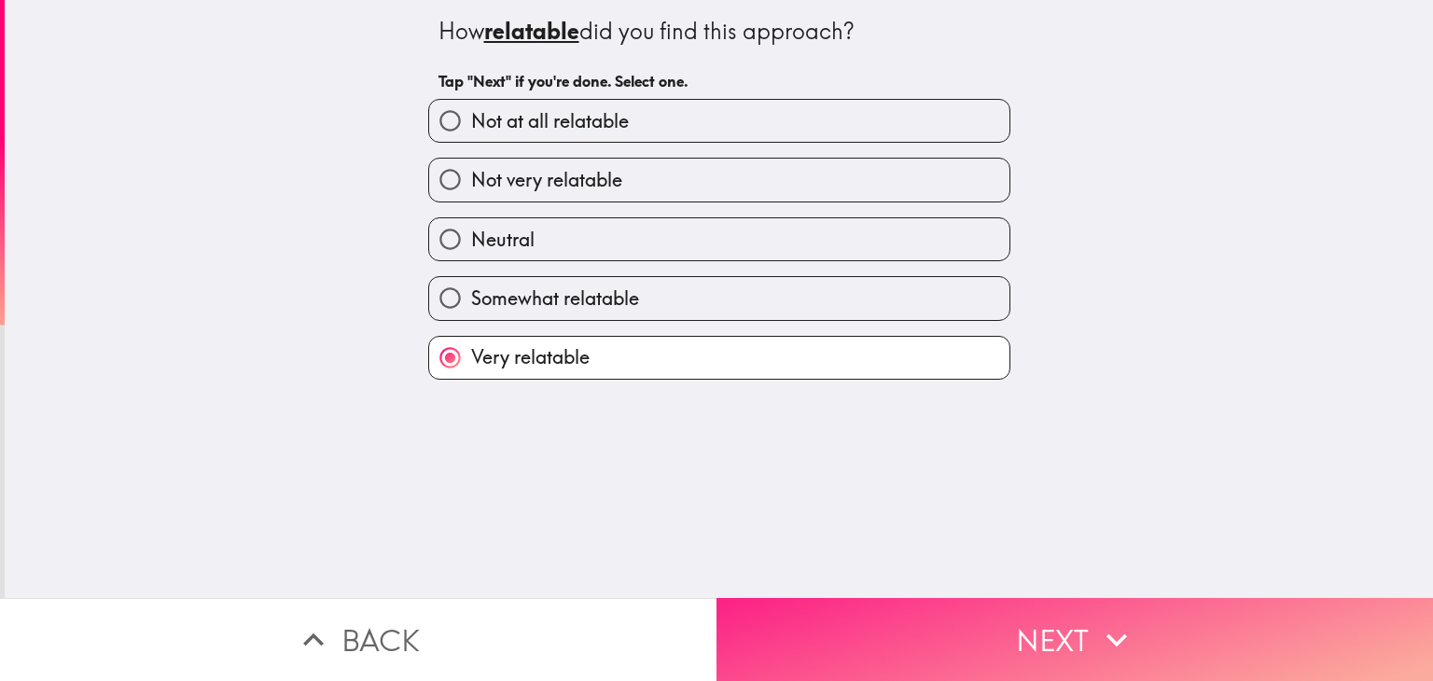
click at [966, 637] on button "Next" at bounding box center [1074, 639] width 716 height 83
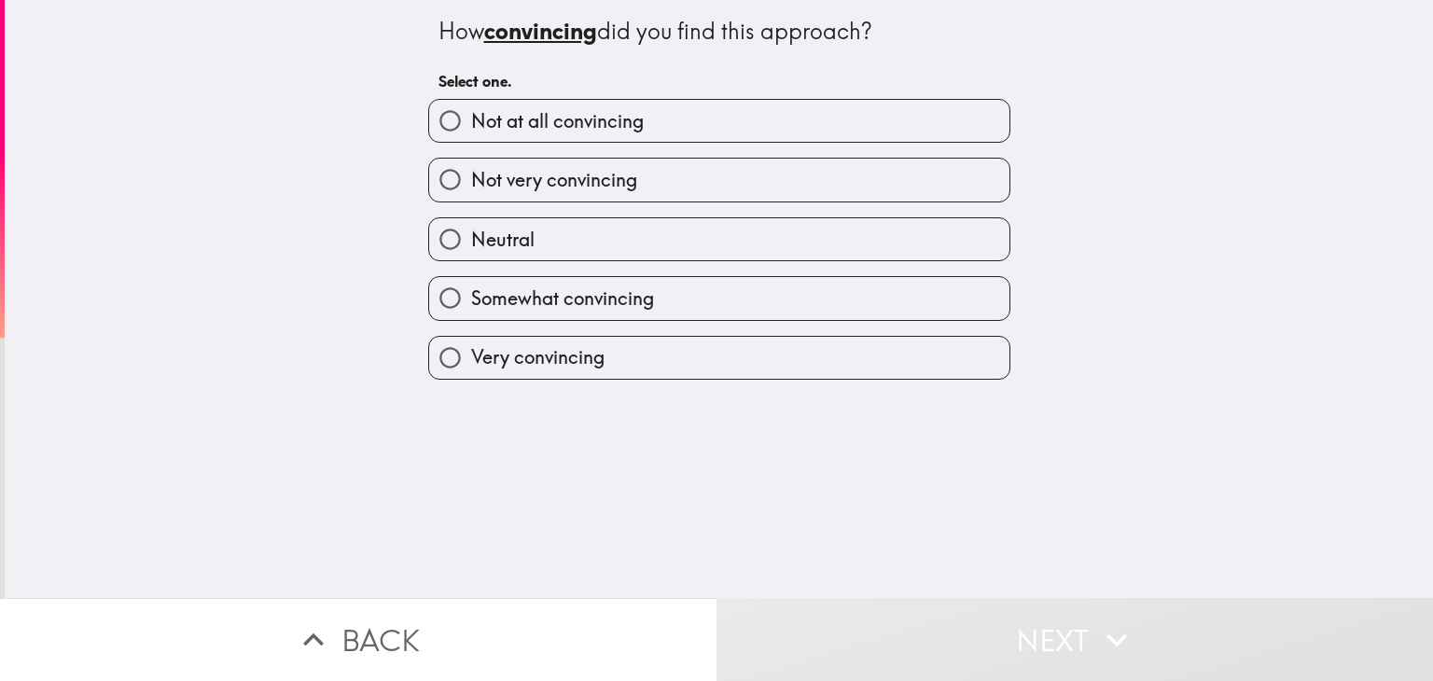
click at [635, 363] on label "Very convincing" at bounding box center [719, 358] width 580 height 42
click at [471, 363] on input "Very convincing" at bounding box center [450, 358] width 42 height 42
radio input "true"
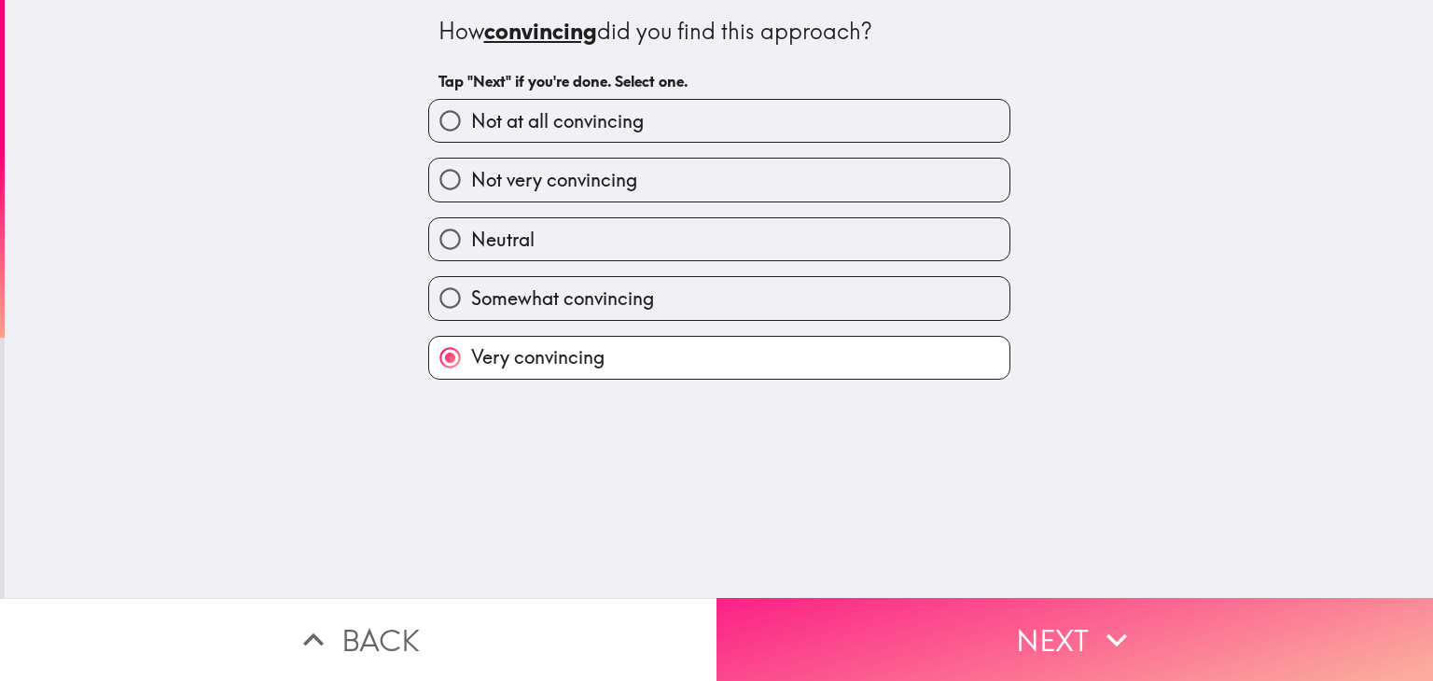
click at [979, 630] on button "Next" at bounding box center [1074, 639] width 716 height 83
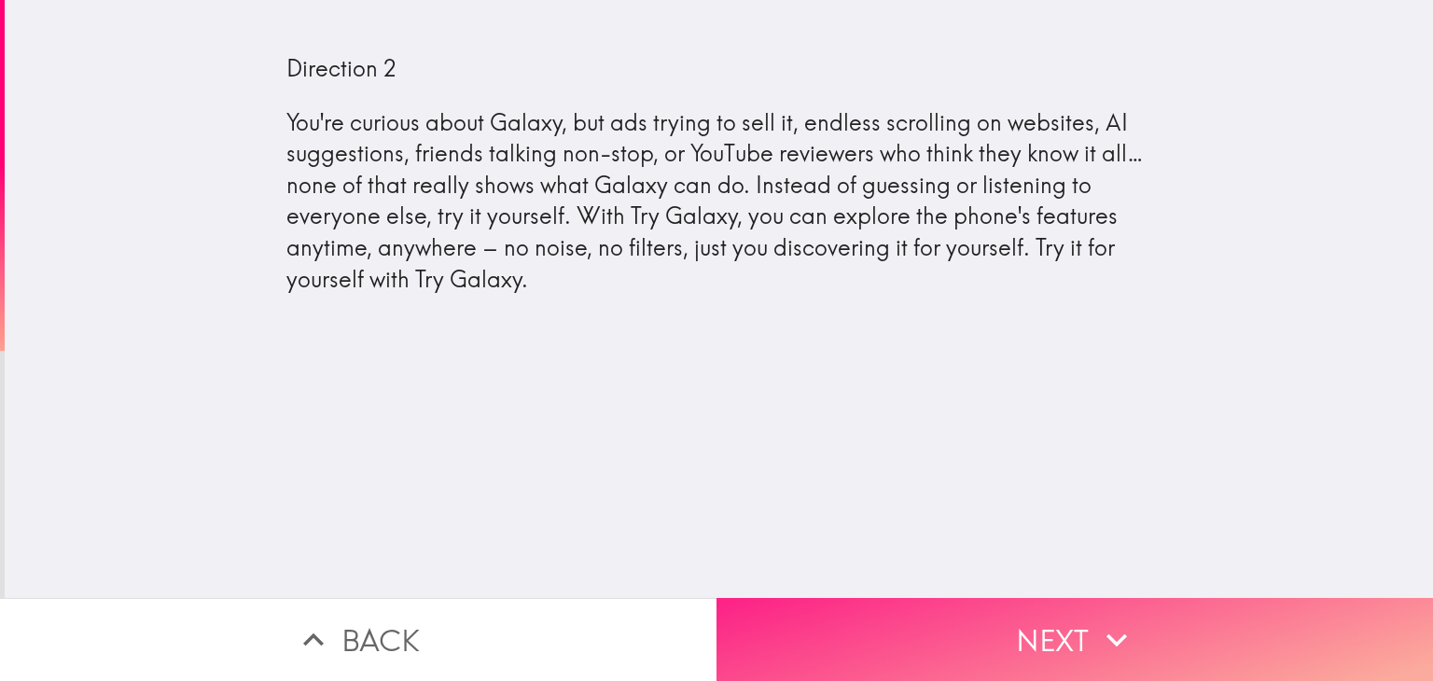
click at [1033, 614] on button "Next" at bounding box center [1074, 639] width 716 height 83
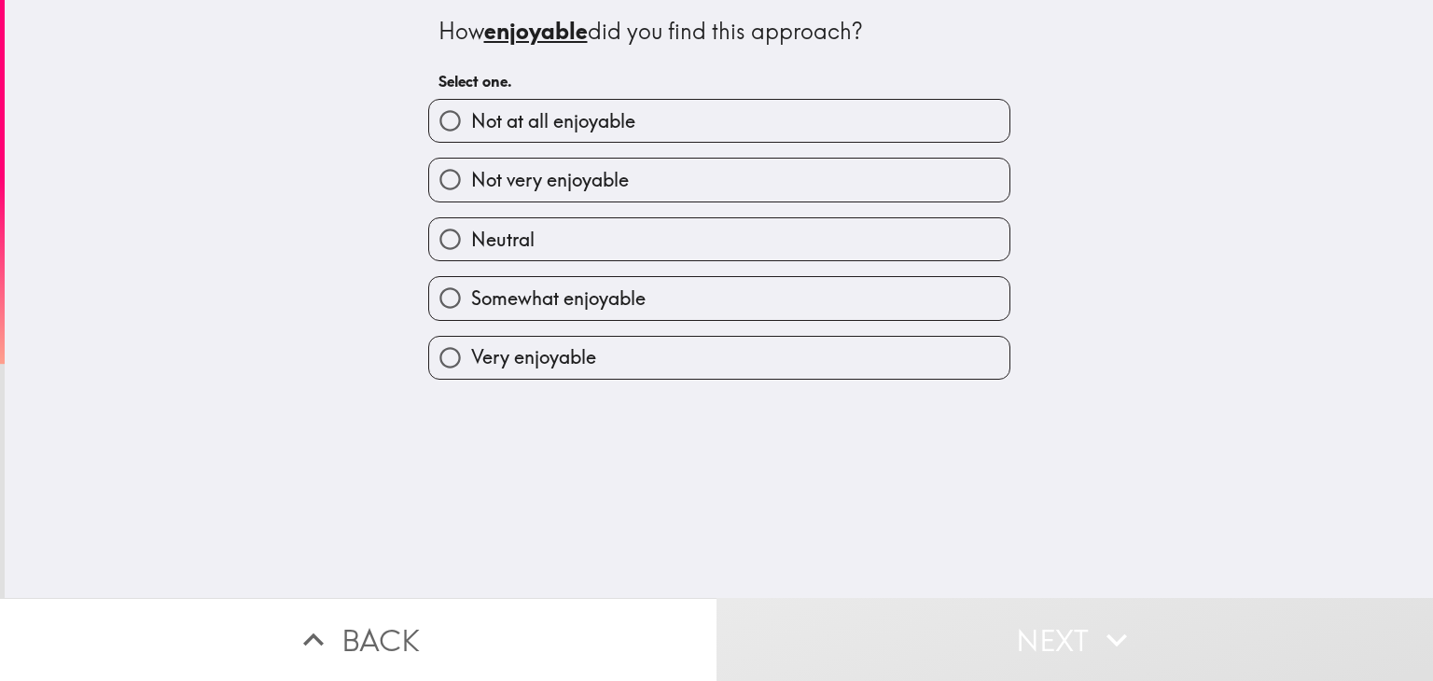
click at [663, 366] on label "Very enjoyable" at bounding box center [719, 358] width 580 height 42
click at [471, 366] on input "Very enjoyable" at bounding box center [450, 358] width 42 height 42
radio input "true"
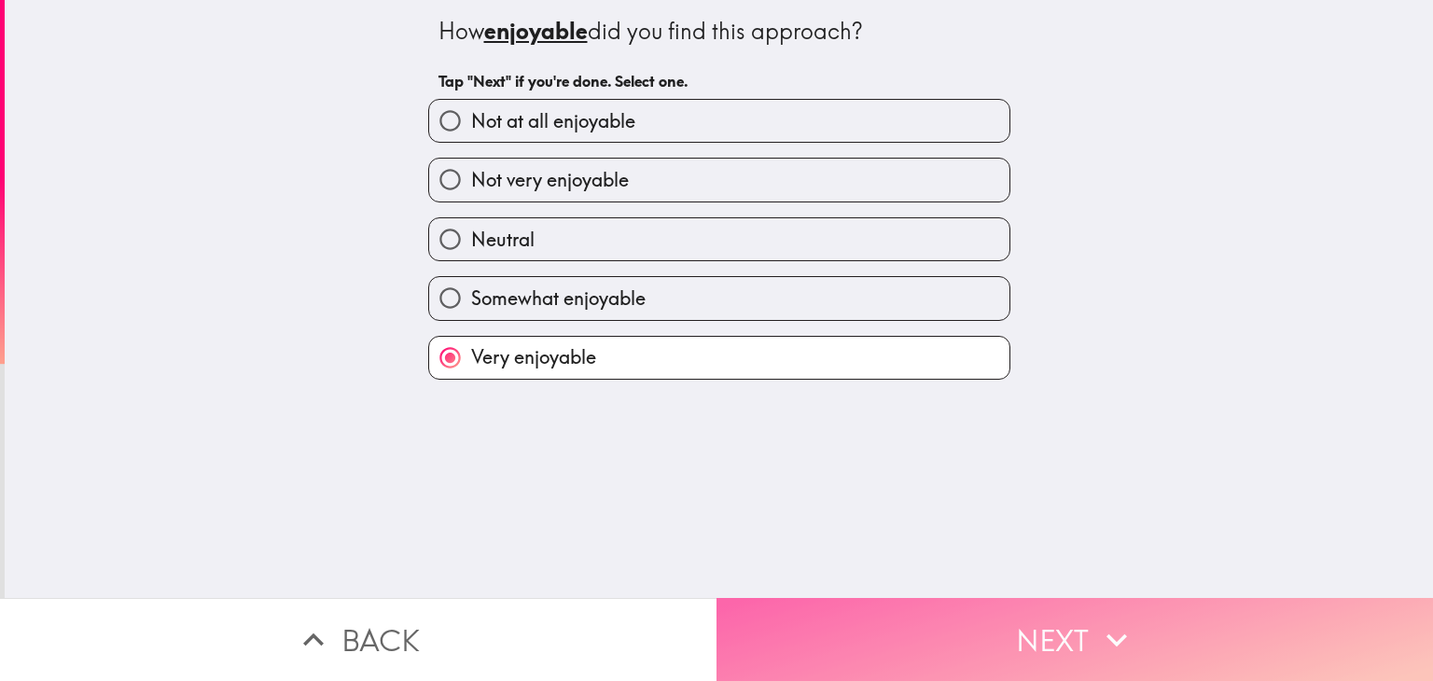
click at [1026, 630] on button "Next" at bounding box center [1074, 639] width 716 height 83
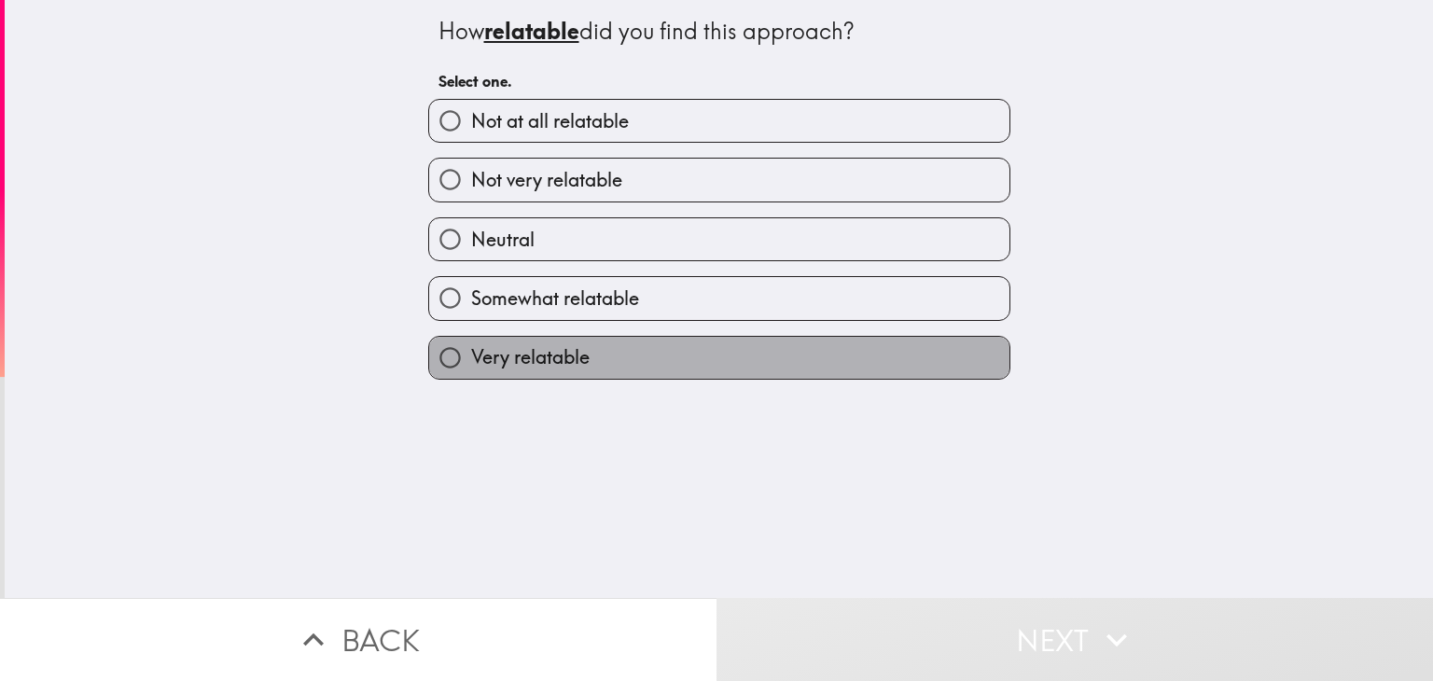
click at [700, 355] on label "Very relatable" at bounding box center [719, 358] width 580 height 42
click at [471, 355] on input "Very relatable" at bounding box center [450, 358] width 42 height 42
radio input "true"
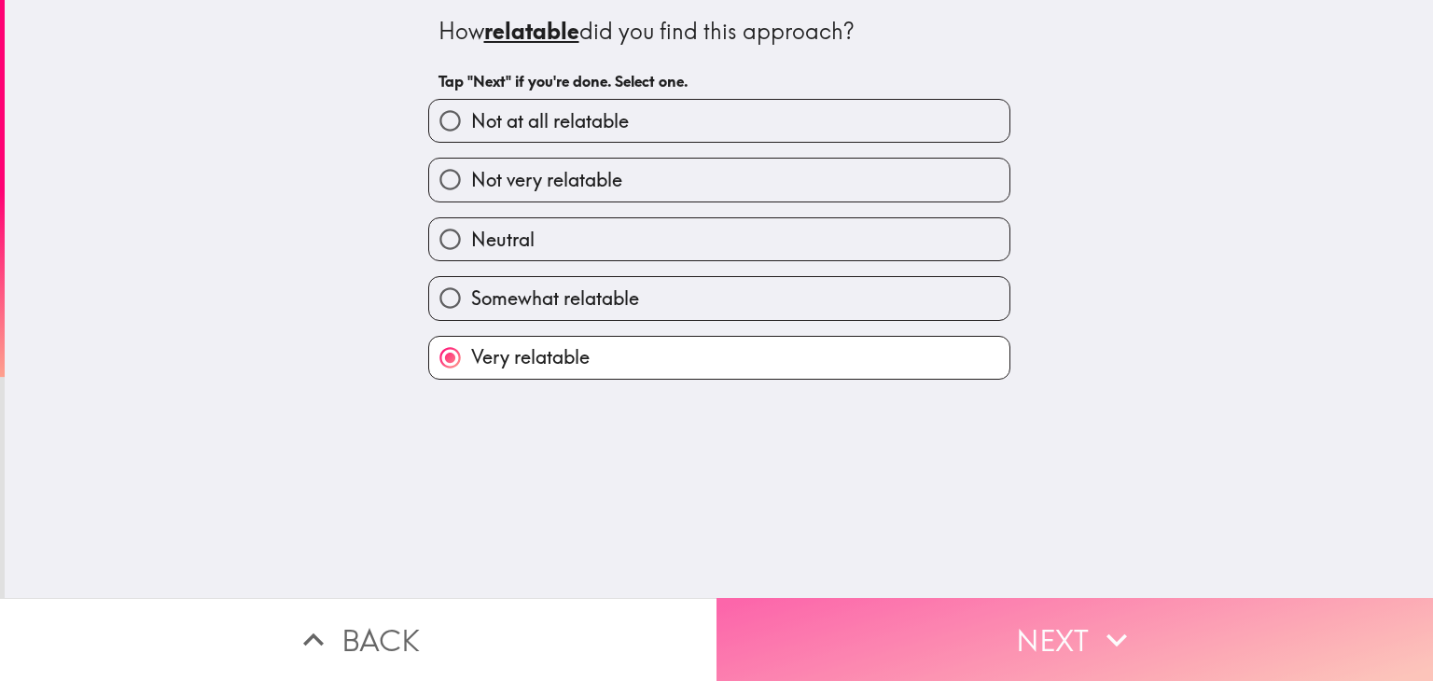
click at [1013, 643] on button "Next" at bounding box center [1074, 639] width 716 height 83
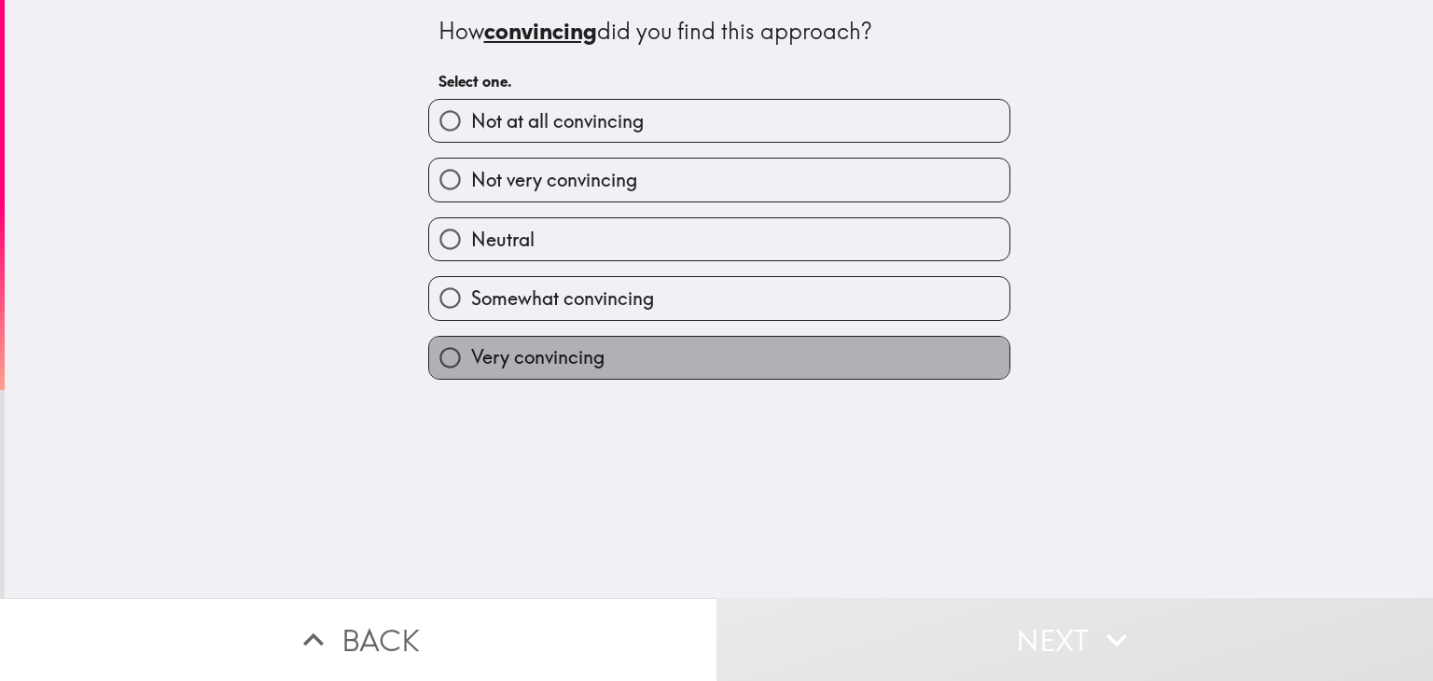
click at [624, 357] on label "Very convincing" at bounding box center [719, 358] width 580 height 42
click at [471, 357] on input "Very convincing" at bounding box center [450, 358] width 42 height 42
radio input "true"
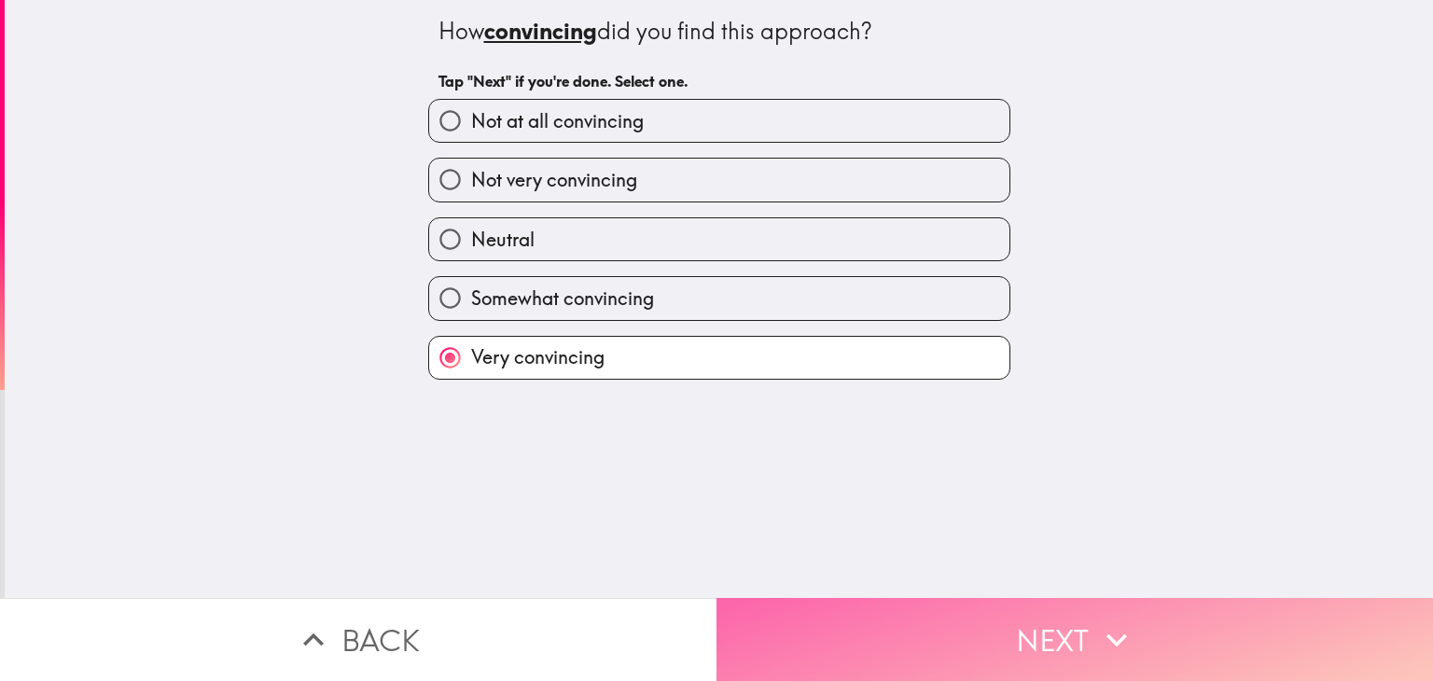
click at [1045, 625] on button "Next" at bounding box center [1074, 639] width 716 height 83
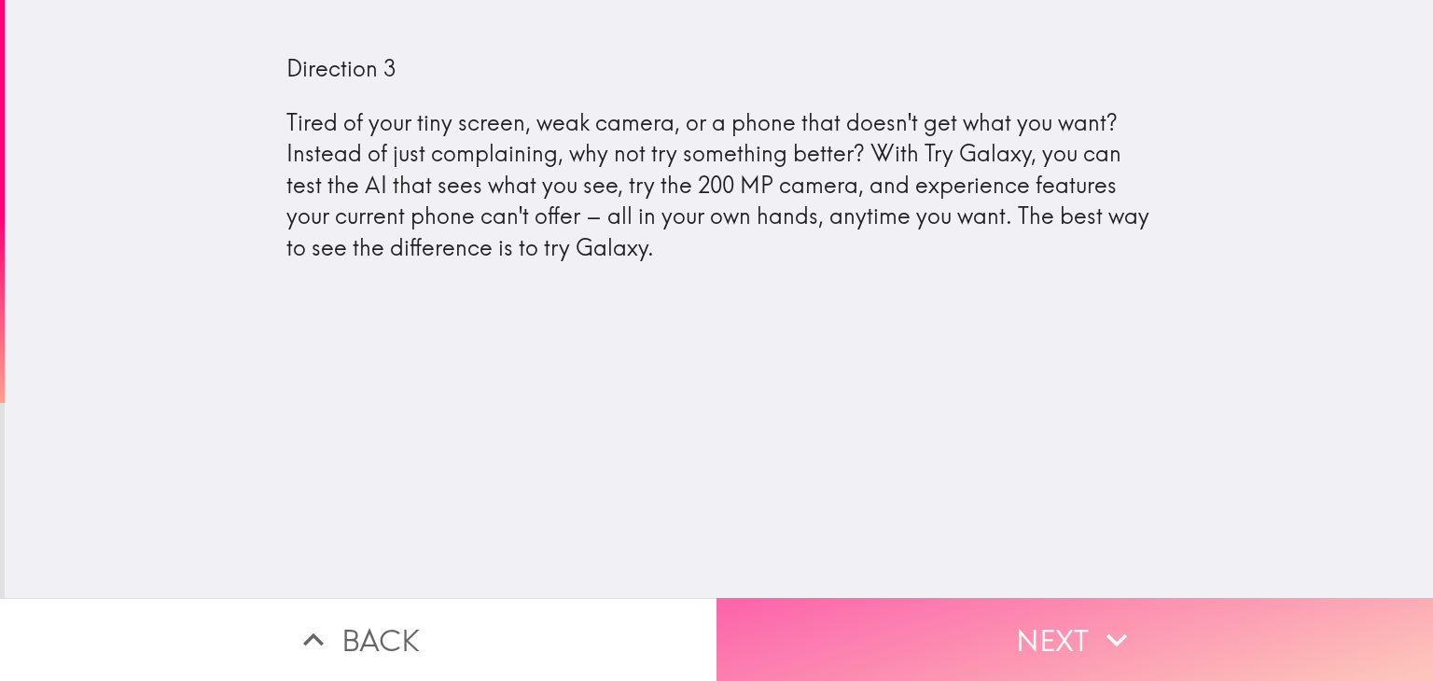
click at [1082, 615] on button "Next" at bounding box center [1074, 639] width 716 height 83
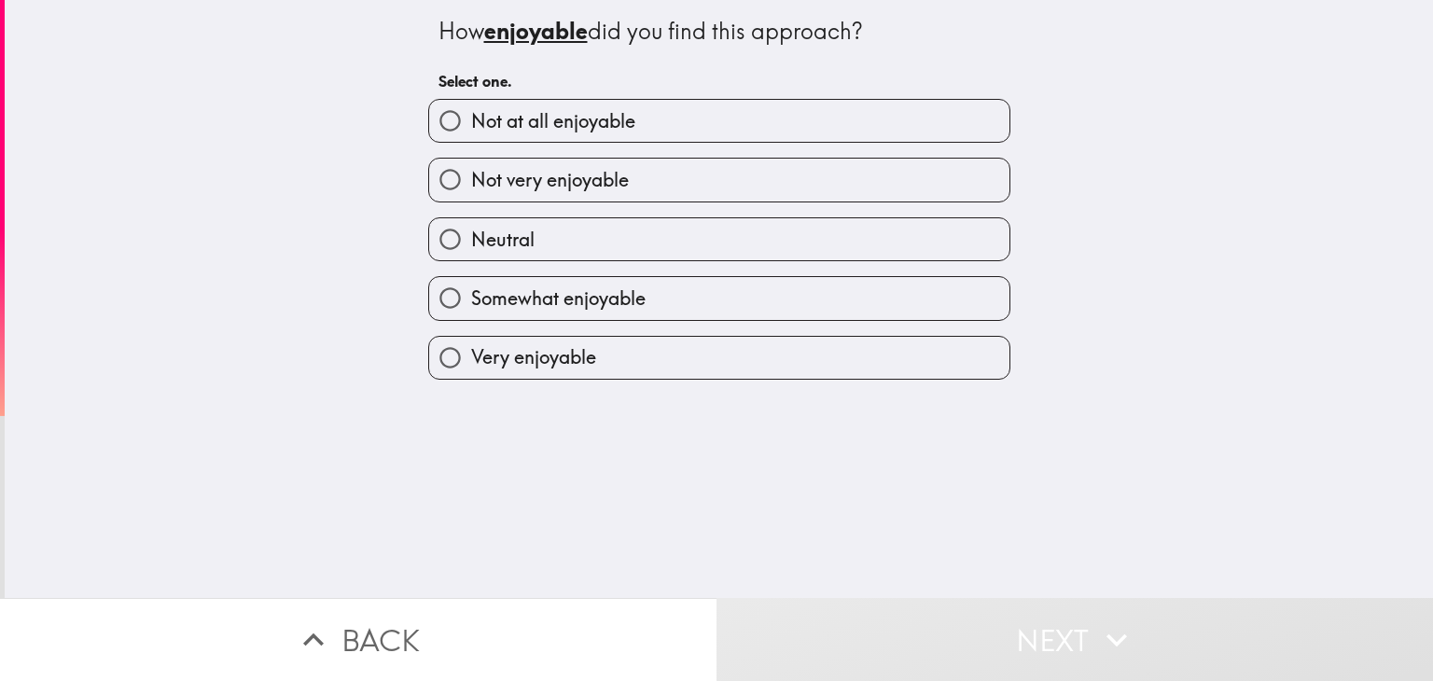
click at [578, 356] on span "Very enjoyable" at bounding box center [533, 357] width 125 height 26
click at [471, 356] on input "Very enjoyable" at bounding box center [450, 358] width 42 height 42
radio input "true"
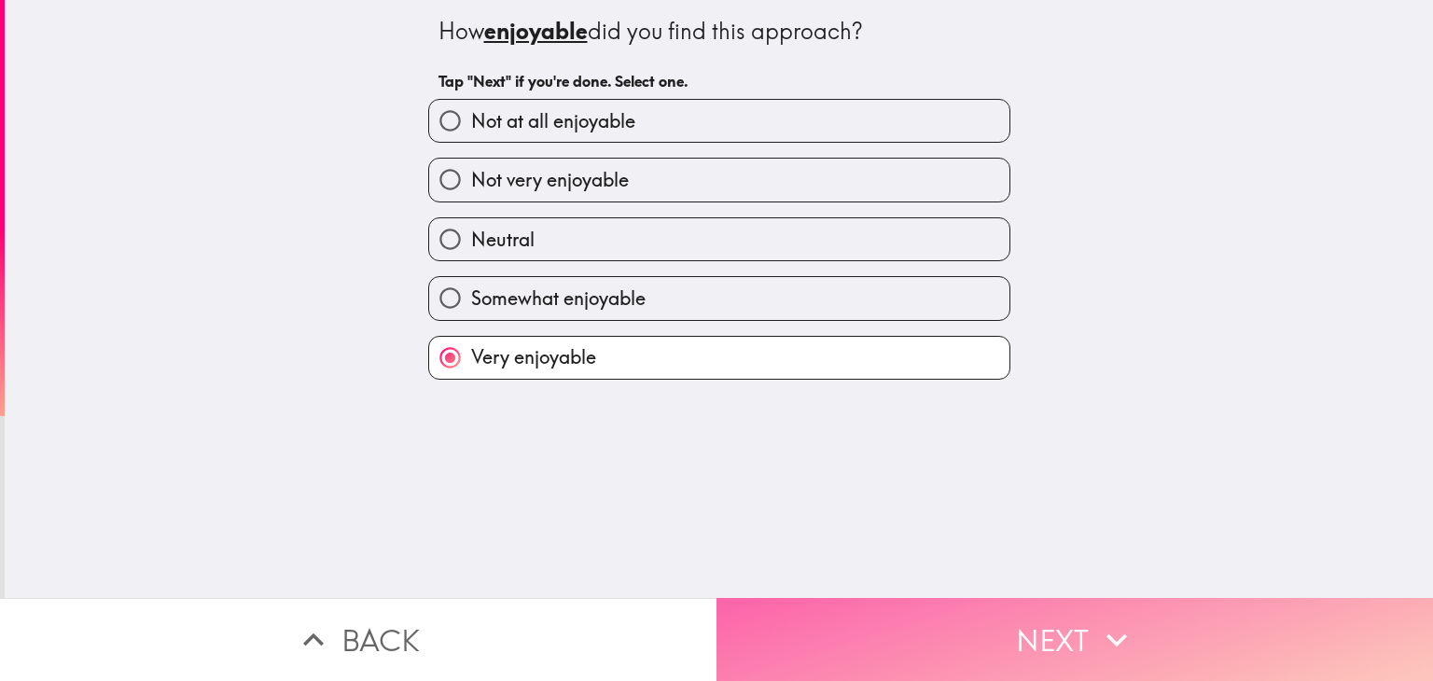
click at [1078, 618] on button "Next" at bounding box center [1074, 639] width 716 height 83
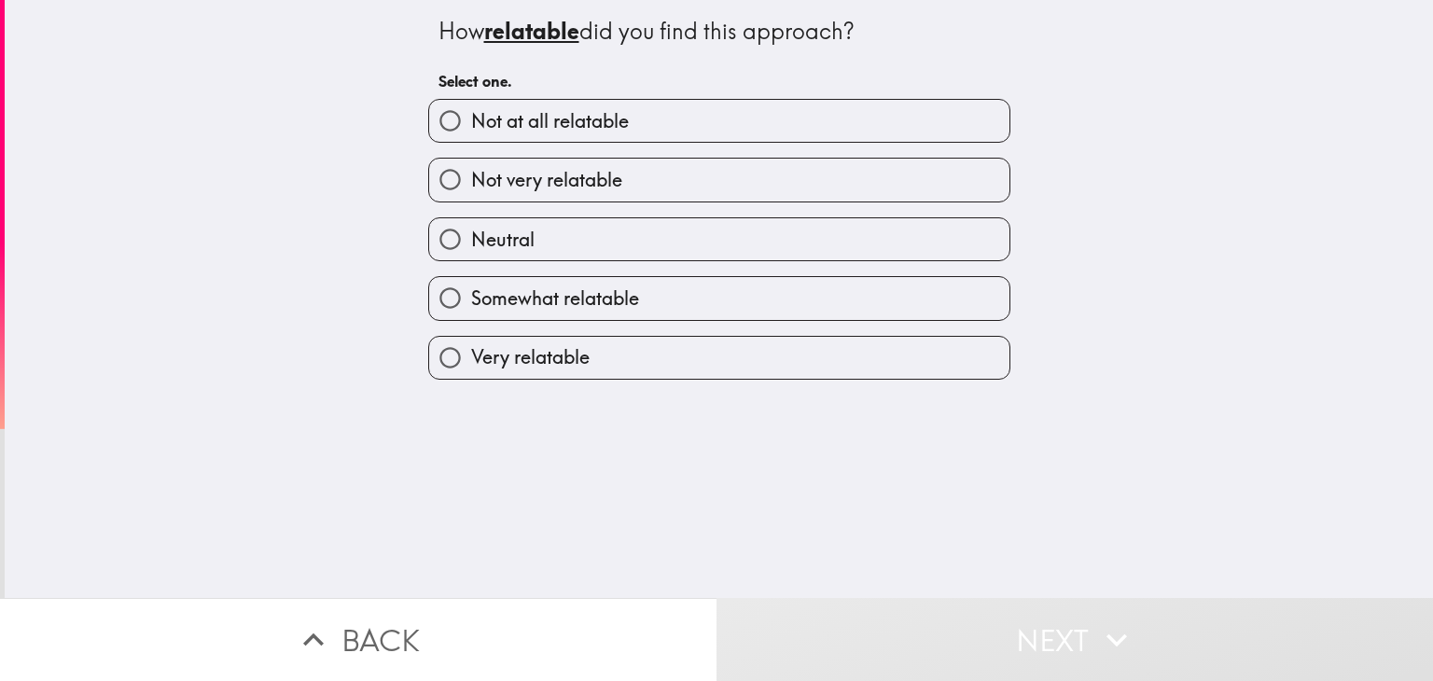
click at [624, 375] on label "Very relatable" at bounding box center [719, 358] width 580 height 42
click at [471, 375] on input "Very relatable" at bounding box center [450, 358] width 42 height 42
radio input "true"
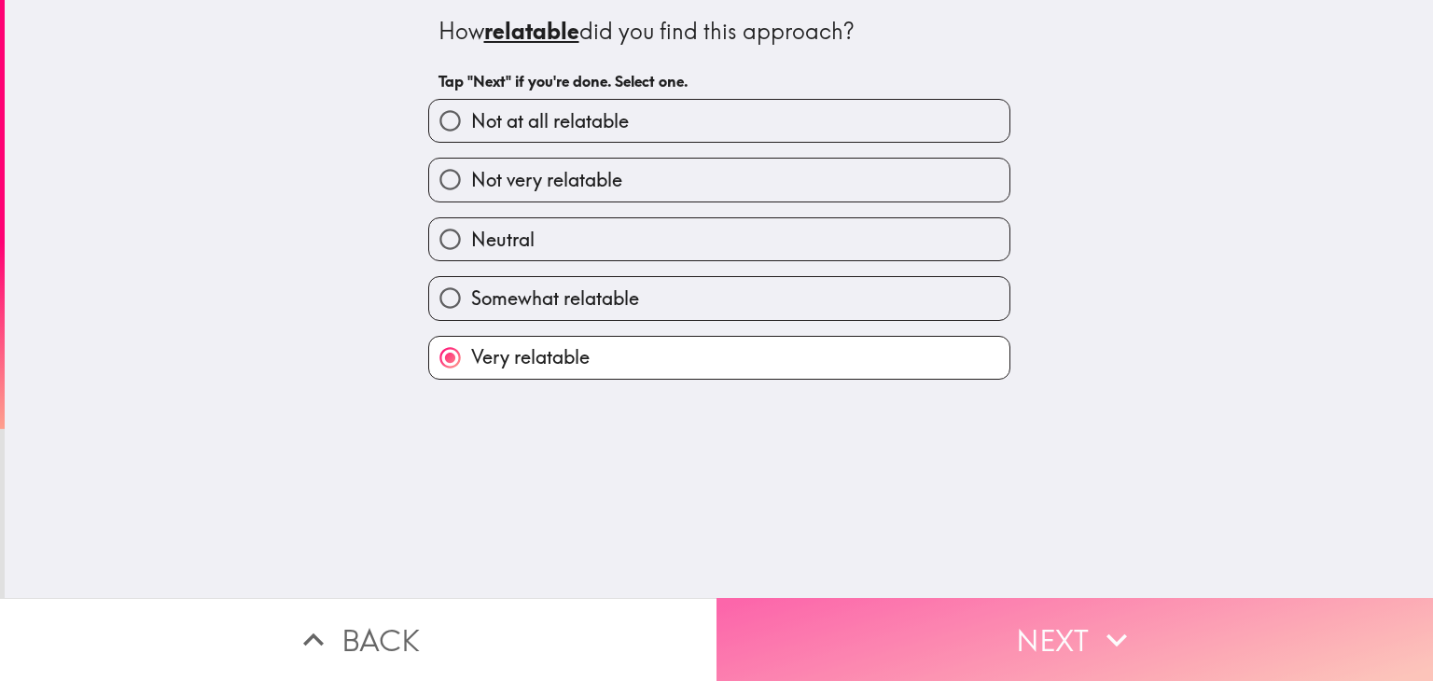
click at [1049, 629] on button "Next" at bounding box center [1074, 639] width 716 height 83
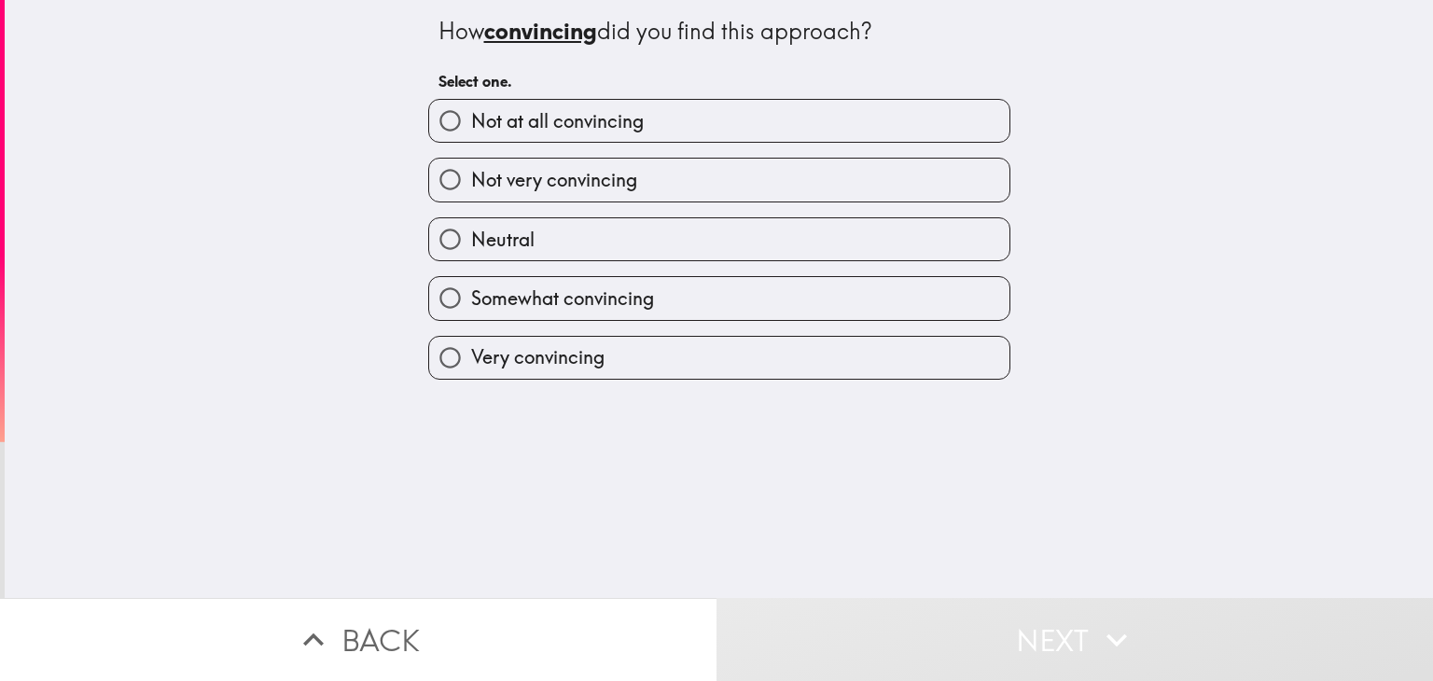
click at [657, 368] on label "Very convincing" at bounding box center [719, 358] width 580 height 42
click at [471, 368] on input "Very convincing" at bounding box center [450, 358] width 42 height 42
radio input "true"
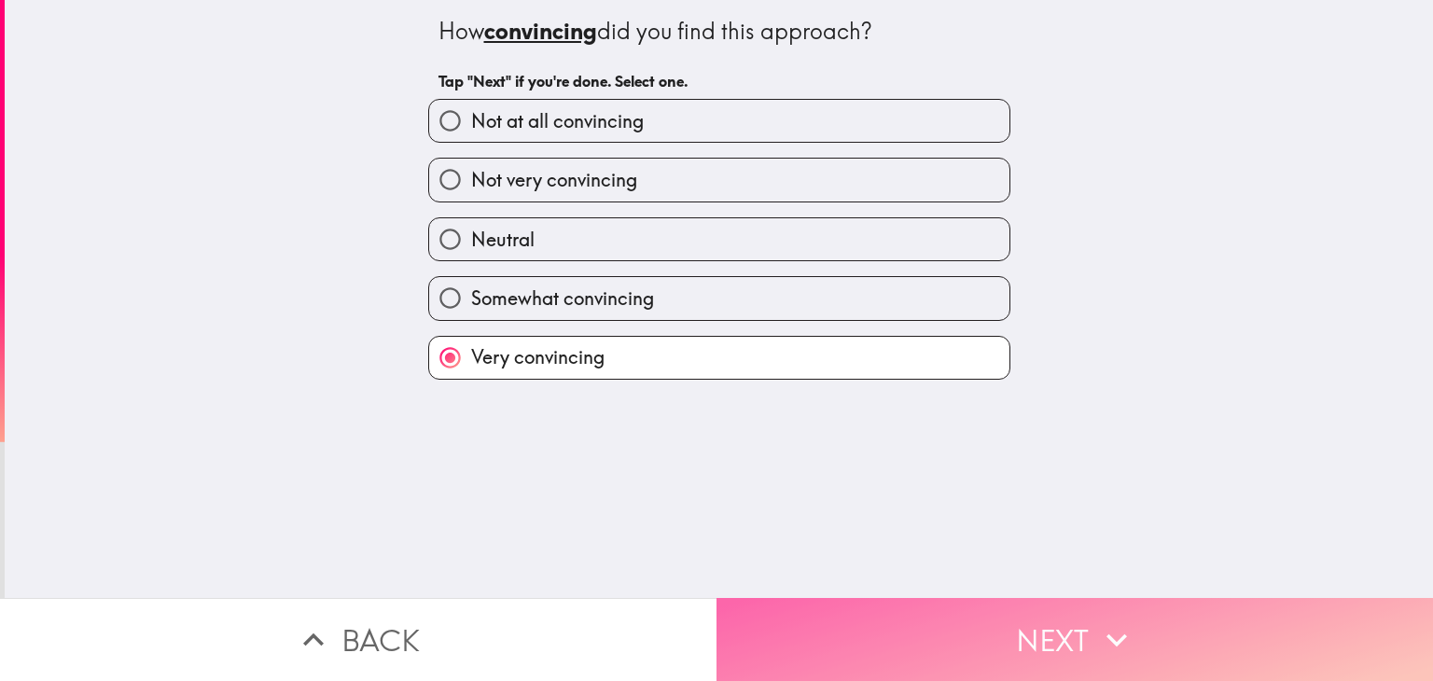
click at [934, 617] on button "Next" at bounding box center [1074, 639] width 716 height 83
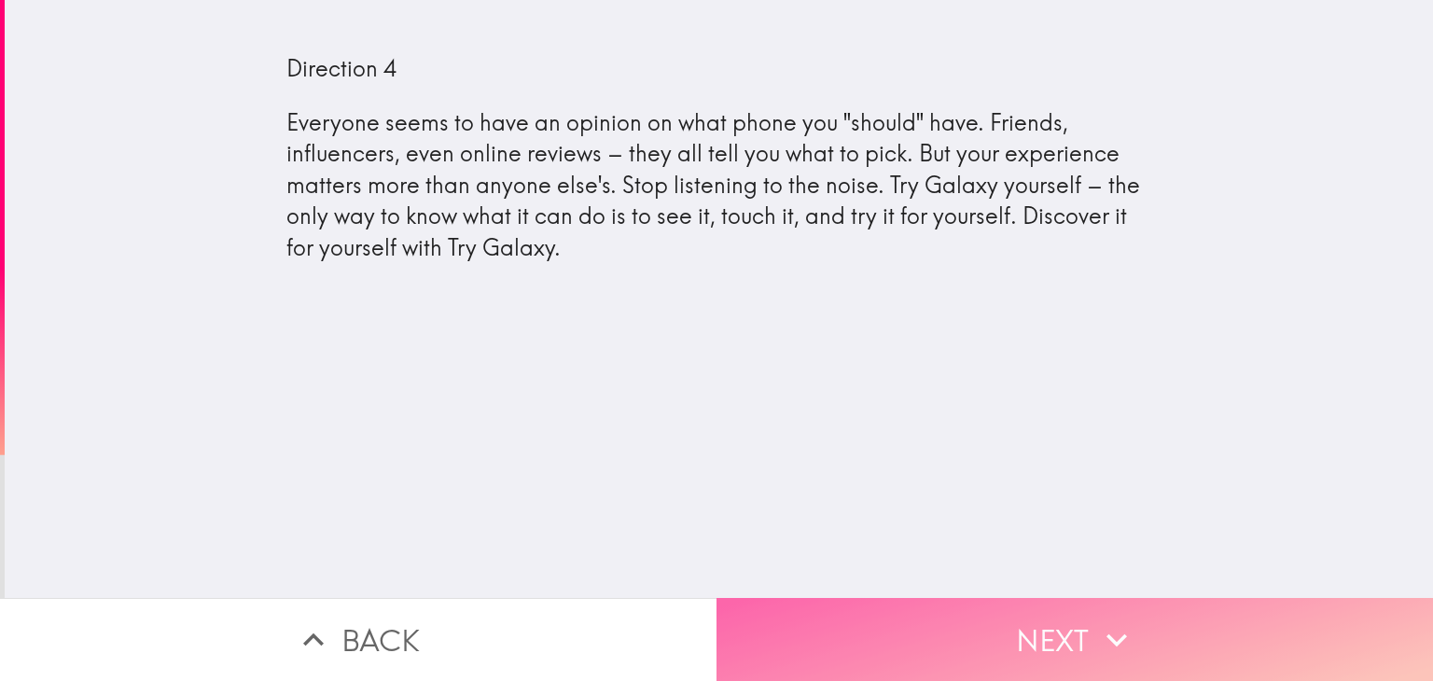
click at [1067, 618] on button "Next" at bounding box center [1074, 639] width 716 height 83
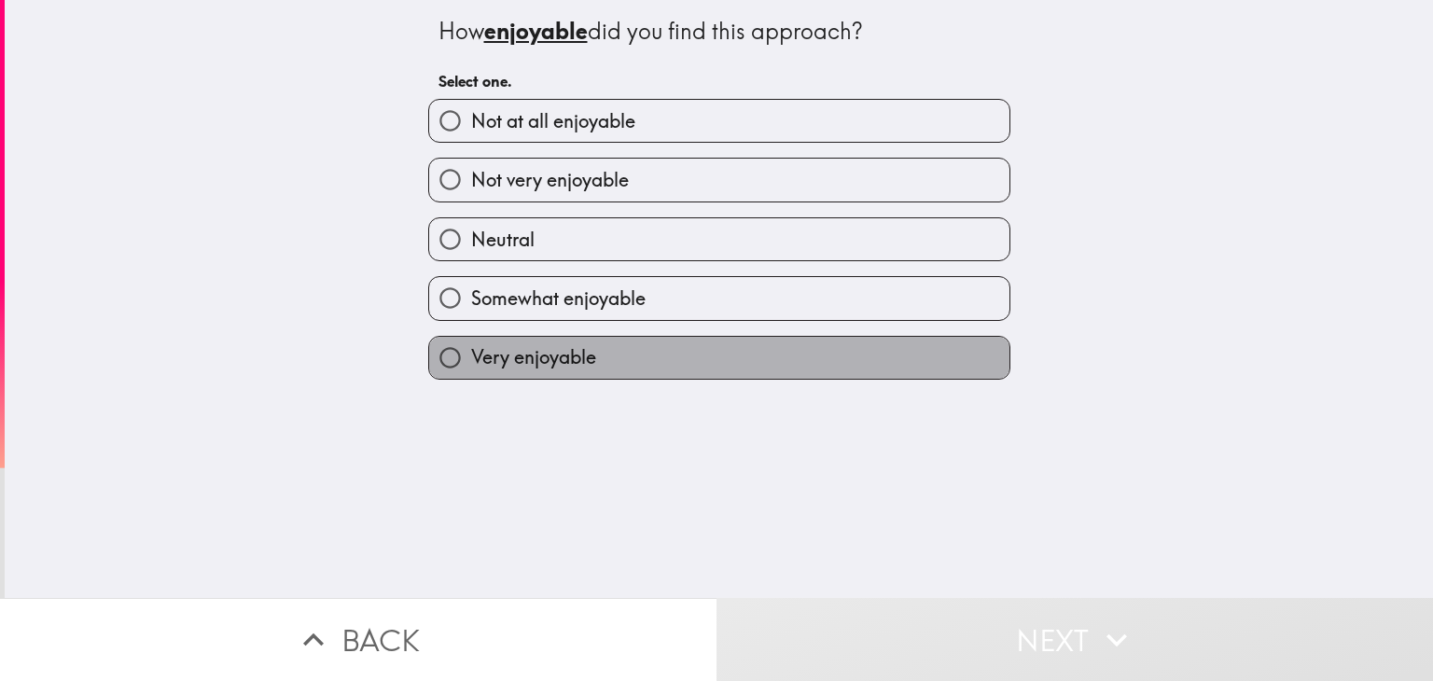
click at [680, 359] on label "Very enjoyable" at bounding box center [719, 358] width 580 height 42
click at [471, 359] on input "Very enjoyable" at bounding box center [450, 358] width 42 height 42
radio input "true"
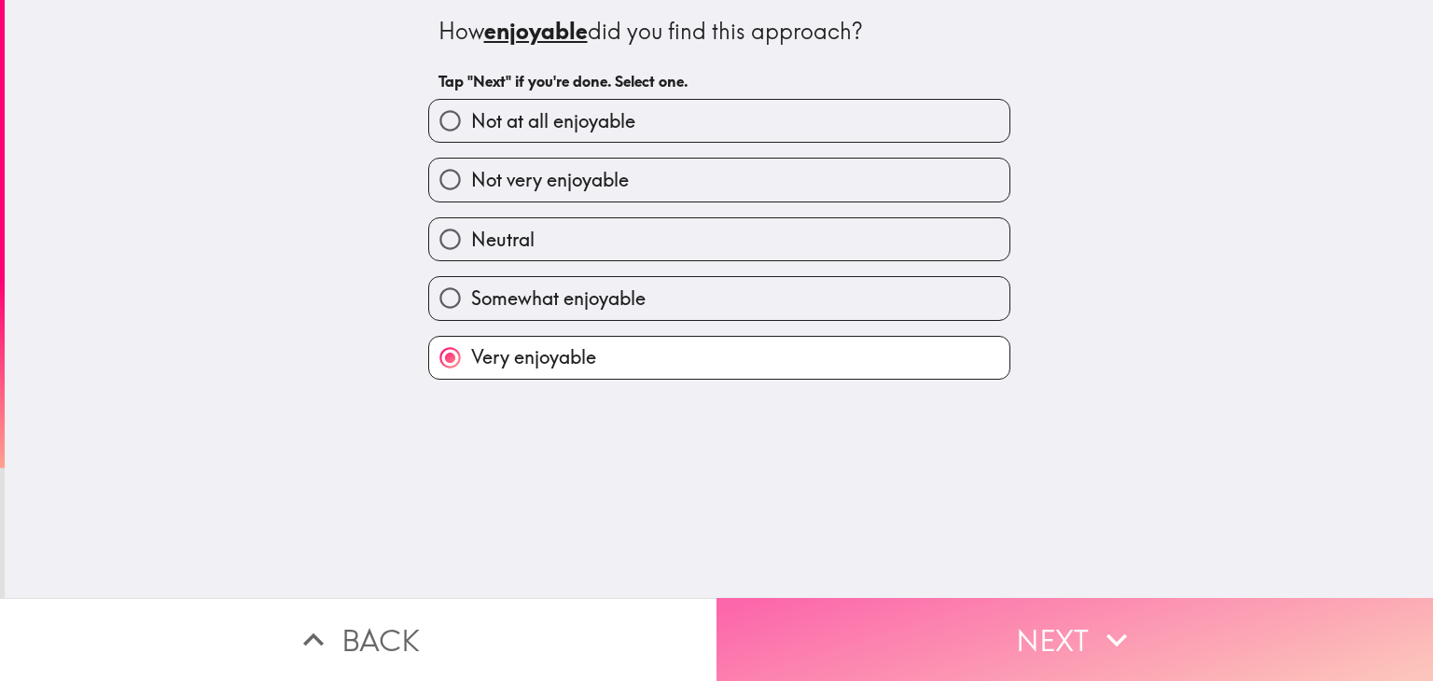
click at [950, 612] on button "Next" at bounding box center [1074, 639] width 716 height 83
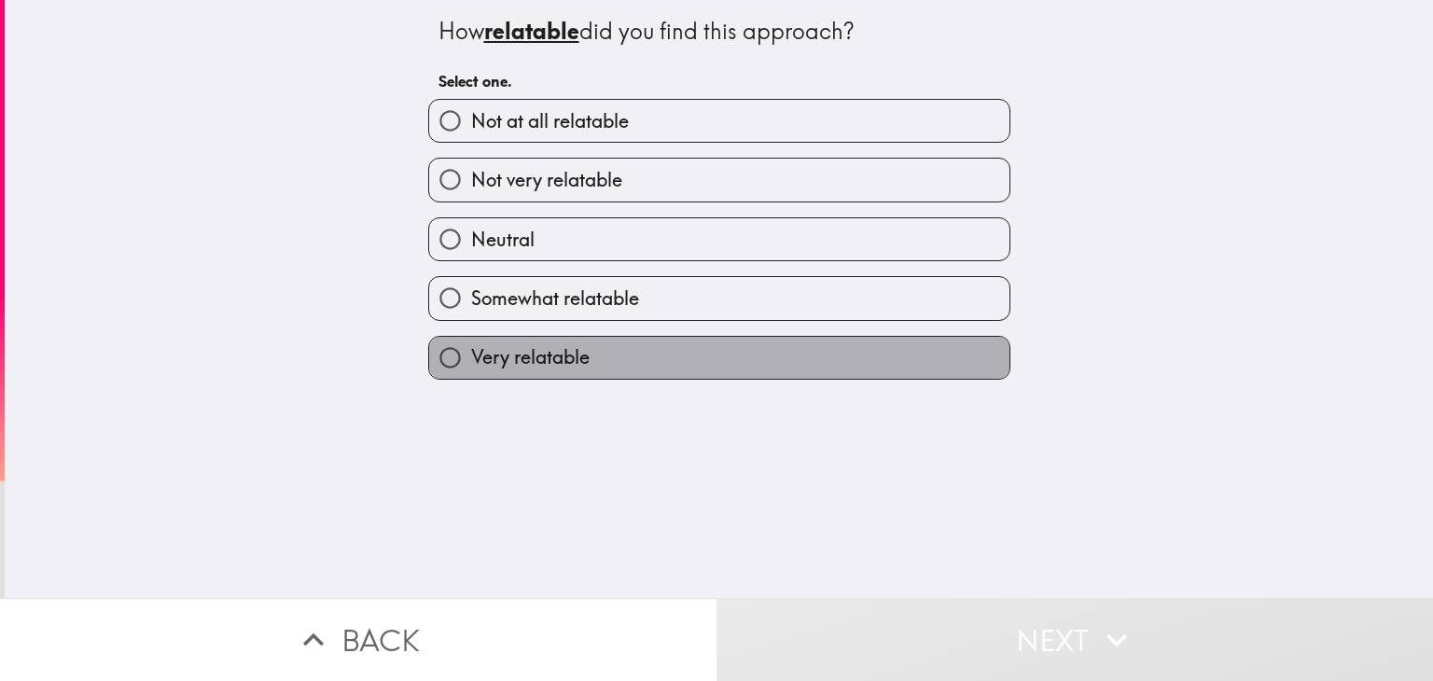
click at [641, 351] on label "Very relatable" at bounding box center [719, 358] width 580 height 42
click at [471, 351] on input "Very relatable" at bounding box center [450, 358] width 42 height 42
radio input "true"
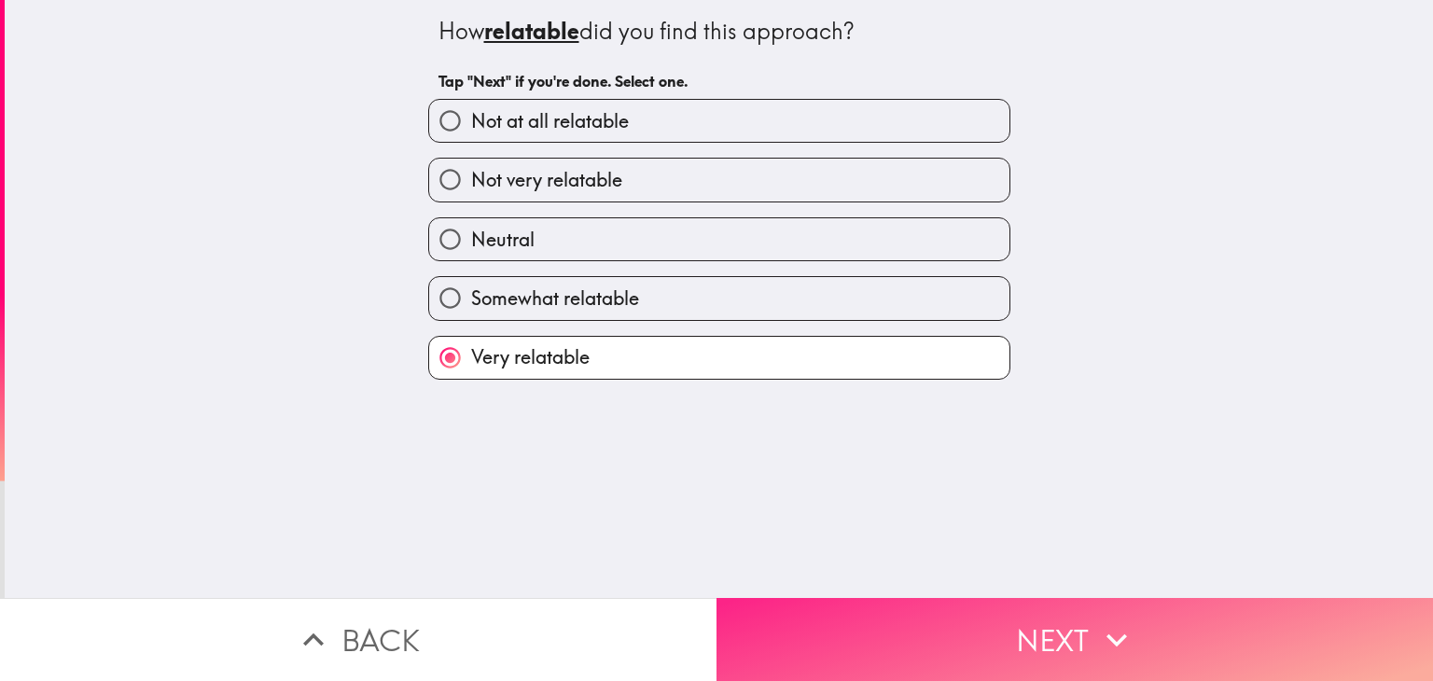
click at [962, 631] on button "Next" at bounding box center [1074, 639] width 716 height 83
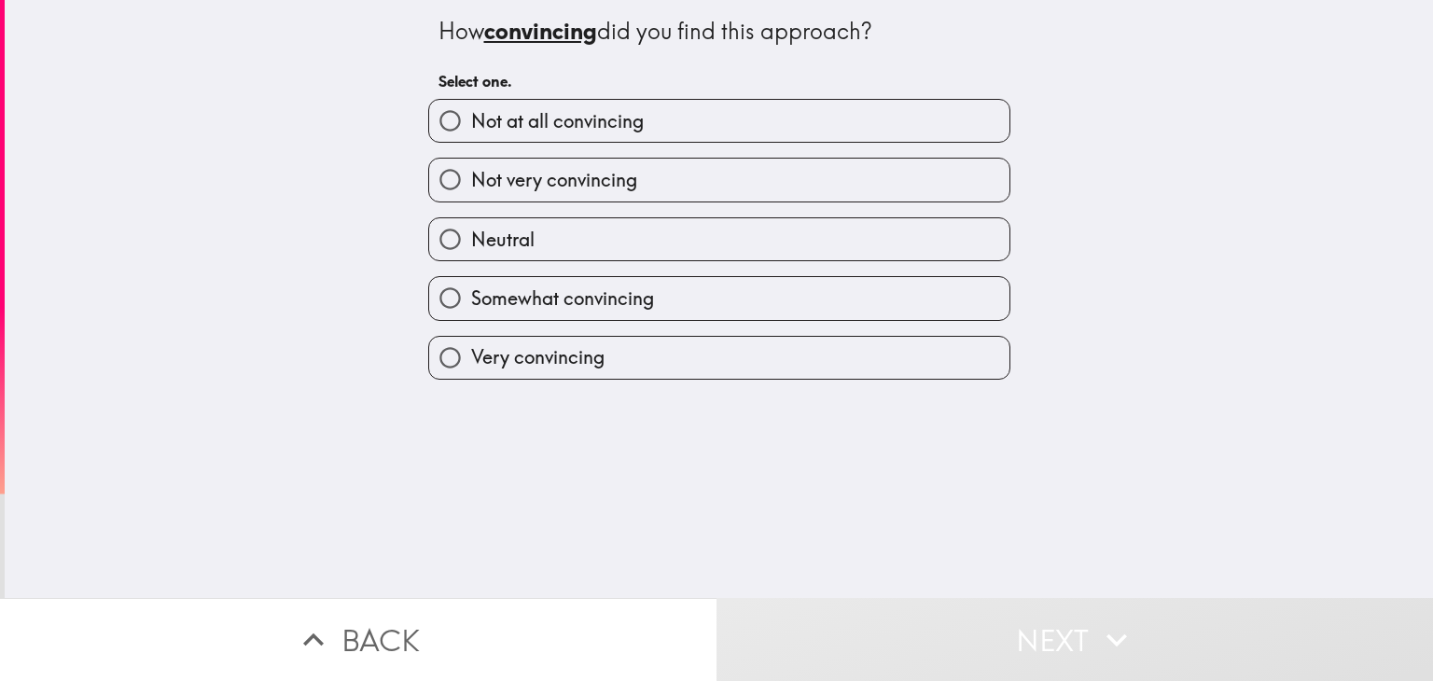
click at [625, 347] on label "Very convincing" at bounding box center [719, 358] width 580 height 42
click at [471, 347] on input "Very convincing" at bounding box center [450, 358] width 42 height 42
radio input "true"
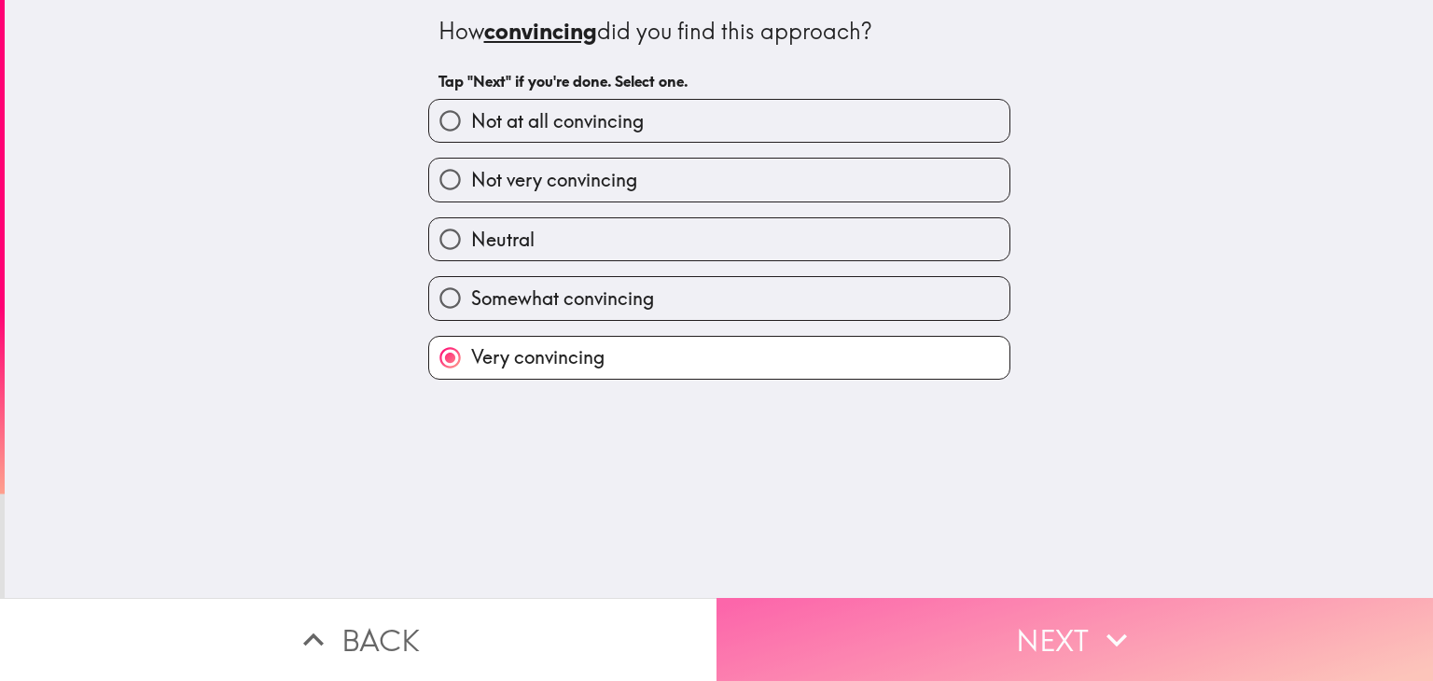
click at [900, 611] on button "Next" at bounding box center [1074, 639] width 716 height 83
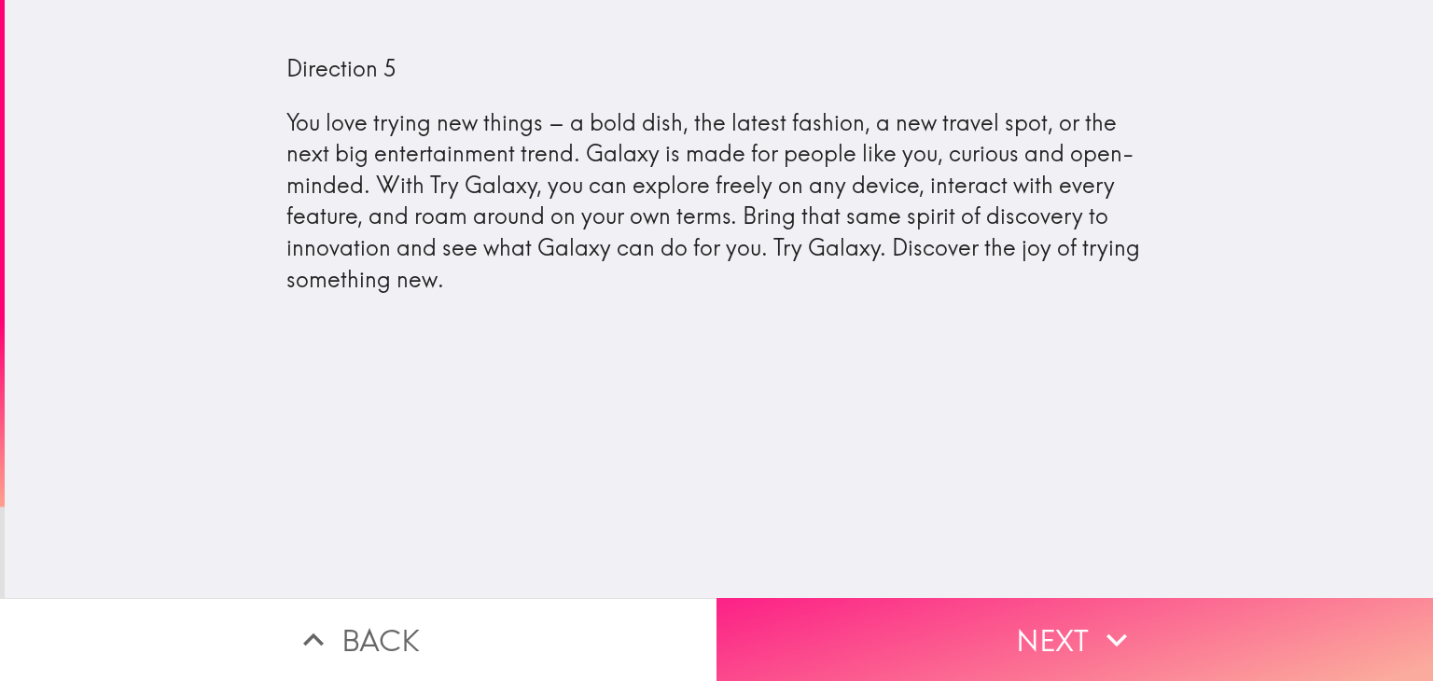
click at [1048, 614] on button "Next" at bounding box center [1074, 639] width 716 height 83
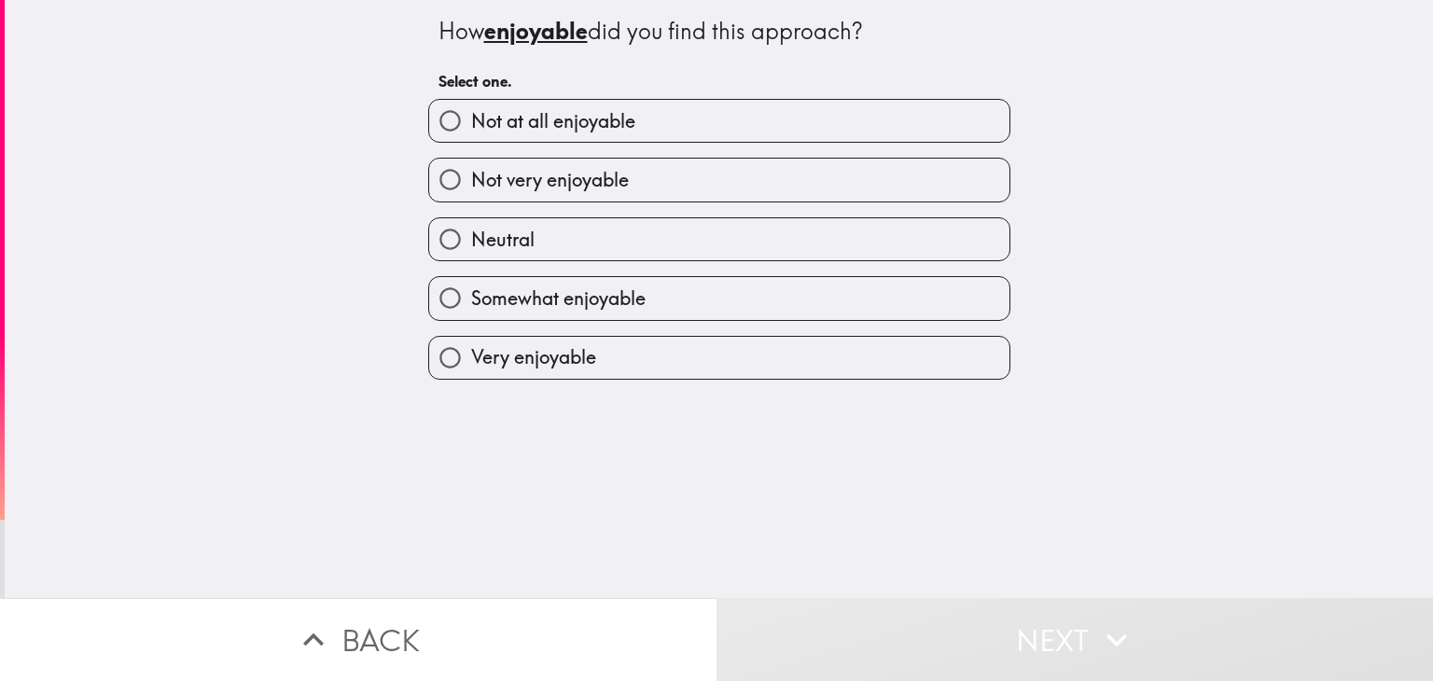
click at [673, 368] on label "Very enjoyable" at bounding box center [719, 358] width 580 height 42
click at [471, 368] on input "Very enjoyable" at bounding box center [450, 358] width 42 height 42
radio input "true"
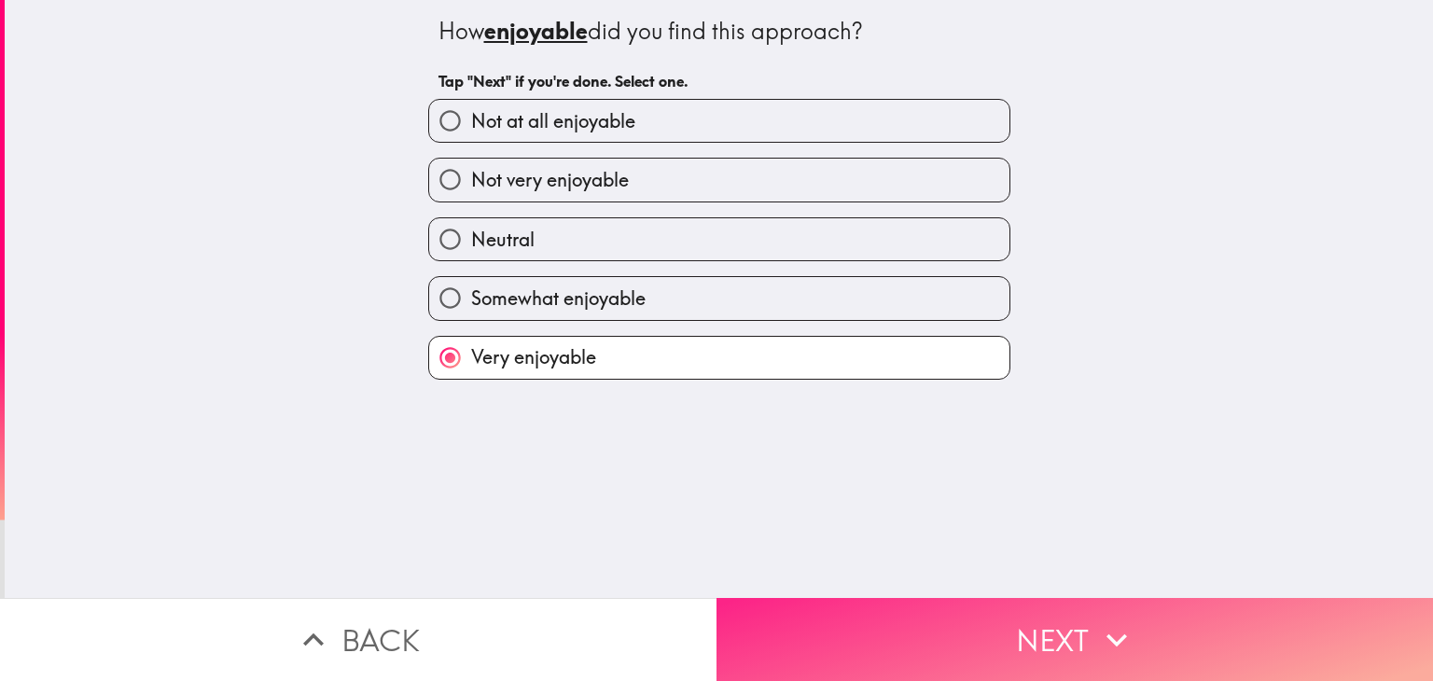
click at [1007, 642] on button "Next" at bounding box center [1074, 639] width 716 height 83
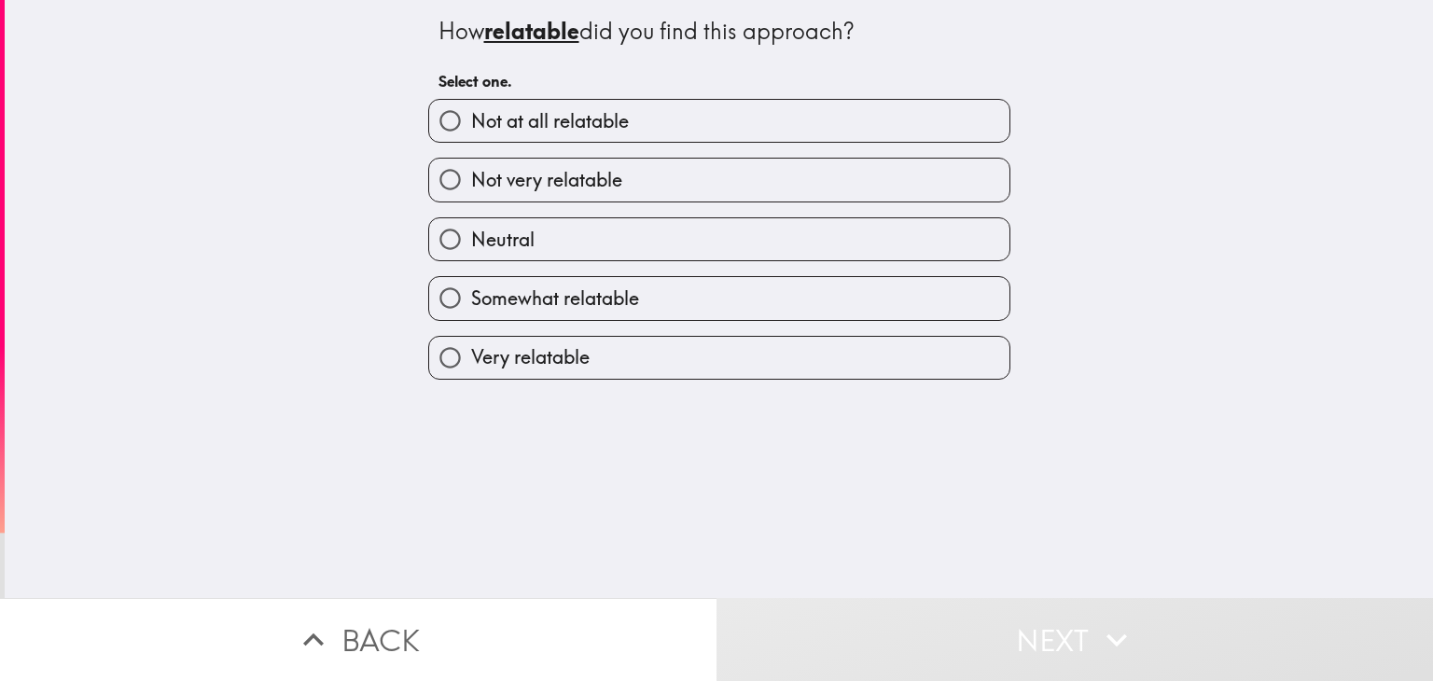
click at [698, 351] on label "Very relatable" at bounding box center [719, 358] width 580 height 42
click at [471, 351] on input "Very relatable" at bounding box center [450, 358] width 42 height 42
radio input "true"
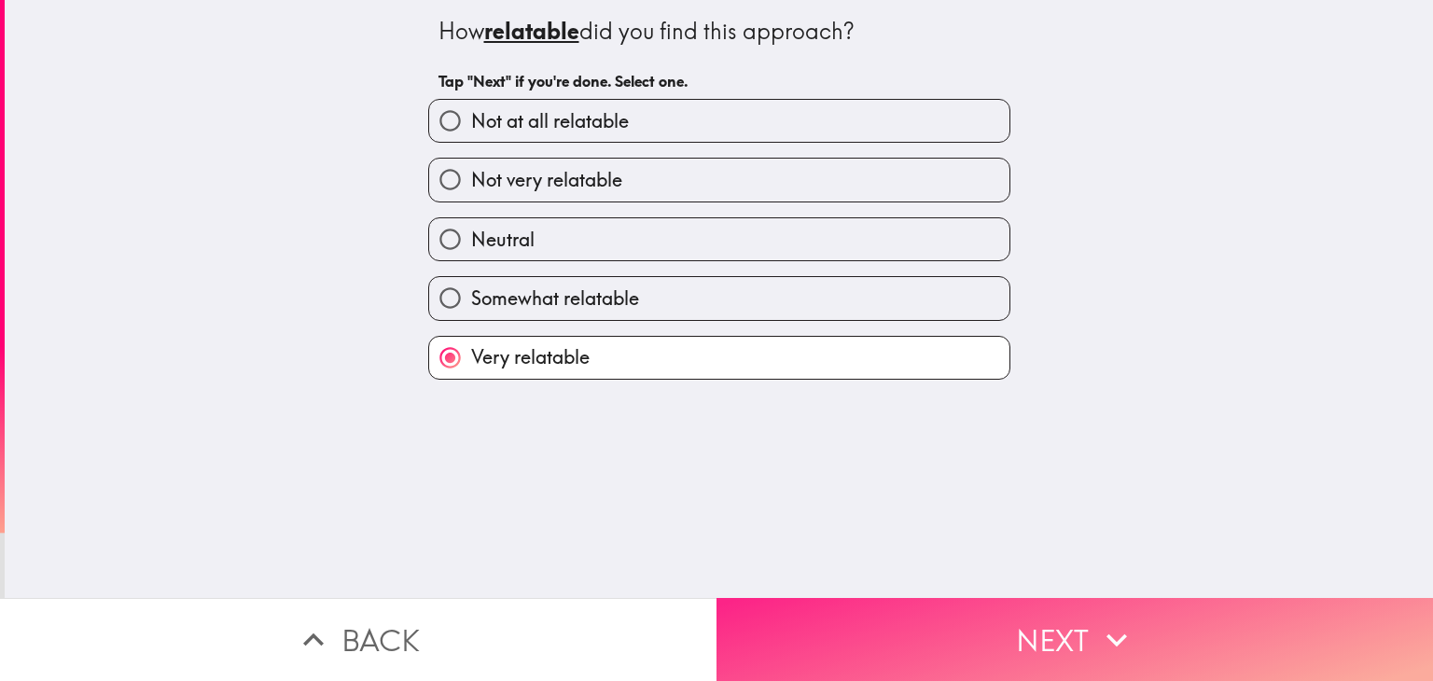
click at [1071, 615] on button "Next" at bounding box center [1074, 639] width 716 height 83
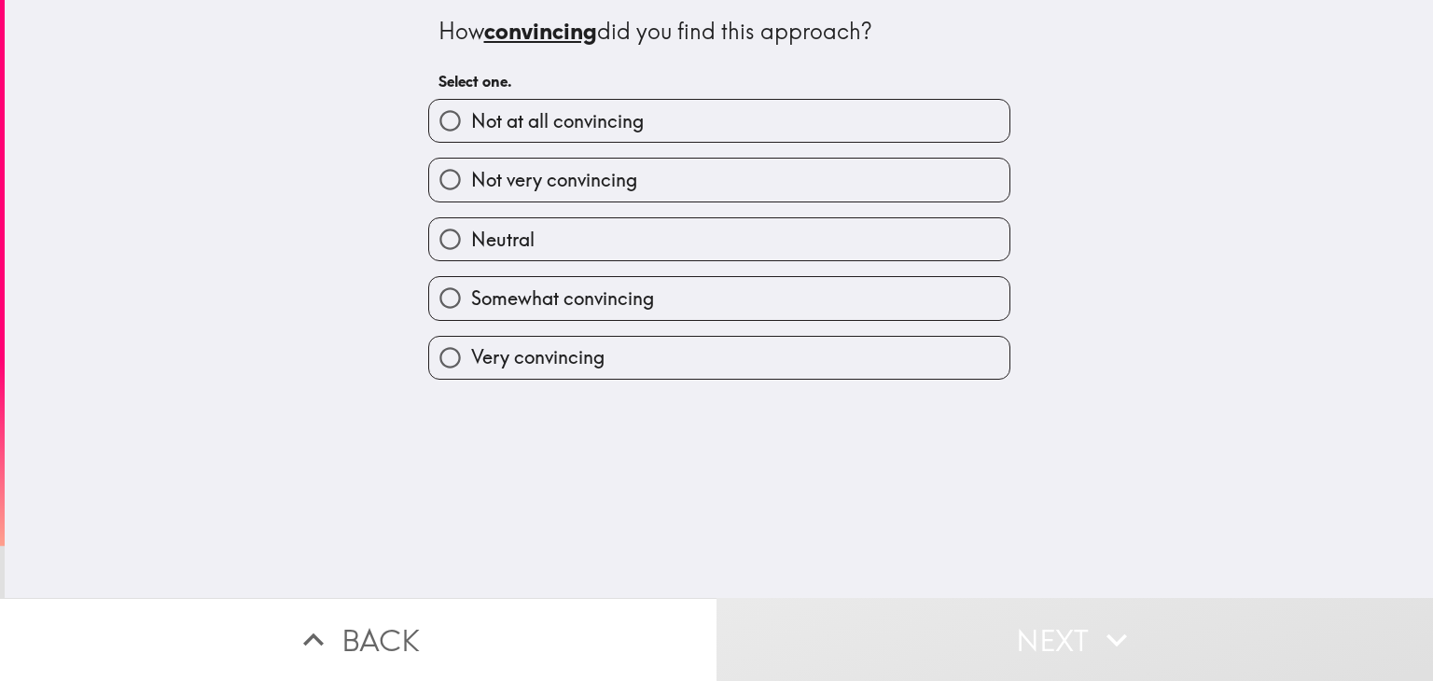
click at [679, 355] on label "Very convincing" at bounding box center [719, 358] width 580 height 42
click at [471, 355] on input "Very convincing" at bounding box center [450, 358] width 42 height 42
radio input "true"
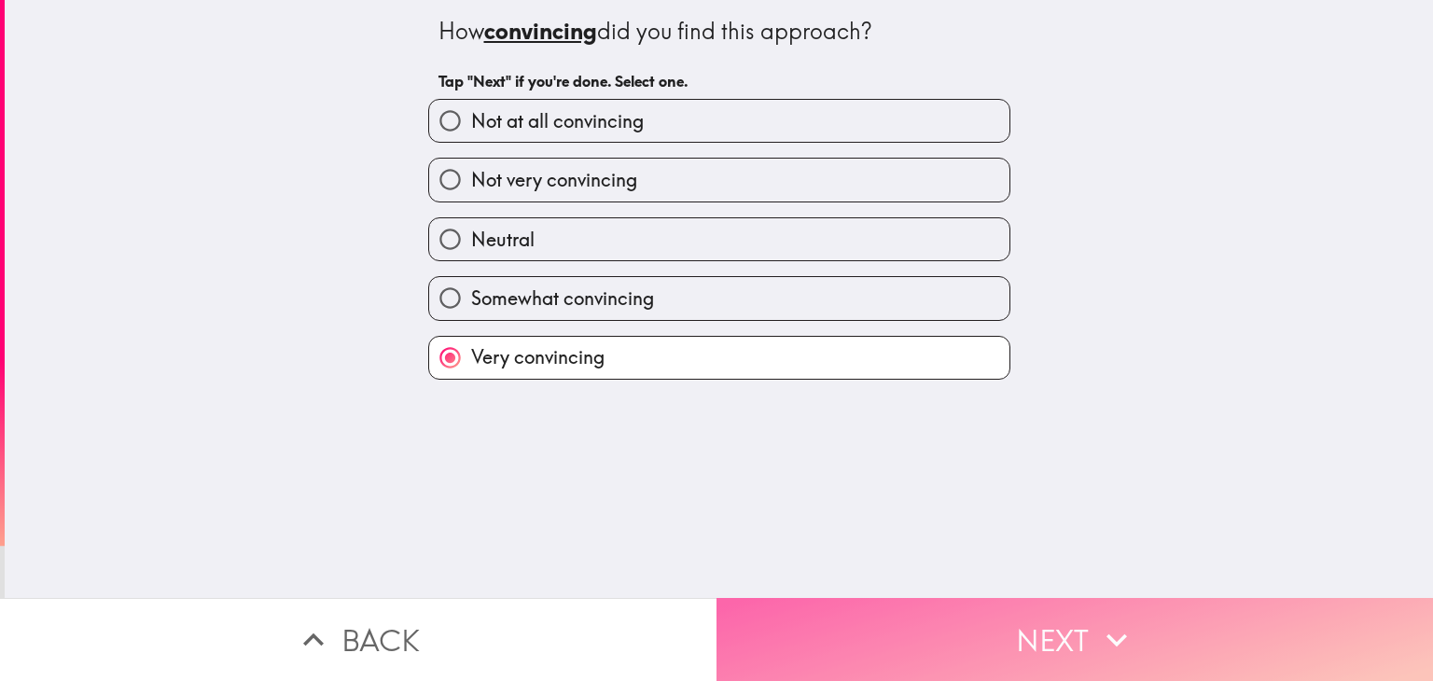
click at [1181, 630] on button "Next" at bounding box center [1074, 639] width 716 height 83
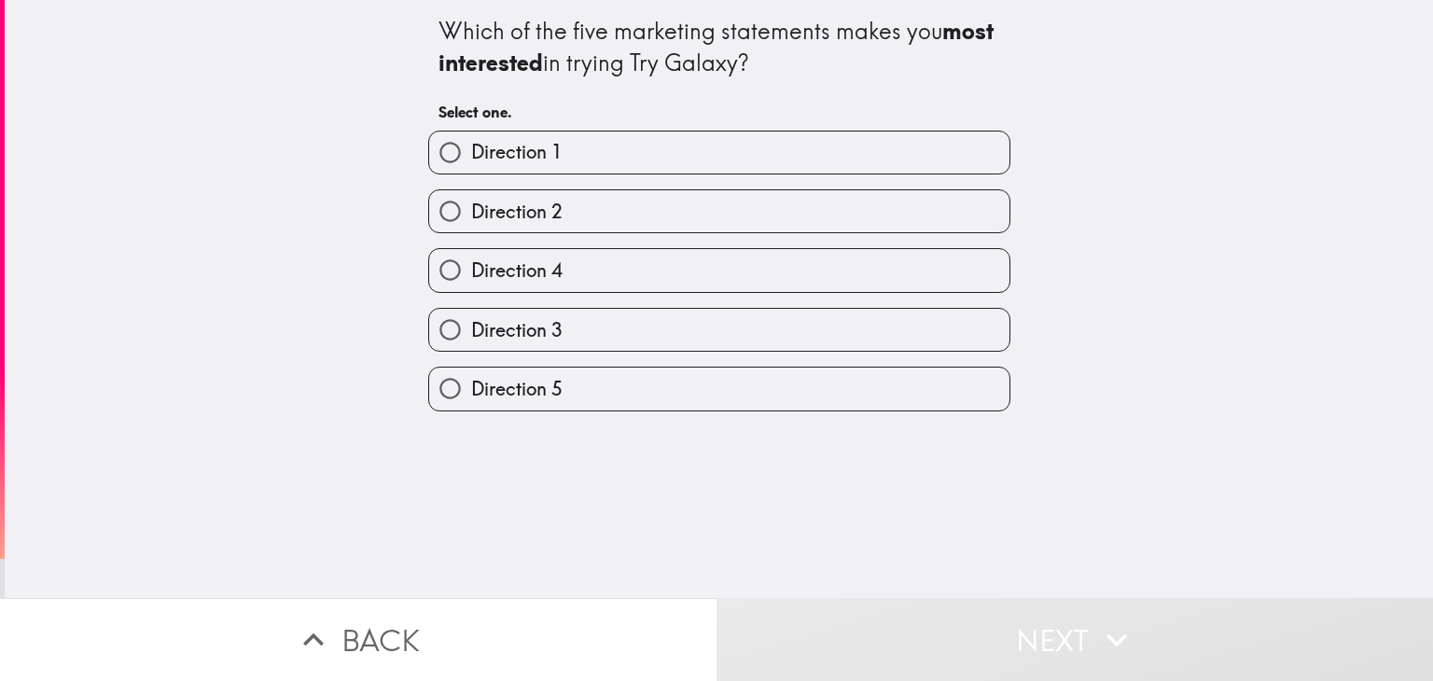
click at [623, 163] on label "Direction 1" at bounding box center [719, 153] width 580 height 42
click at [471, 163] on input "Direction 1" at bounding box center [450, 153] width 42 height 42
radio input "true"
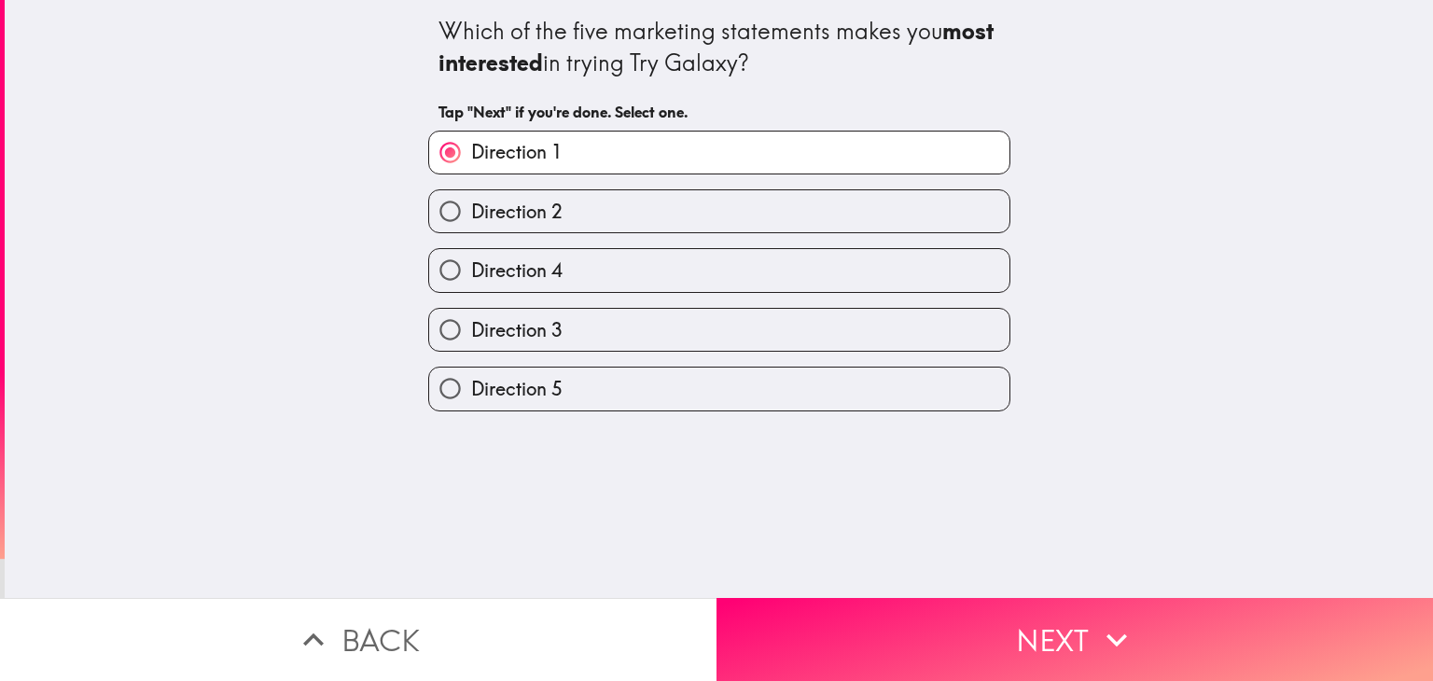
click at [624, 216] on label "Direction 2" at bounding box center [719, 211] width 580 height 42
click at [471, 216] on input "Direction 2" at bounding box center [450, 211] width 42 height 42
radio input "true"
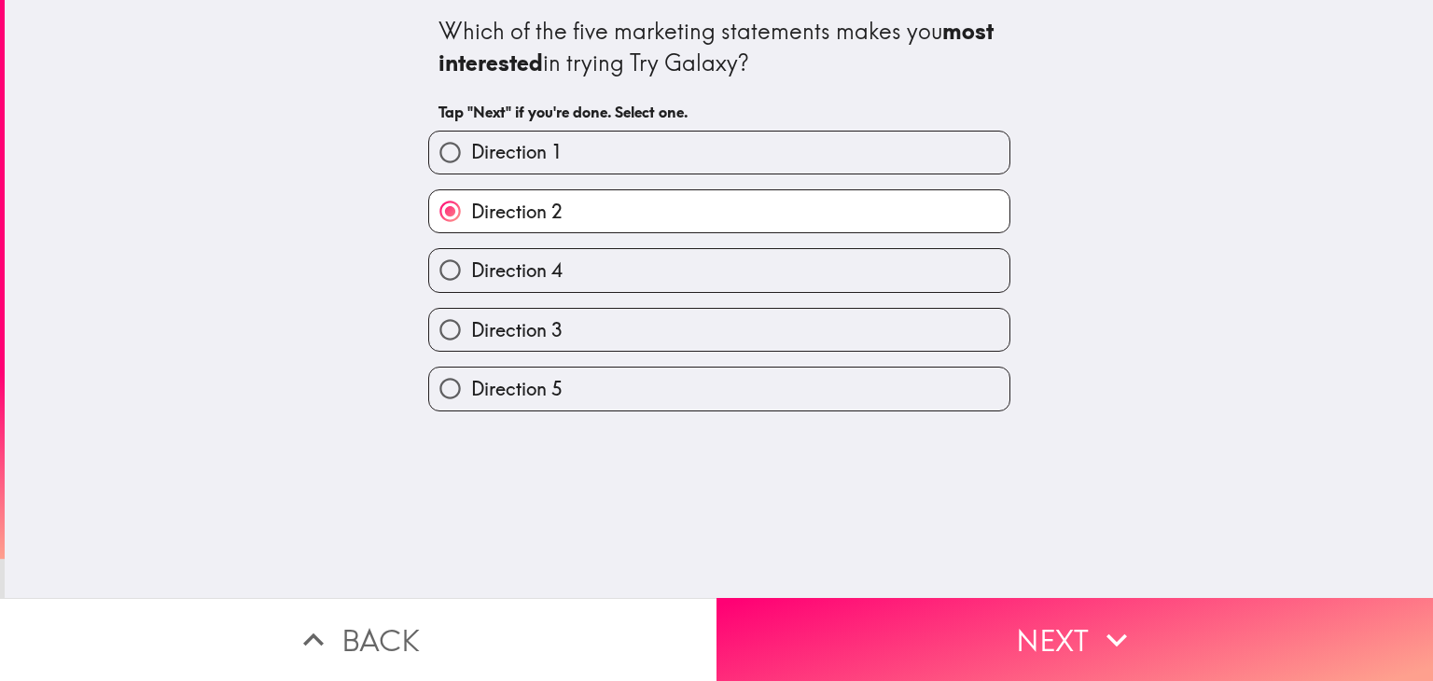
click at [624, 251] on label "Direction 4" at bounding box center [719, 270] width 580 height 42
click at [471, 251] on input "Direction 4" at bounding box center [450, 270] width 42 height 42
radio input "true"
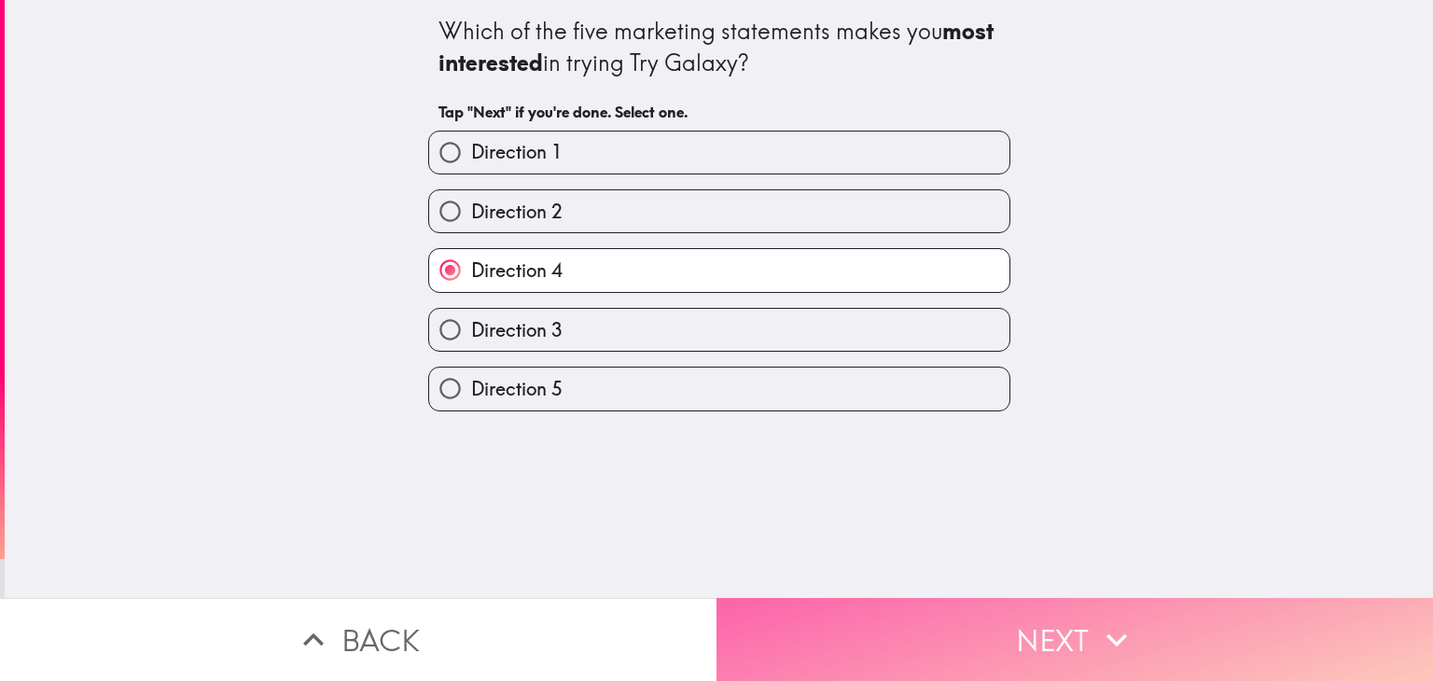
click at [975, 625] on button "Next" at bounding box center [1074, 639] width 716 height 83
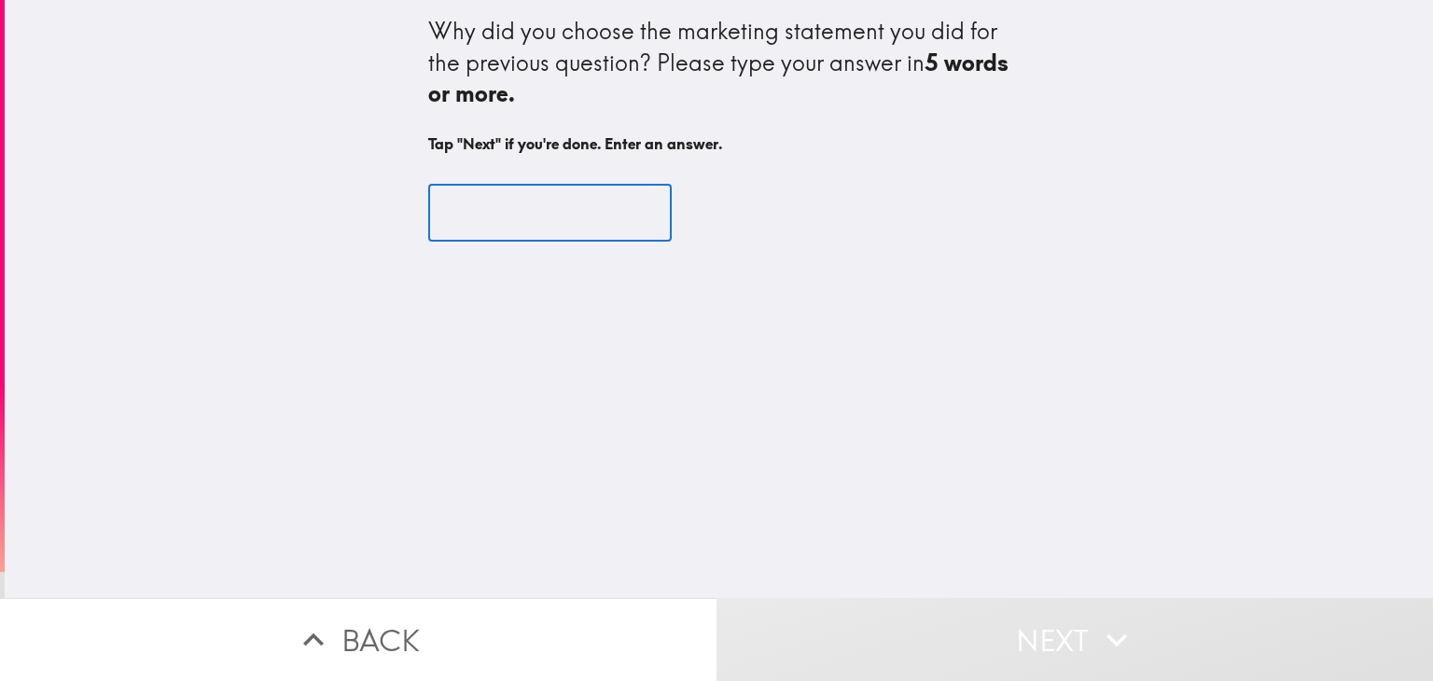
click at [559, 188] on input "text" at bounding box center [549, 213] width 243 height 58
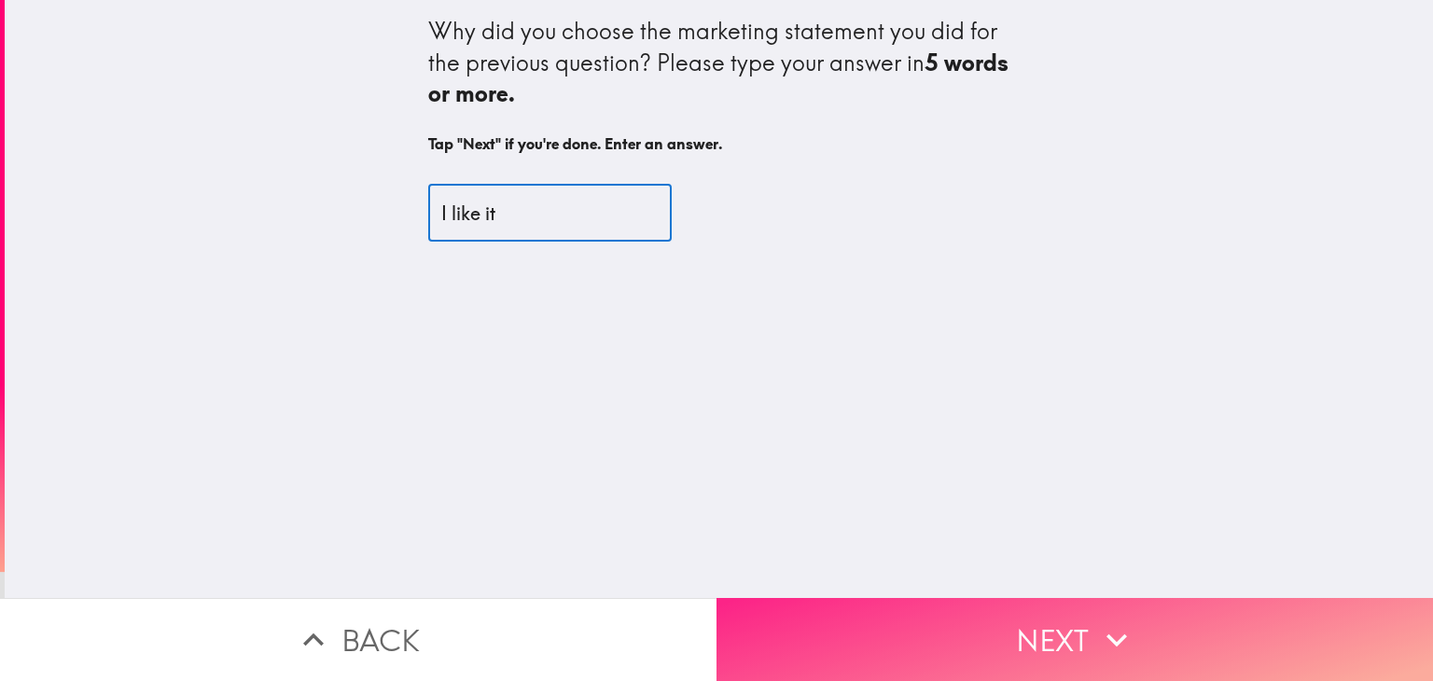
type input "I like it"
click at [990, 605] on button "Next" at bounding box center [1074, 639] width 716 height 83
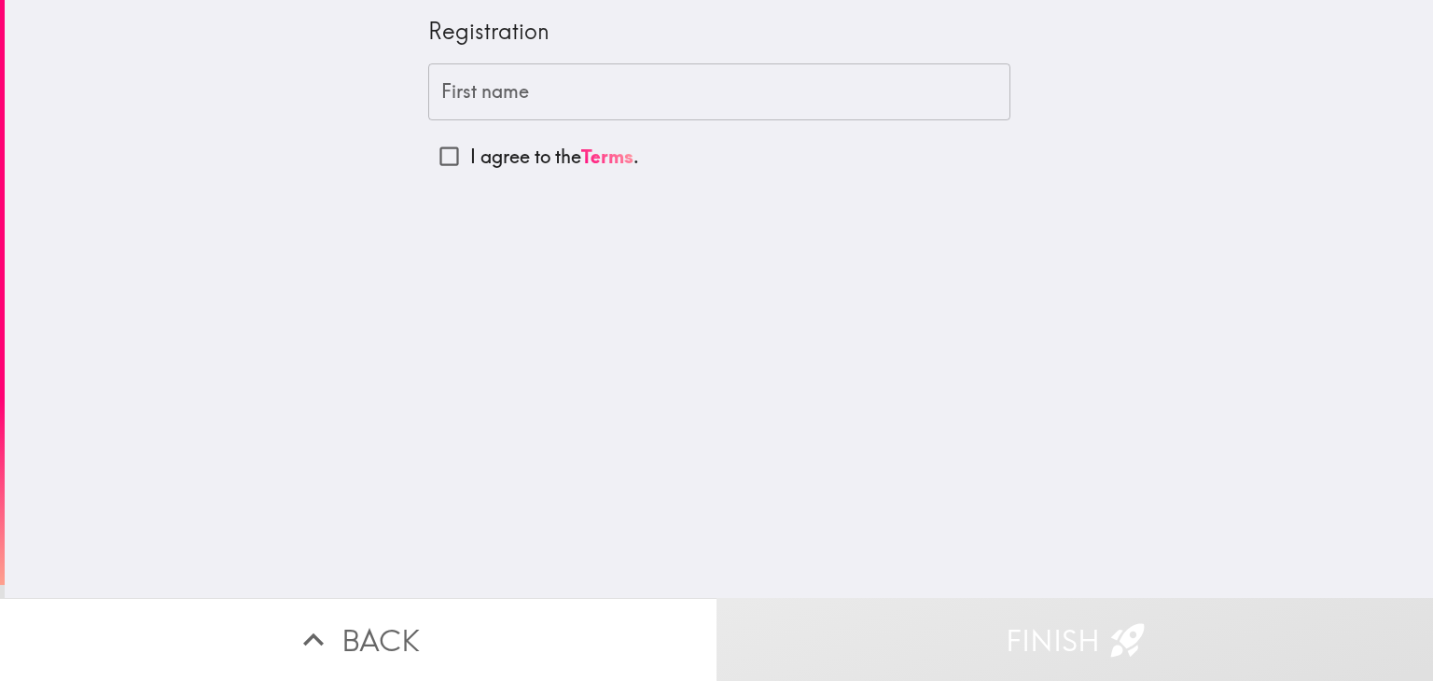
click at [464, 83] on input "First name" at bounding box center [719, 92] width 582 height 58
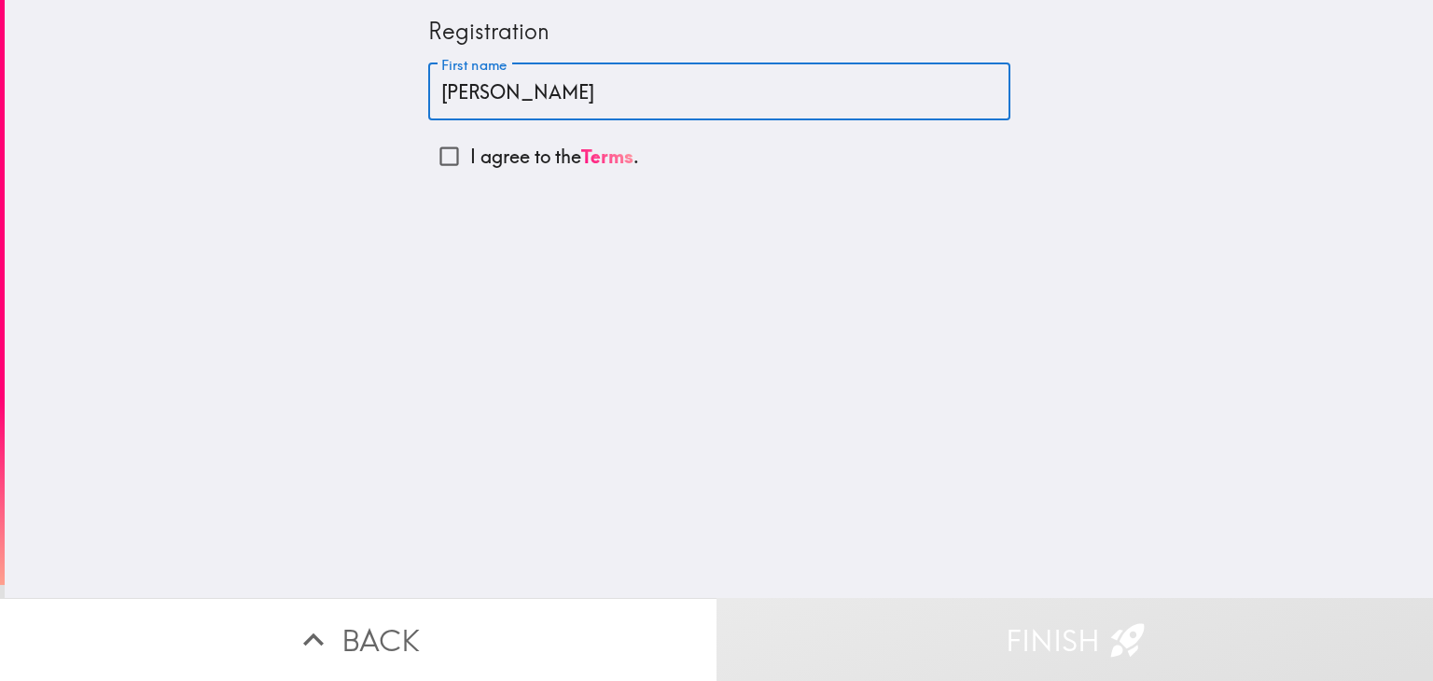
type input "[PERSON_NAME]"
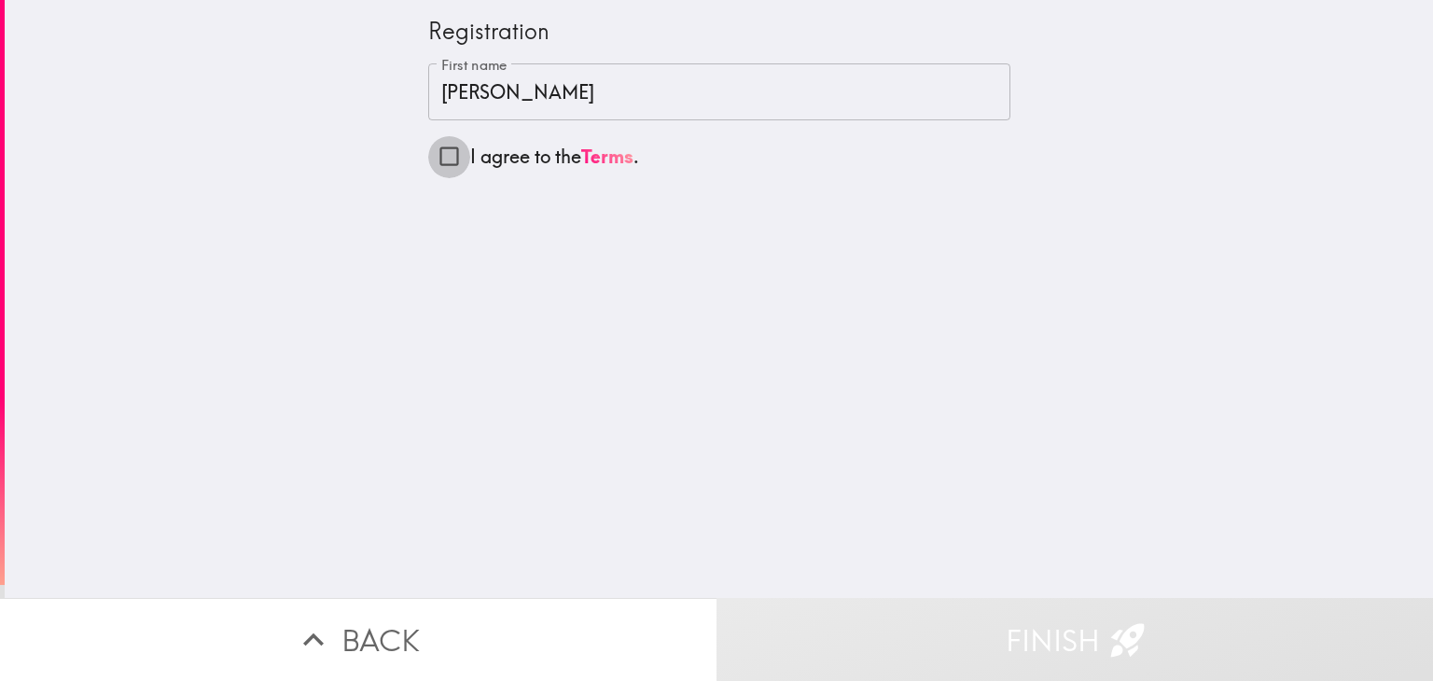
click at [429, 159] on input "I agree to the Terms ." at bounding box center [449, 156] width 42 height 42
checkbox input "true"
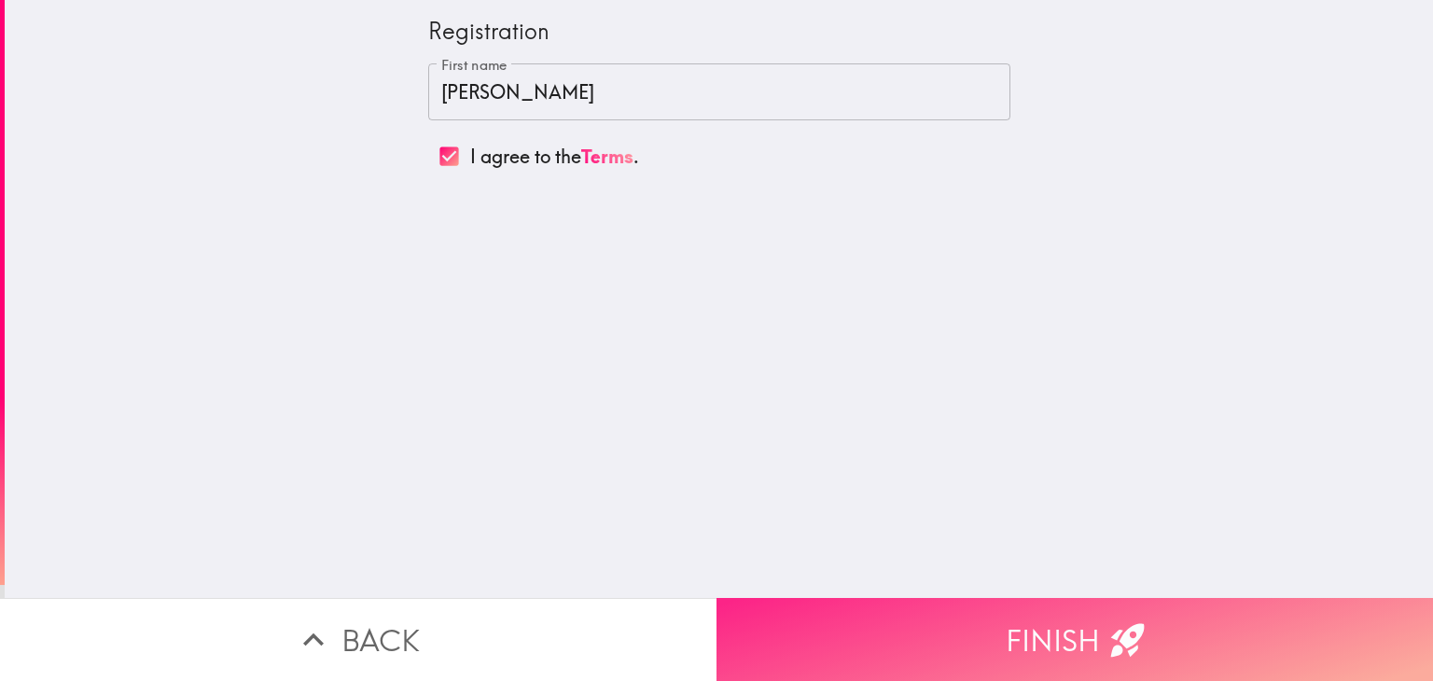
click at [1084, 637] on button "Finish" at bounding box center [1074, 639] width 716 height 83
